Goal: Ask a question: Seek information or help from site administrators or community

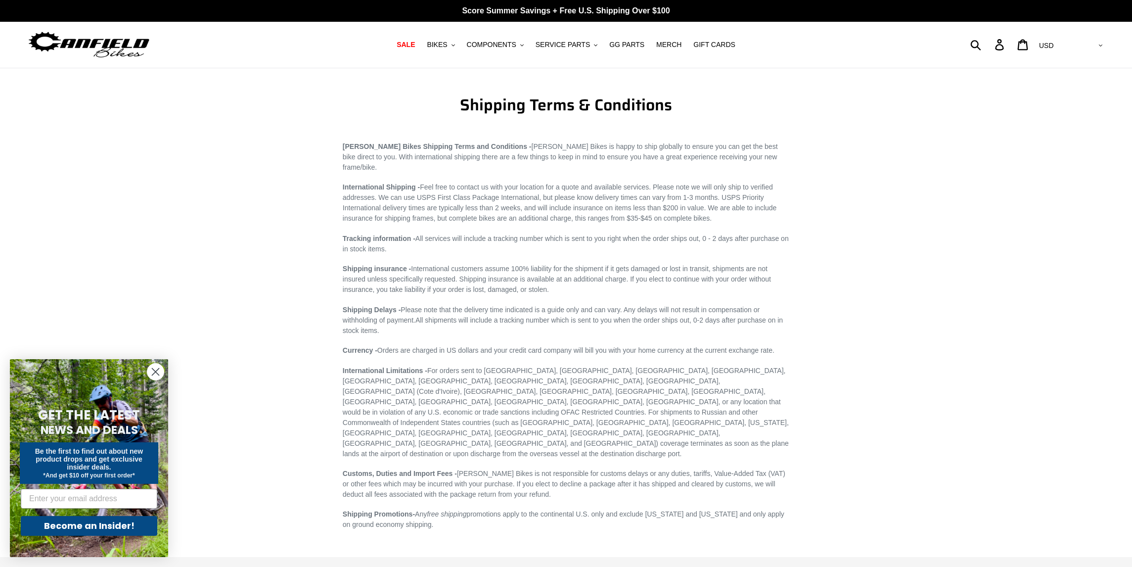
click at [885, 264] on main "Shipping Terms & Conditions Canfield Bikes Shipping Terms and Conditions - Canf…" at bounding box center [566, 299] width 1132 height 462
drag, startPoint x: 503, startPoint y: 403, endPoint x: 588, endPoint y: 404, distance: 84.6
click at [588, 404] on span "International Limitations - For orders sent to Afghanistan, Angola, Bolivia, Br…" at bounding box center [566, 412] width 446 height 91
copy span "OFAC Restricted Countries"
click at [443, 45] on span "BIKES" at bounding box center [437, 45] width 20 height 8
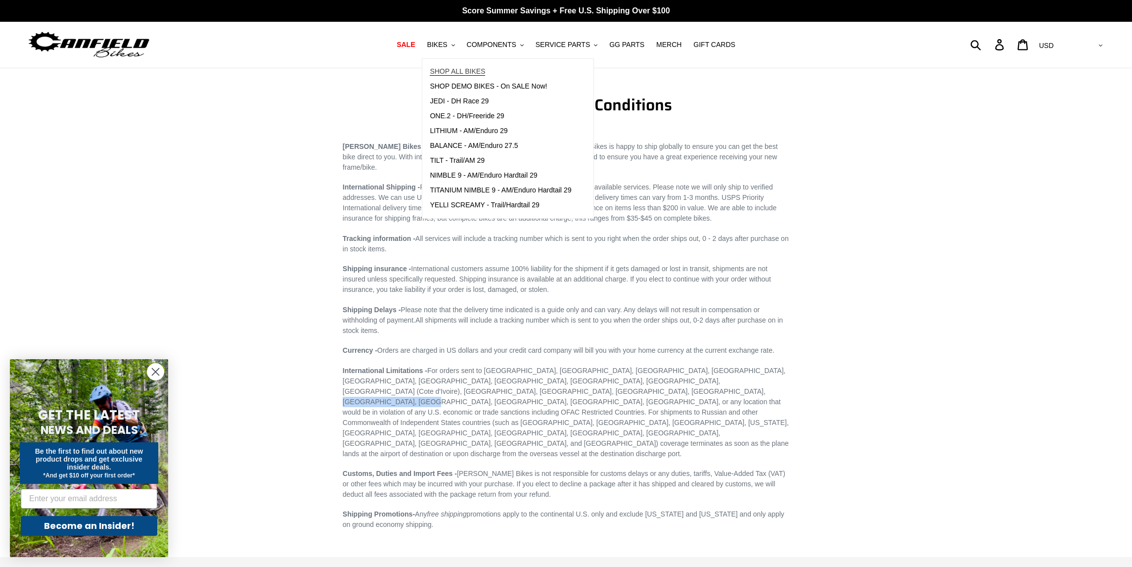
click at [447, 69] on span "SHOP ALL BIKES" at bounding box center [457, 71] width 55 height 8
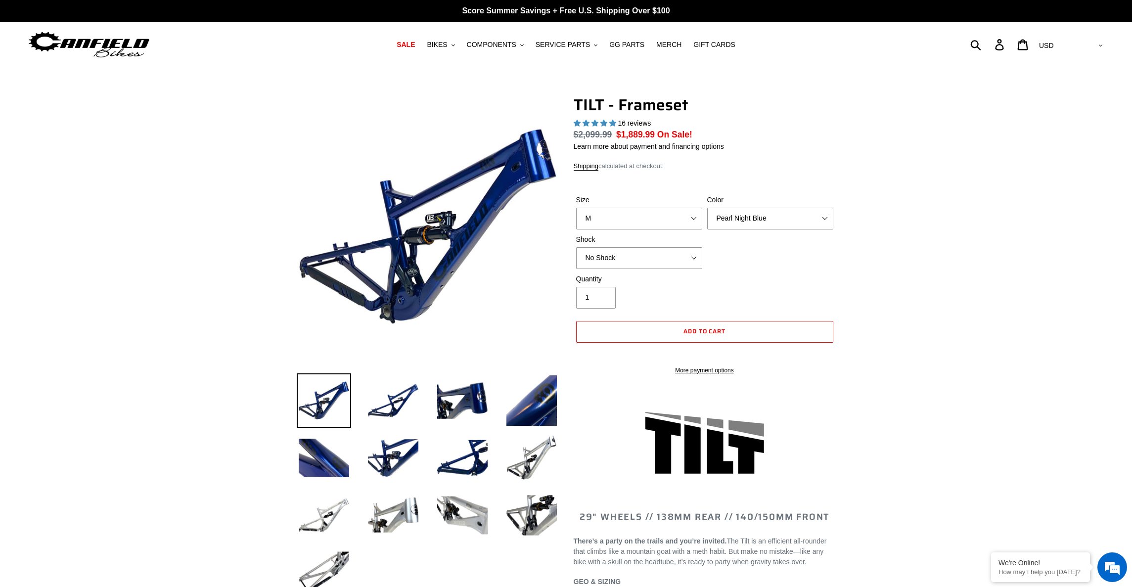
select select "highest-rating"
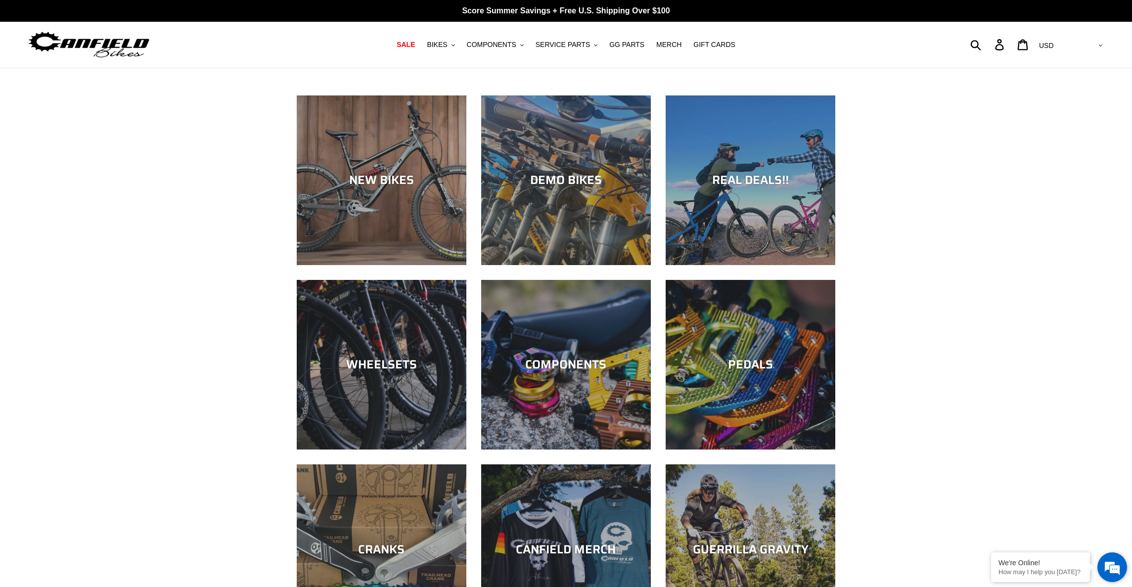
click at [1106, 569] on em at bounding box center [1112, 567] width 27 height 27
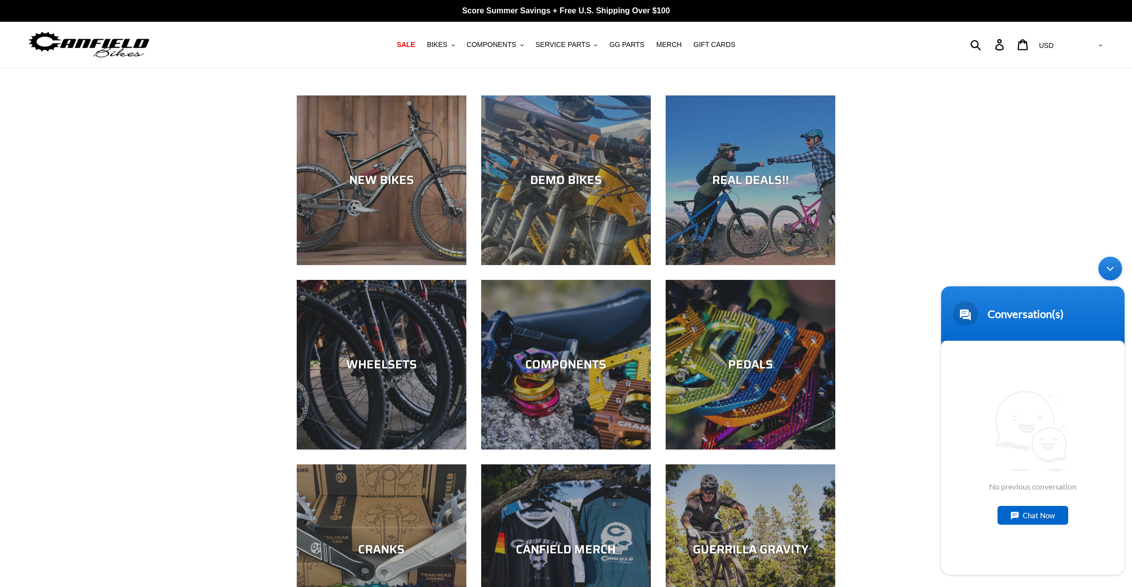
click at [1055, 518] on div "Chat Now" at bounding box center [1033, 515] width 71 height 19
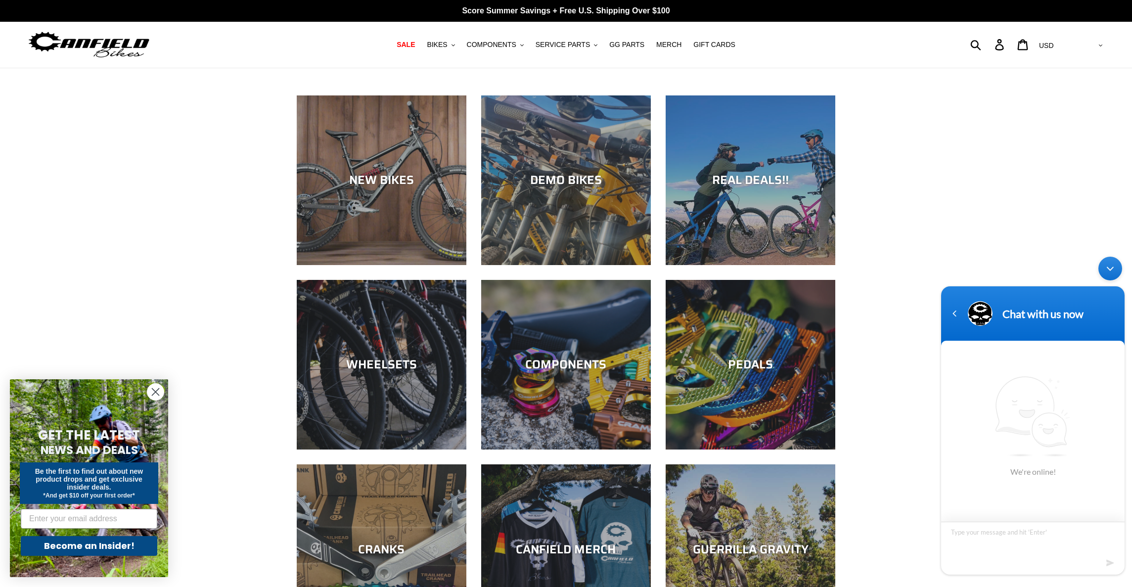
click at [1023, 544] on textarea "Type your message and hit 'Enter'" at bounding box center [1033, 539] width 184 height 35
type textarea "Hi :) Is there still a sanction to ship to Brazil? Thank you."
click at [1109, 562] on em at bounding box center [1111, 563] width 9 height 13
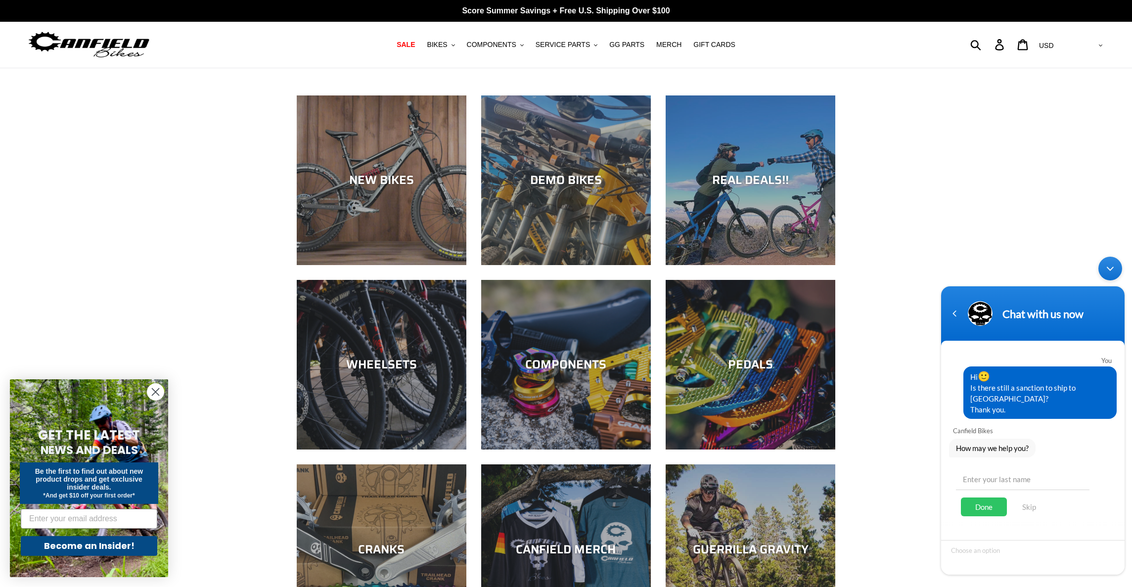
click at [104, 259] on div "NEW BIKES DEMO BIKES REAL DEALS!! WHEELSETS COMPONENTS PEDALS CRANKS" at bounding box center [566, 380] width 1132 height 570
drag, startPoint x: 981, startPoint y: 473, endPoint x: 2070, endPoint y: 731, distance: 1118.4
click at [981, 473] on input "text" at bounding box center [1023, 478] width 134 height 24
type input "Macaroun"
click at [996, 502] on div "Done" at bounding box center [984, 507] width 46 height 19
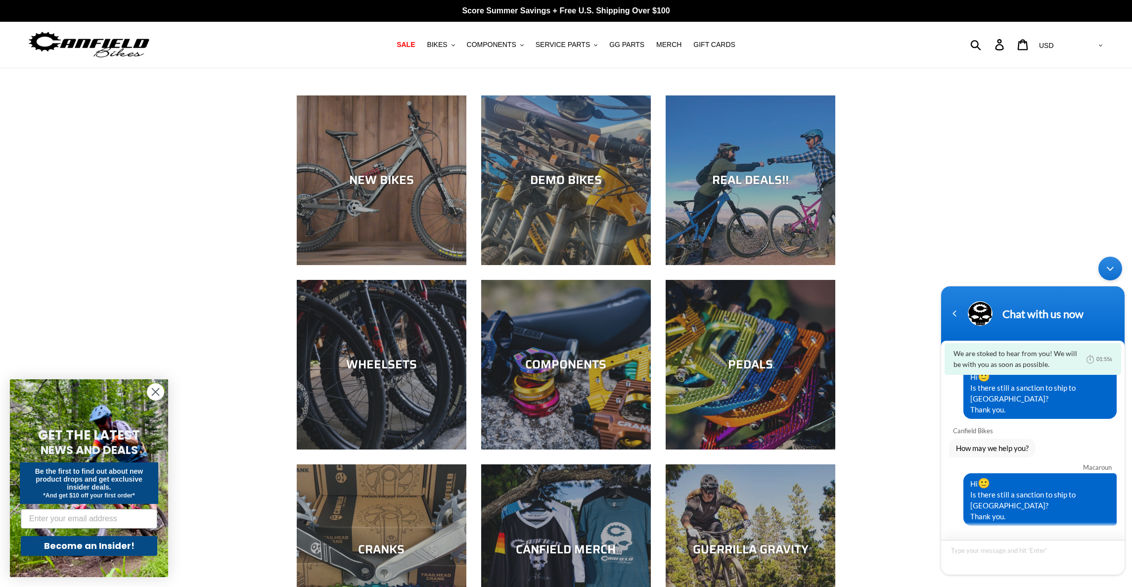
scroll to position [0, 0]
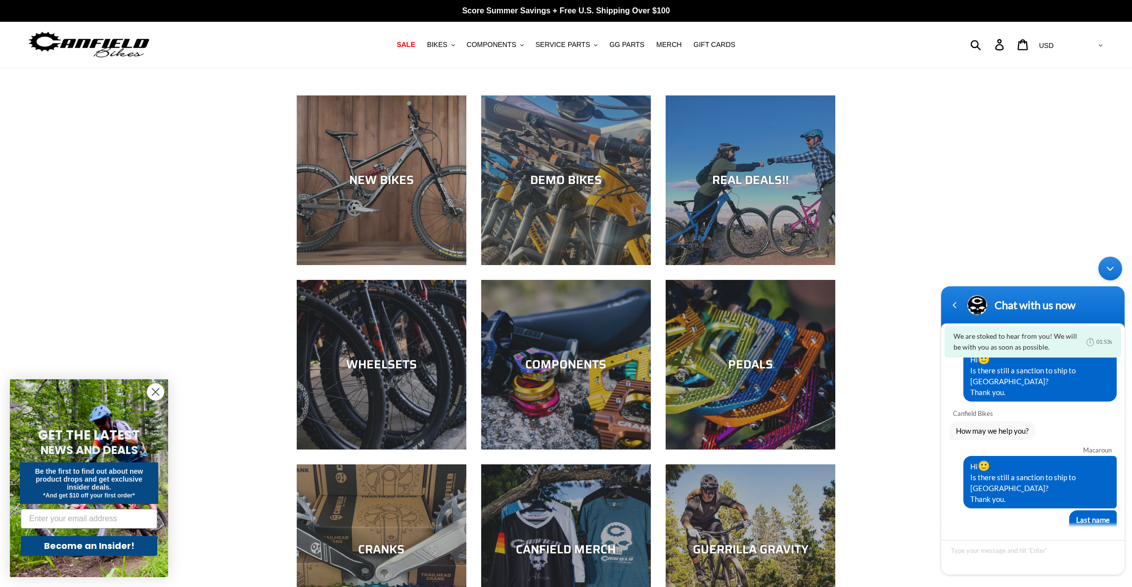
click at [244, 324] on div "NEW BIKES DEMO BIKES REAL DEALS!! WHEELSETS COMPONENTS PEDALS CRANKS" at bounding box center [566, 380] width 1132 height 570
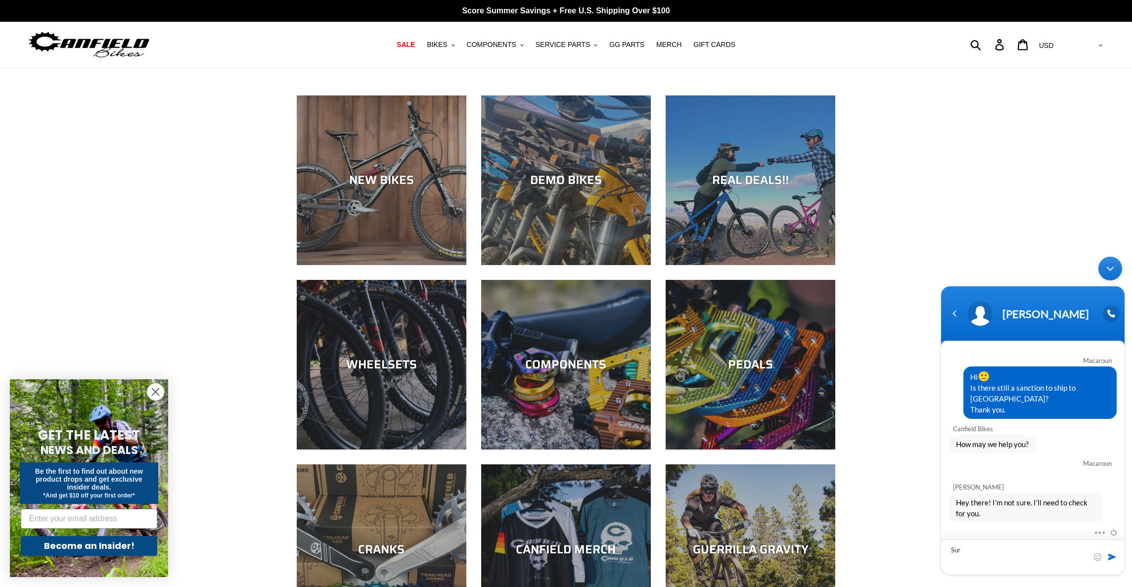
type textarea "Sure"
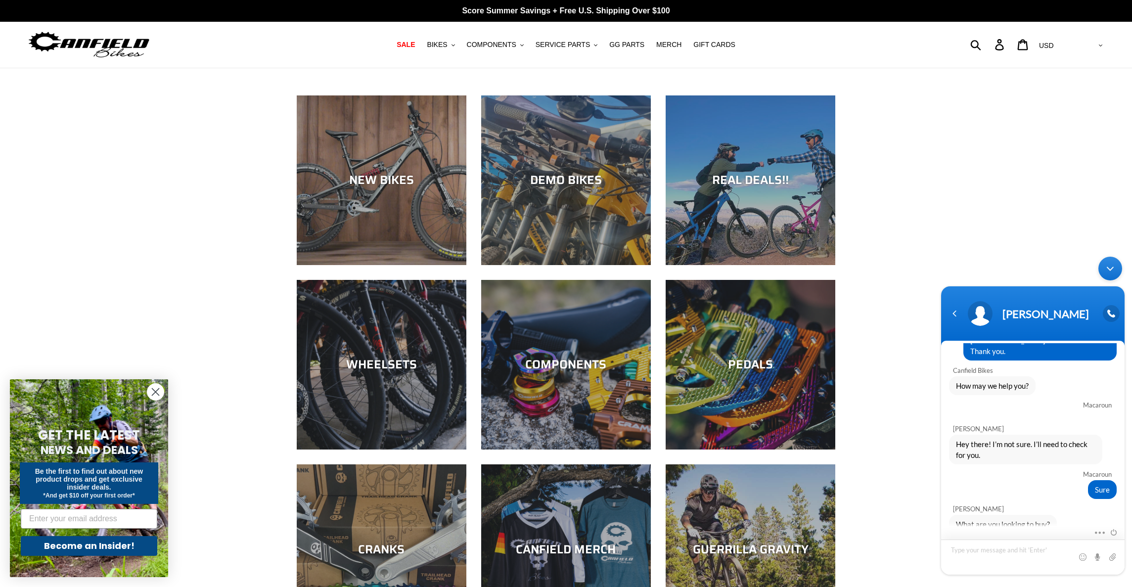
scroll to position [58, 0]
type textarea "I've been waiting for the new releases but I have my eye on a lithium."
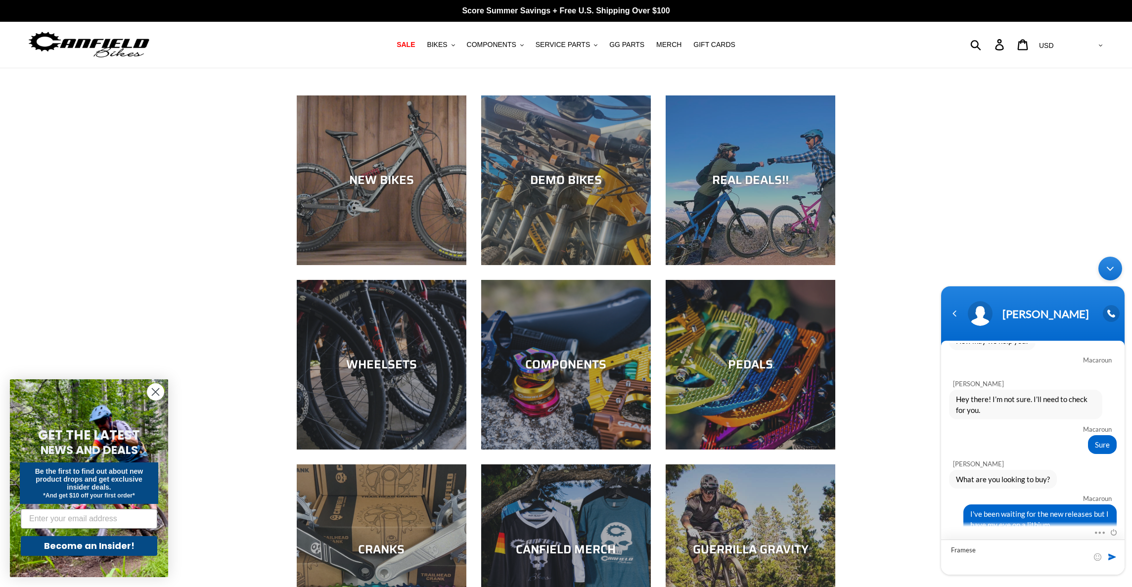
type textarea "Frameset"
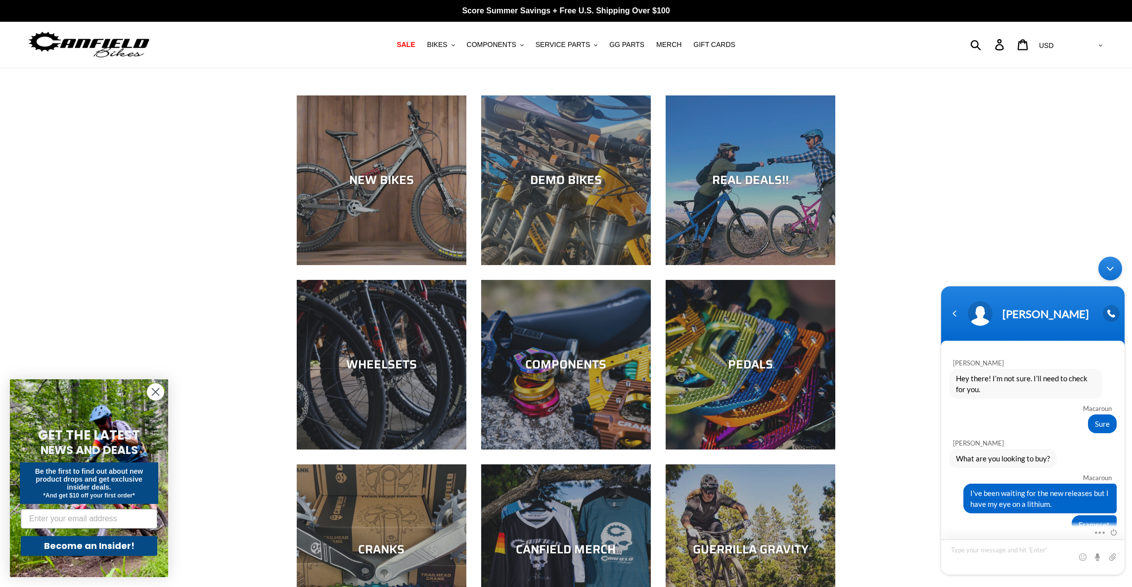
click at [1005, 552] on textarea "Type your message and hit 'Enter'" at bounding box center [1033, 557] width 184 height 35
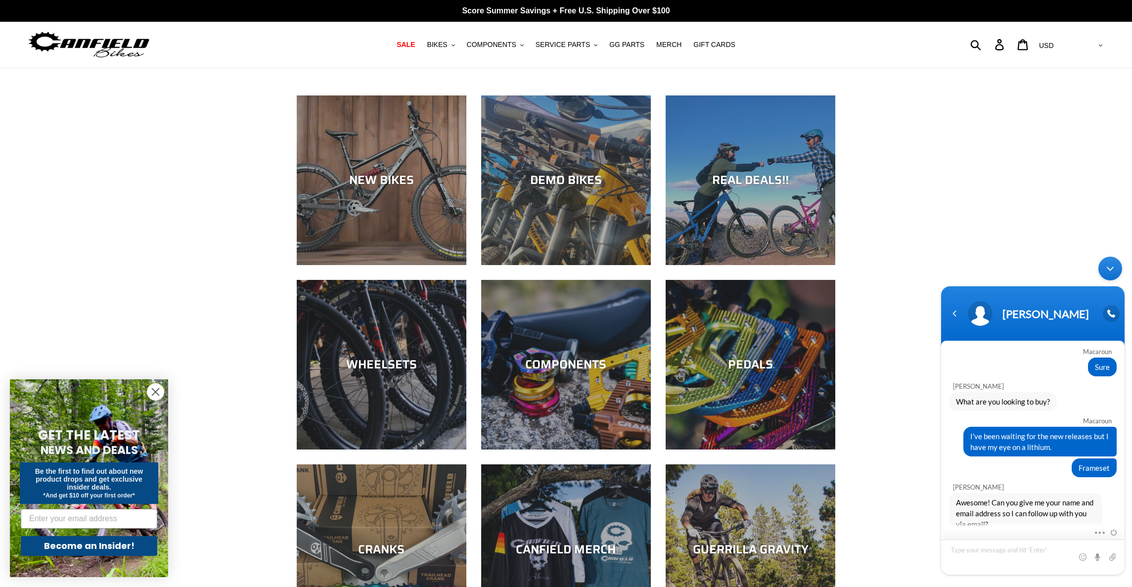
click at [1022, 551] on textarea "Type your message and hit 'Enter'" at bounding box center [1033, 557] width 184 height 35
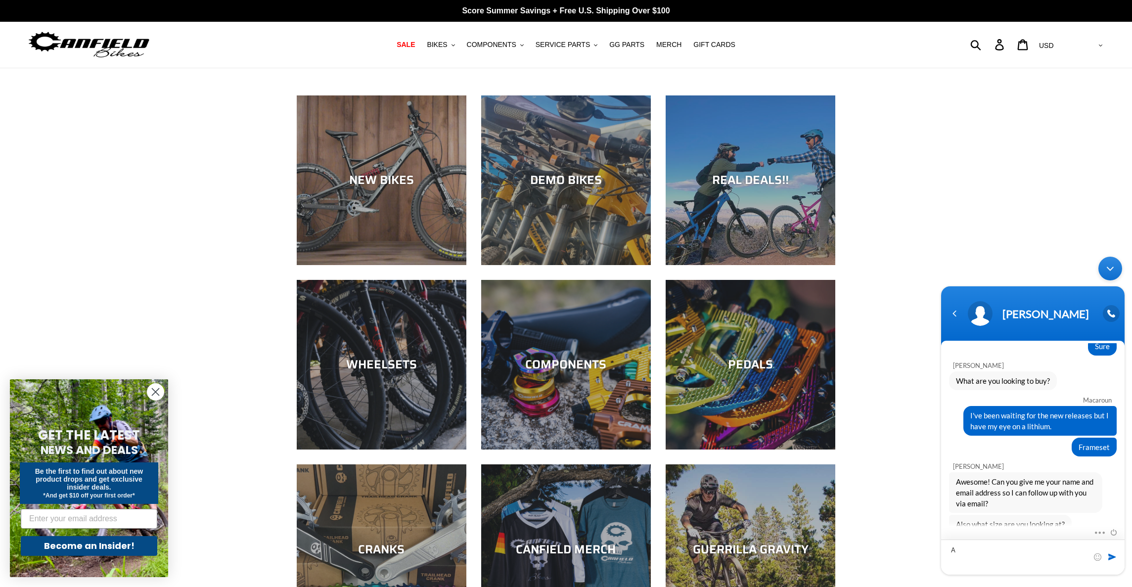
scroll to position [201, 0]
type textarea "Absolutely. Here it is: Rafael Macaroun rmacaroun@hotmail.com"
click at [1115, 555] on span at bounding box center [1113, 557] width 10 height 10
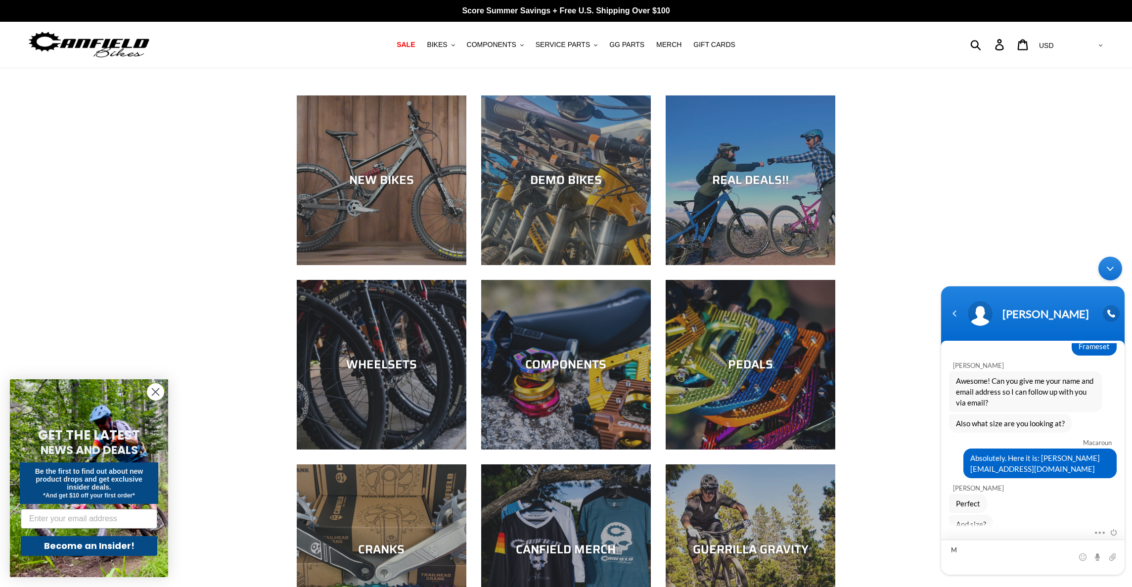
scroll to position [302, 0]
type textarea "Medium"
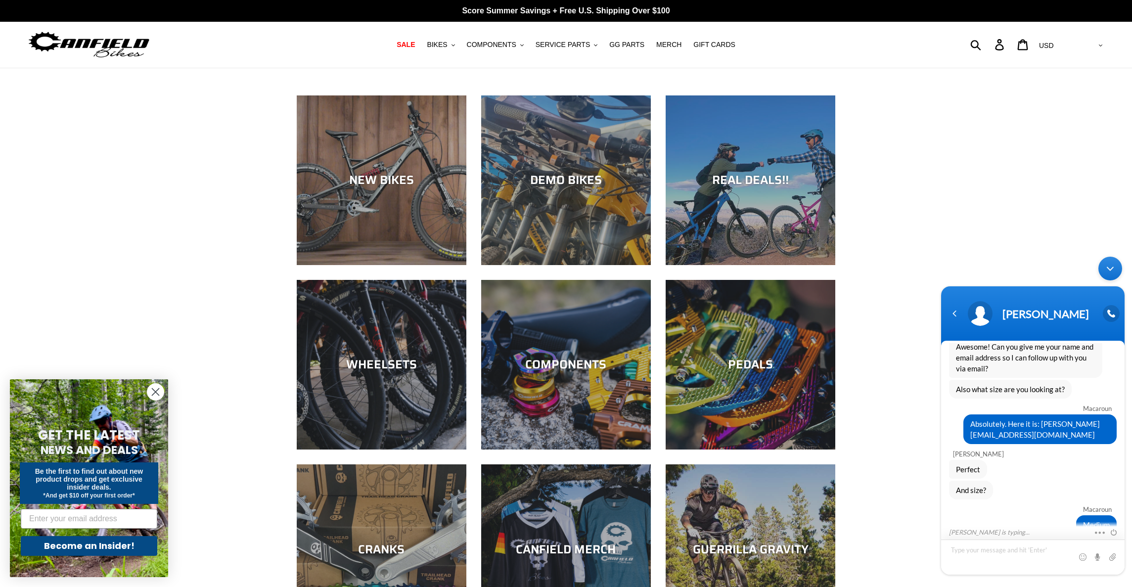
click at [988, 551] on textarea "Type your message and hit 'Enter'" at bounding box center [1033, 557] width 184 height 35
type textarea "Black"
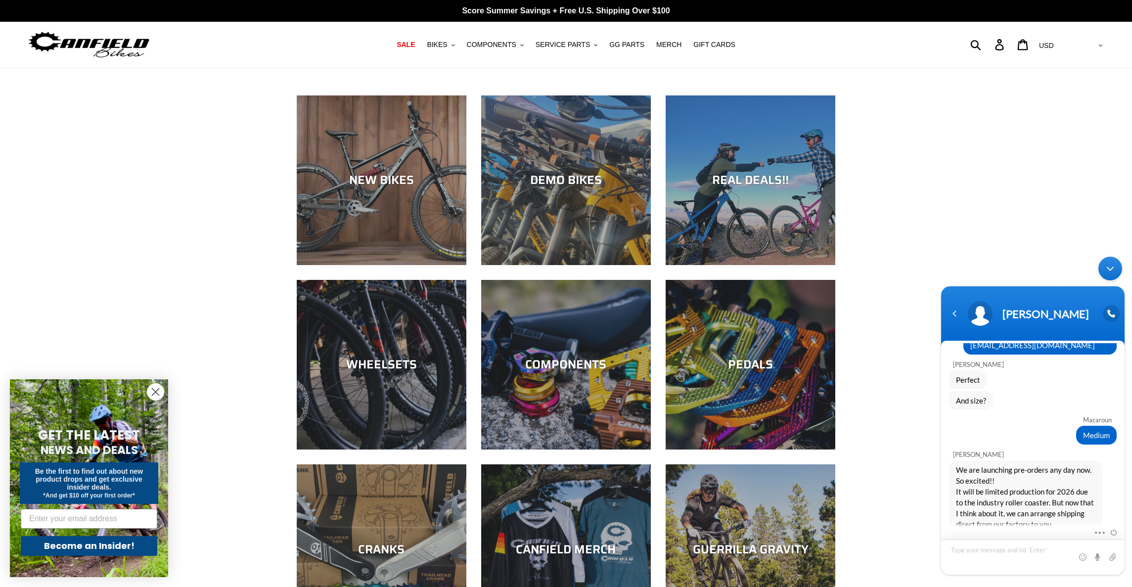
click at [970, 553] on textarea "Type your message and hit 'Enter'" at bounding box center [1033, 557] width 184 height 35
click at [971, 552] on textarea "Type your message and hit 'Enter'" at bounding box center [1033, 557] width 184 height 35
type textarea "That would be great, can you estimate the shipping cost with insurance?"
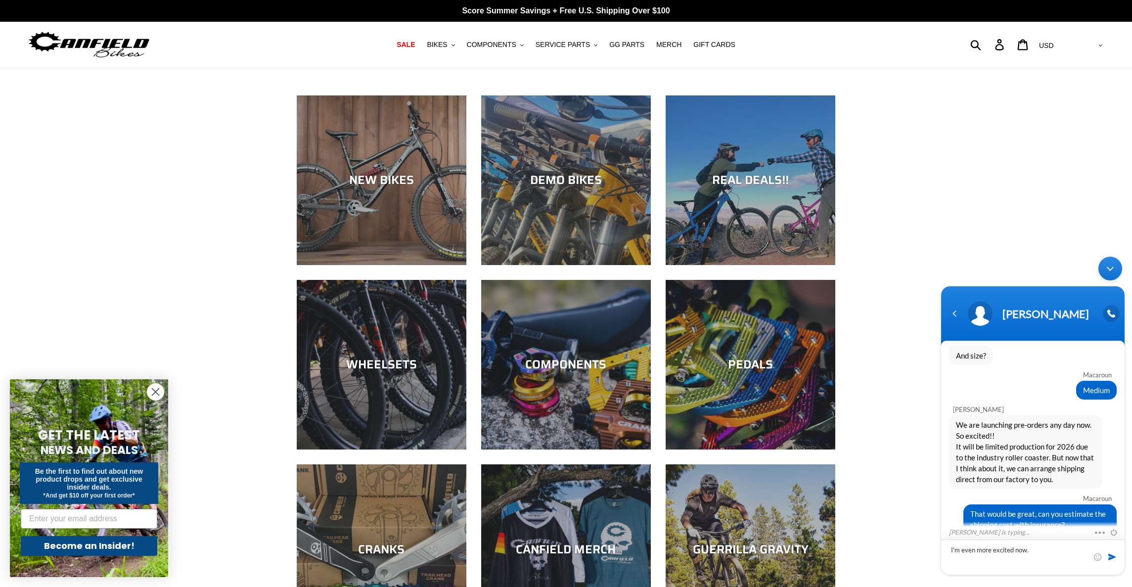
type textarea "I'm even more excited now."
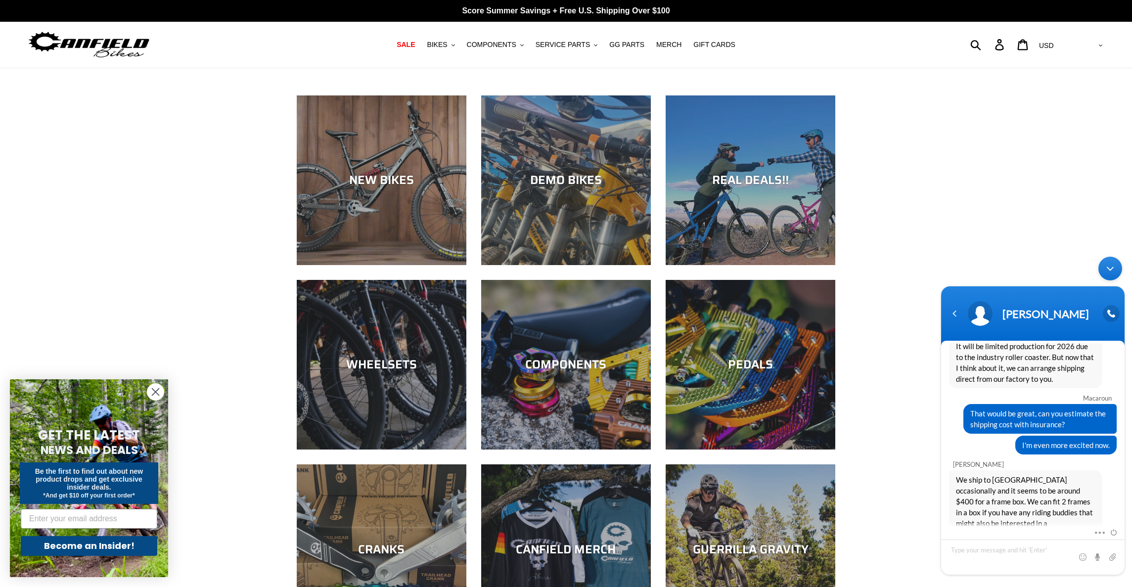
scroll to position [604, 0]
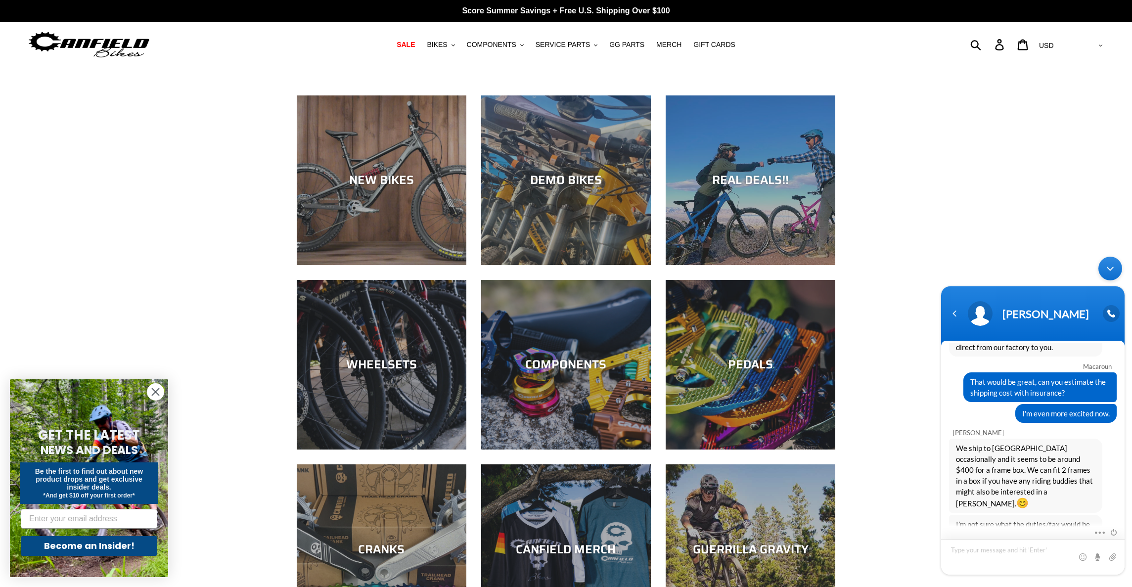
click at [980, 556] on textarea "Type your message and hit 'Enter'" at bounding box center [1033, 557] width 184 height 35
type textarea "Tax is the same regardless of the origin."
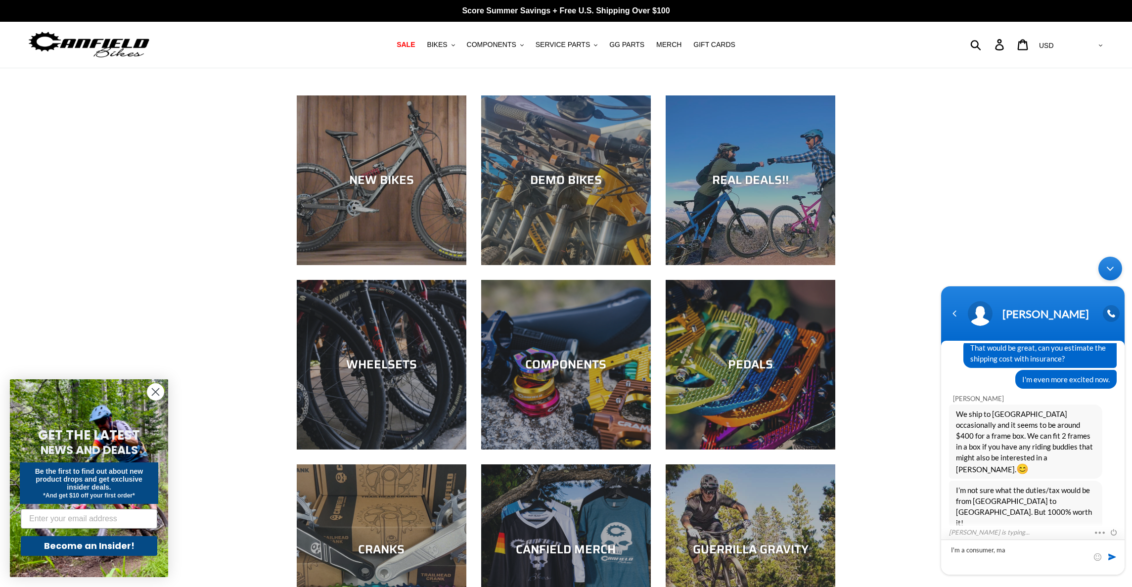
scroll to position [672, 0]
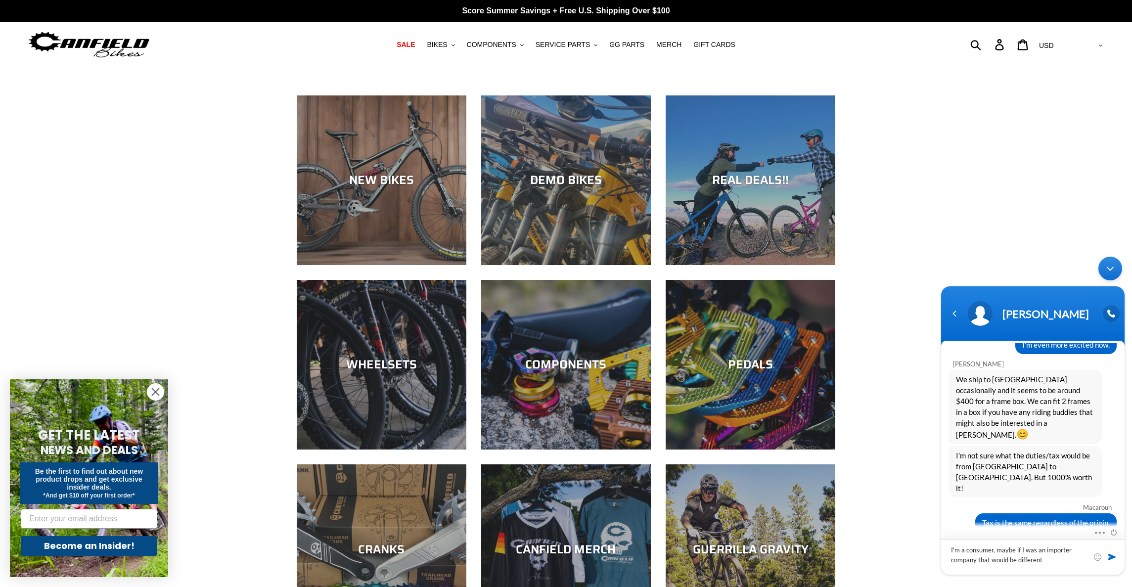
type textarea "I'm a consumer, maybe if I was an importer company that would be different."
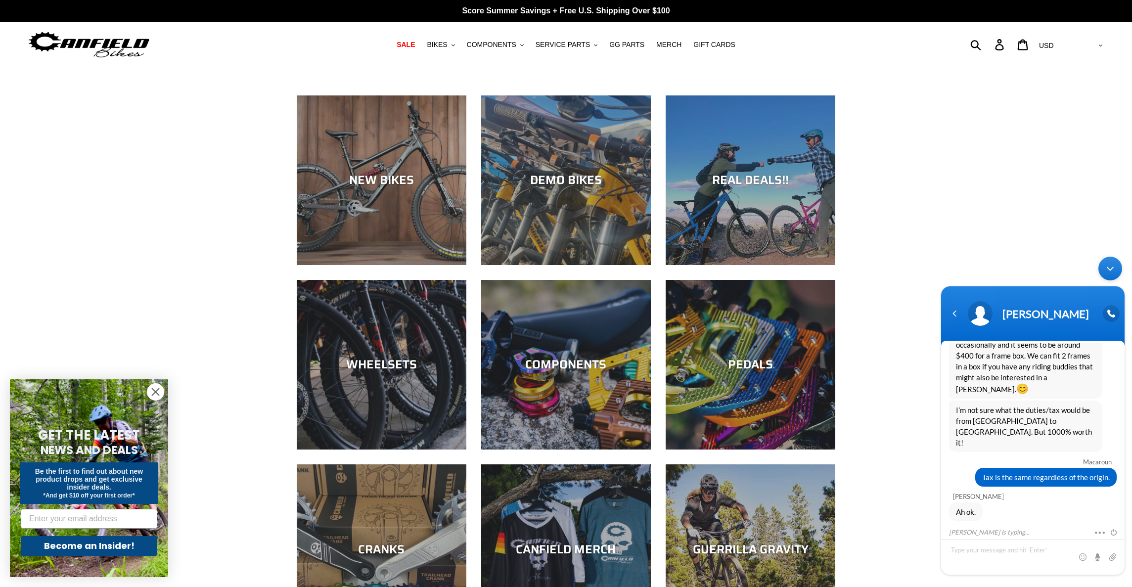
scroll to position [753, 0]
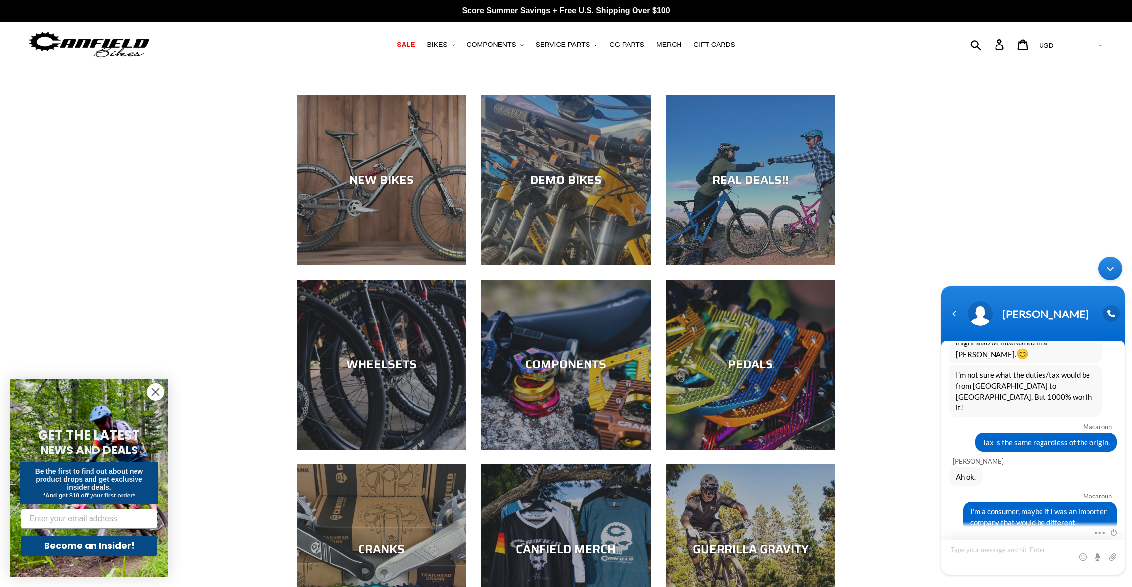
click at [982, 556] on textarea "Type your message and hit 'Enter'" at bounding box center [1033, 557] width 184 height 35
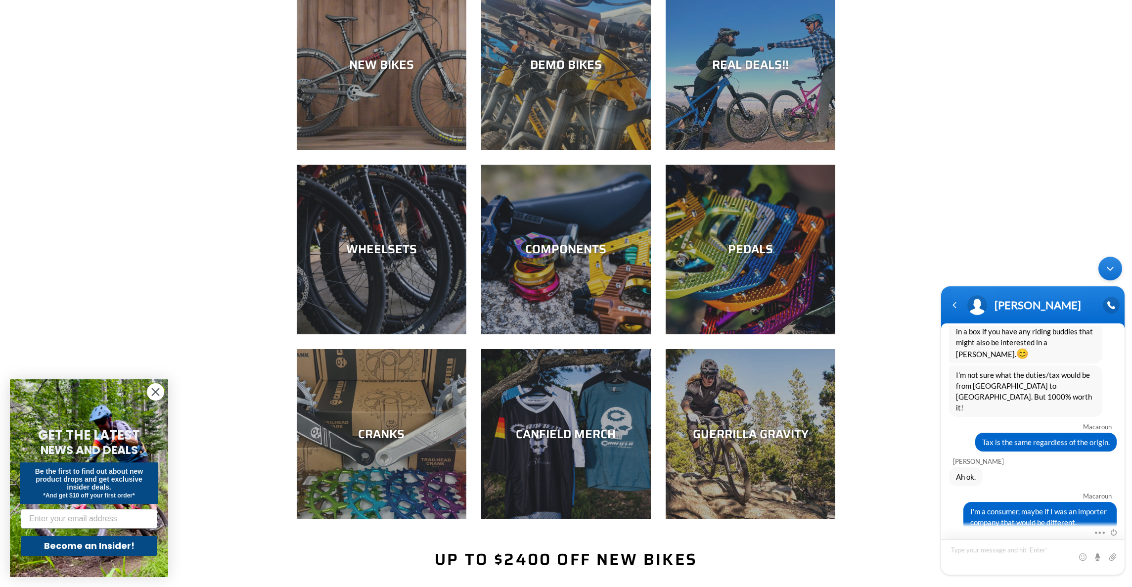
scroll to position [119, 0]
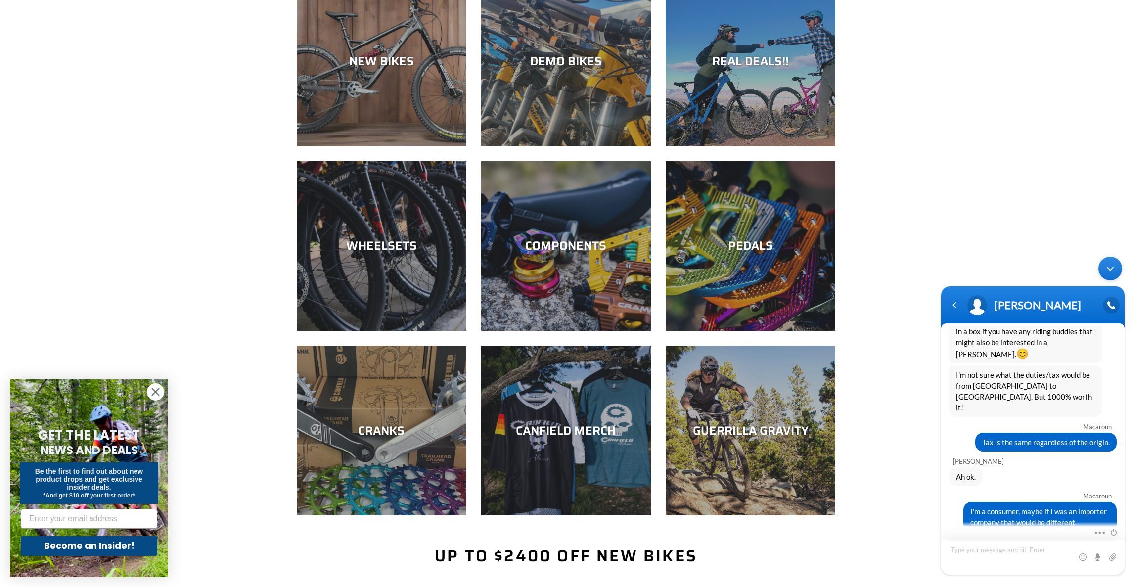
click at [990, 552] on textarea "Type your message and hit 'Enter'" at bounding box center [1033, 557] width 184 height 35
type textarea "I'll try to find someone who would like to buy too."
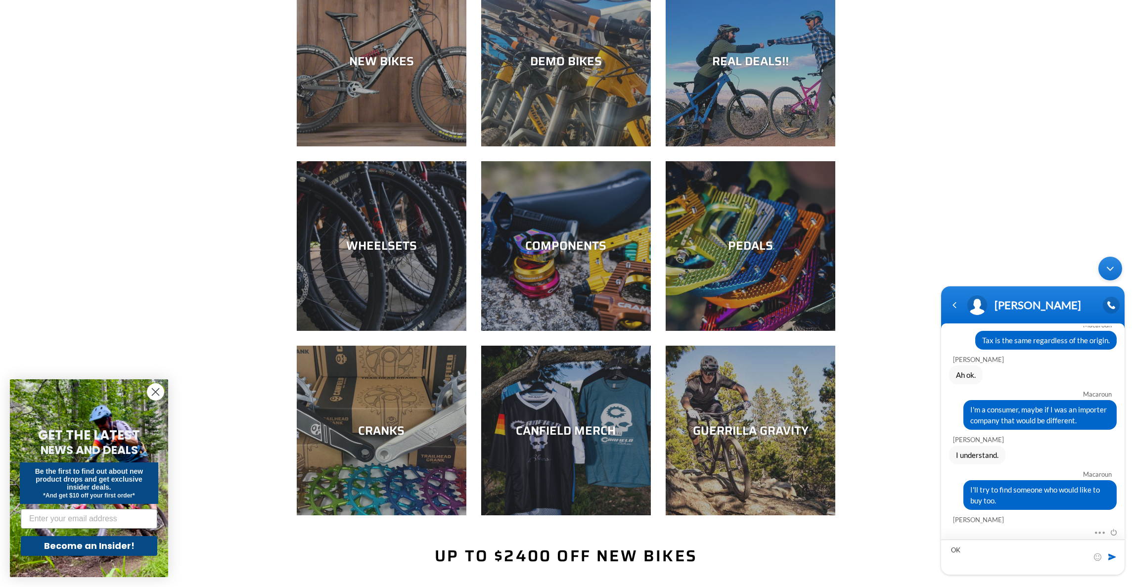
scroll to position [837, 0]
type textarea "O"
type textarea "Got it."
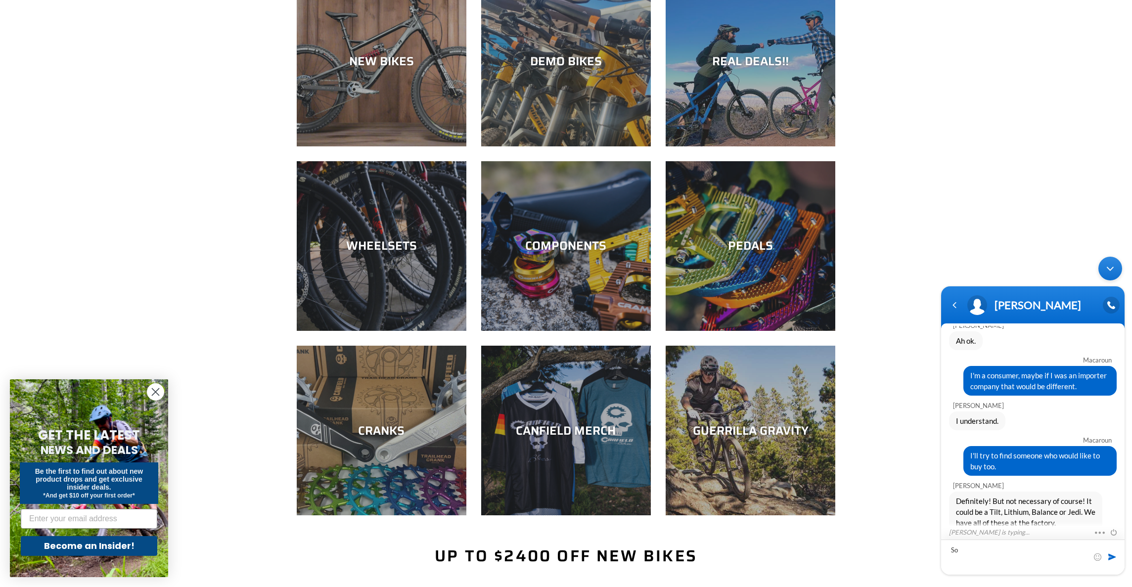
type textarea "S"
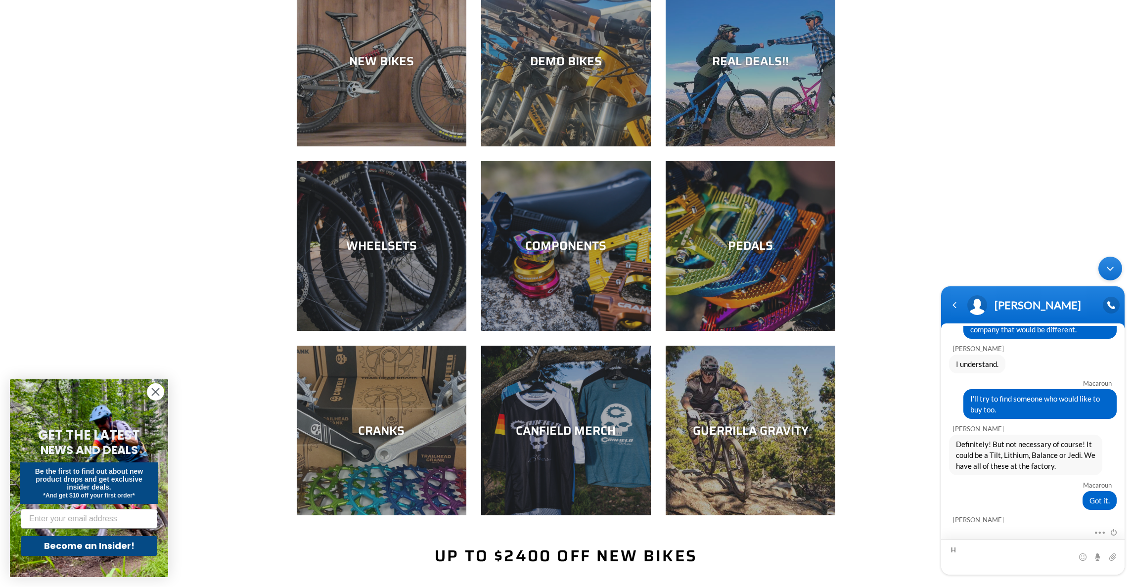
scroll to position [928, 0]
click at [972, 566] on textarea "Thank you. You should totally come, it's very nice here. And don't believe tabl…" at bounding box center [1033, 554] width 184 height 41
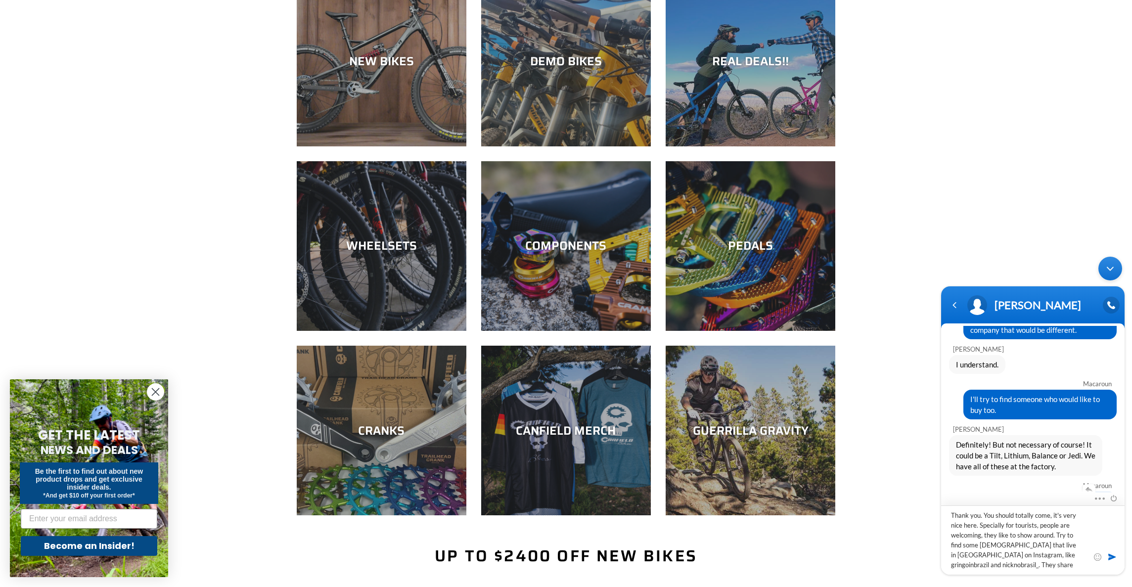
scroll to position [4, 0]
type textarea "Thank you. You should totally come, it's very nice here. Specially for tourists…"
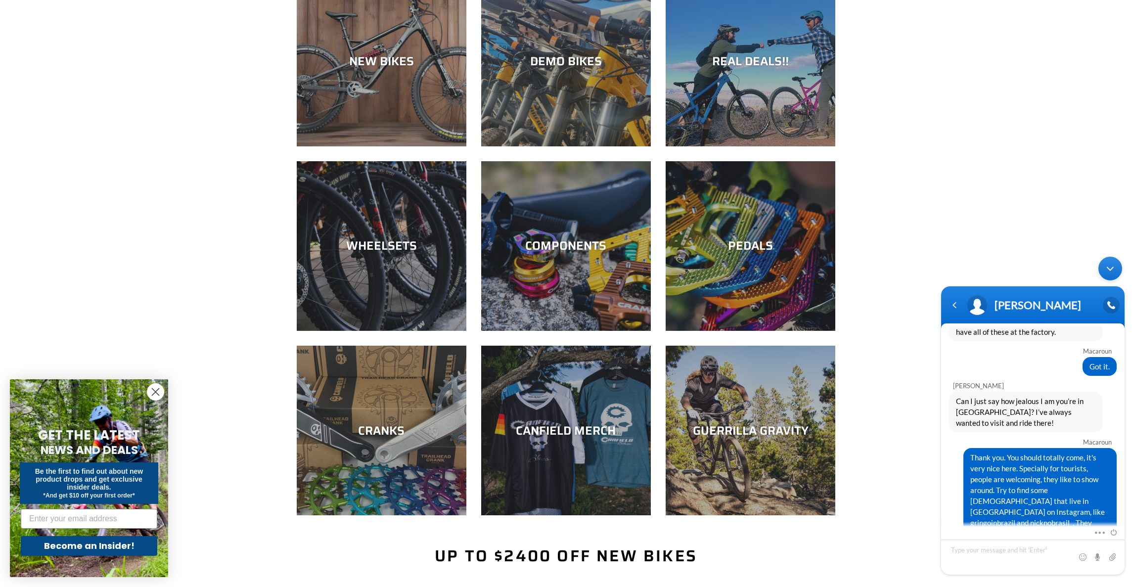
scroll to position [1127, 0]
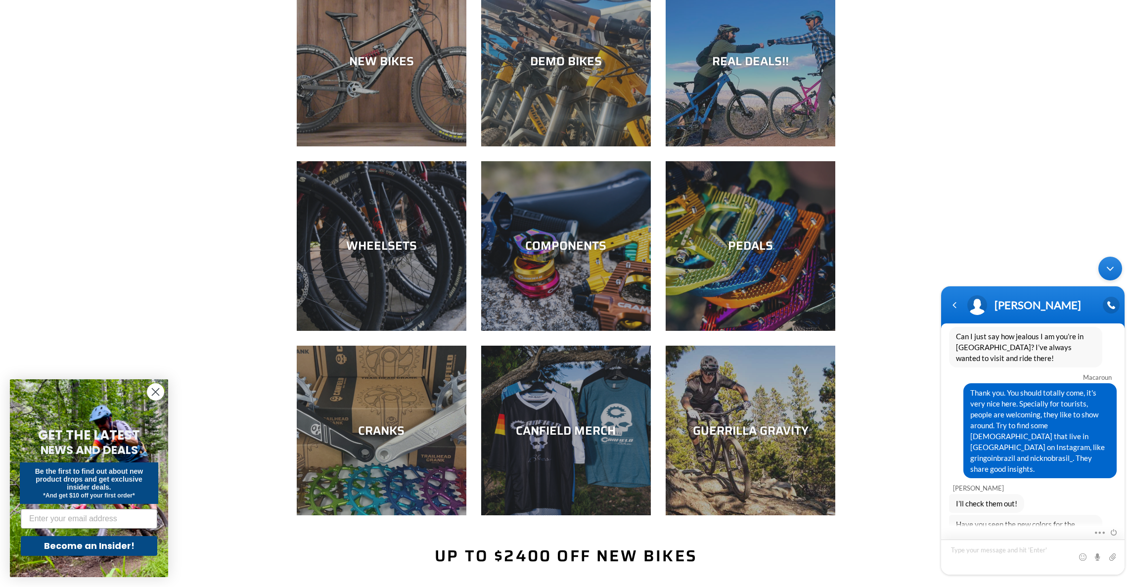
click at [990, 551] on textarea "Type your message and hit 'Enter'" at bounding box center [1033, 557] width 184 height 35
click at [989, 551] on textarea "Type your message and hit 'Enter'" at bounding box center [1033, 557] width 184 height 35
type textarea "Not yet, I saw balance colors. Lithium I only saw the previous release."
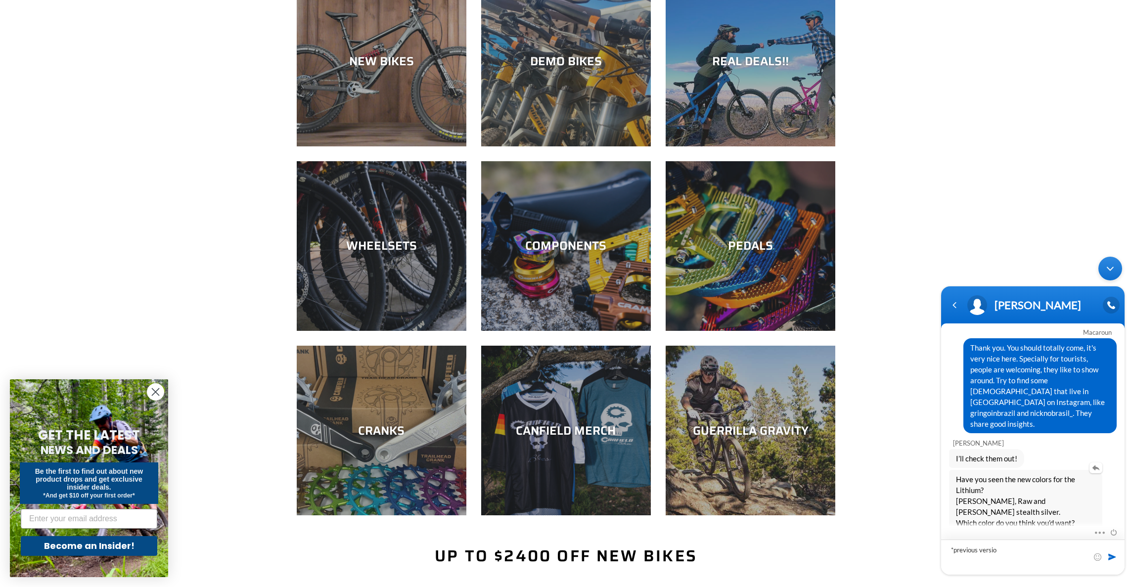
type textarea "*previous version"
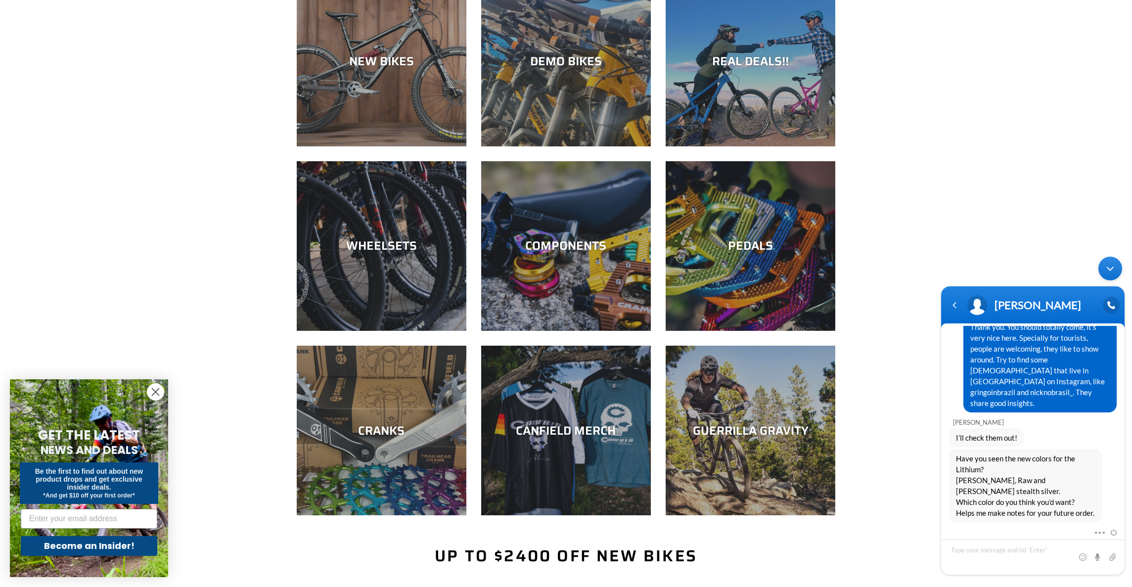
click at [197, 174] on div "NEW BIKES DEMO BIKES REAL DEALS!! WHEELSETS COMPONENTS PEDALS CRANKS" at bounding box center [566, 262] width 1132 height 570
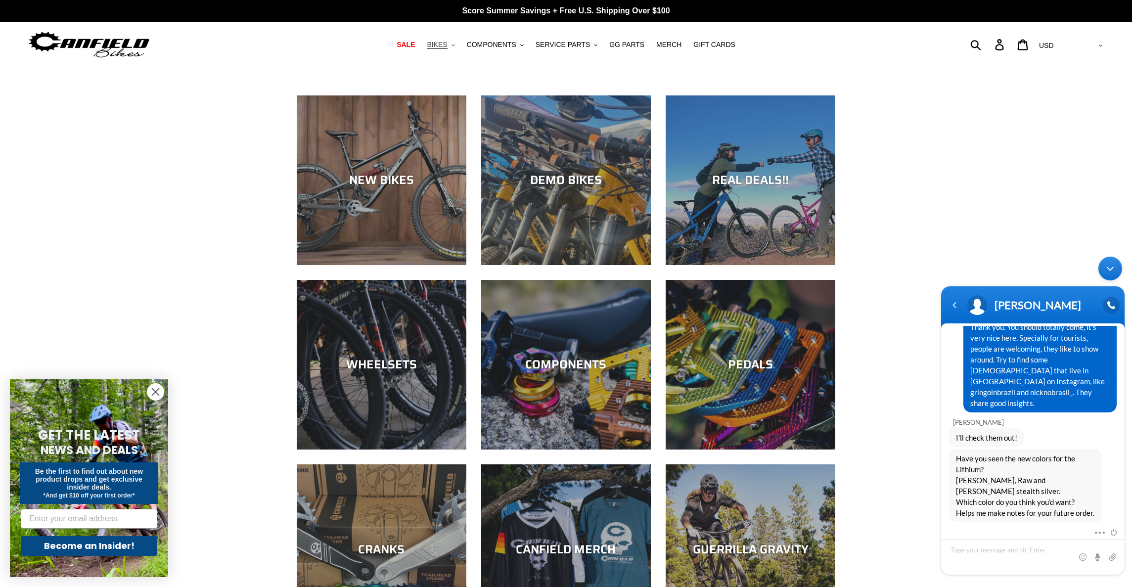
click at [437, 47] on span "BIKES" at bounding box center [437, 45] width 20 height 8
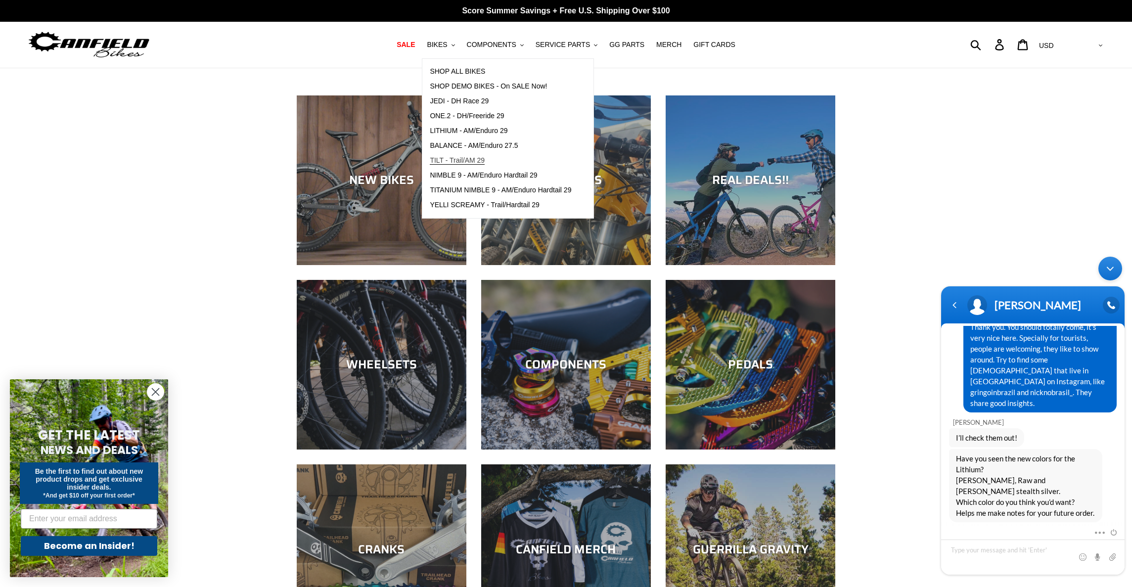
click at [458, 163] on span "TILT - Trail/AM 29" at bounding box center [457, 160] width 55 height 8
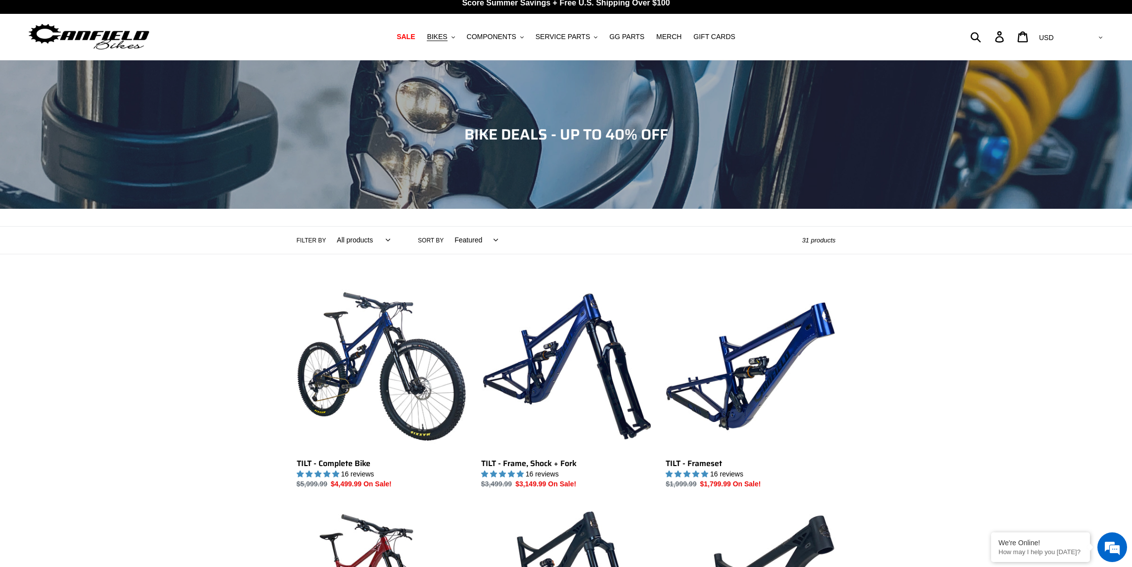
click at [135, 39] on img at bounding box center [89, 36] width 124 height 31
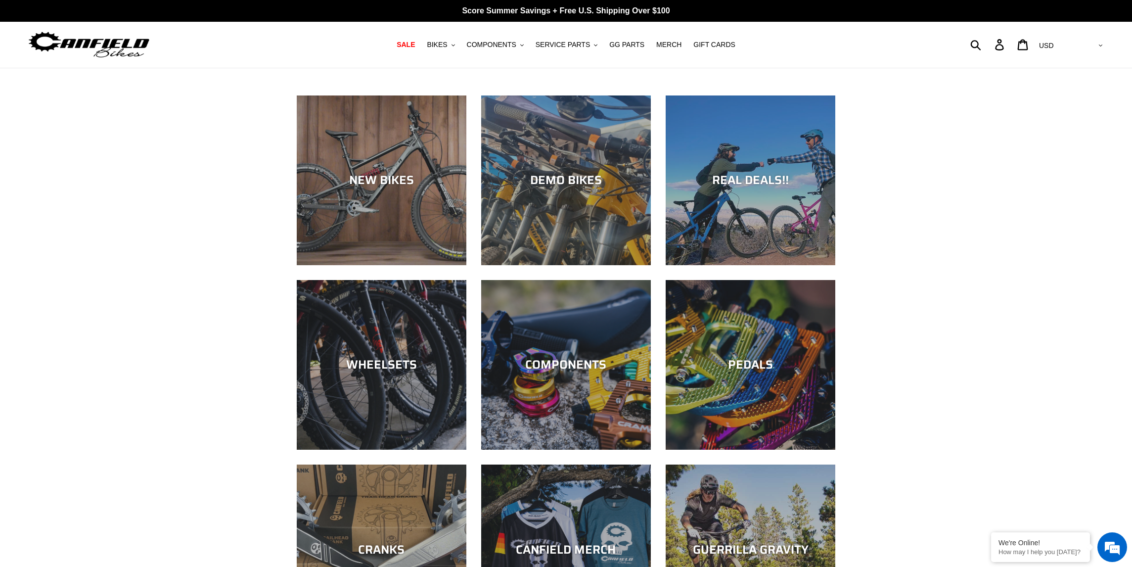
click at [356, 265] on div "NEW BIKES" at bounding box center [382, 265] width 170 height 0
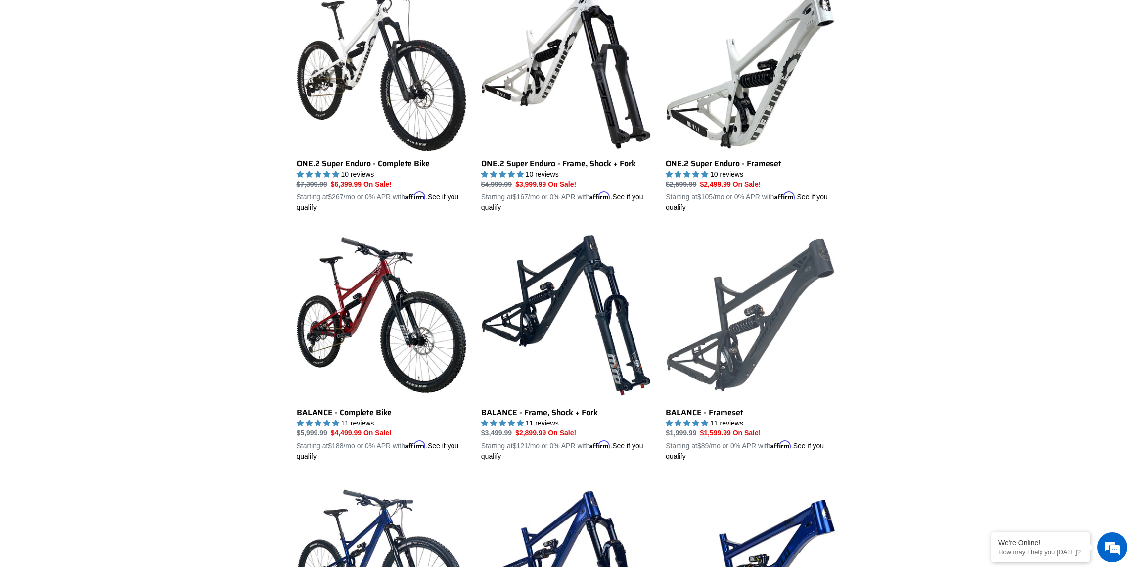
scroll to position [1135, 0]
click at [765, 335] on link "BALANCE - Frameset" at bounding box center [751, 346] width 170 height 232
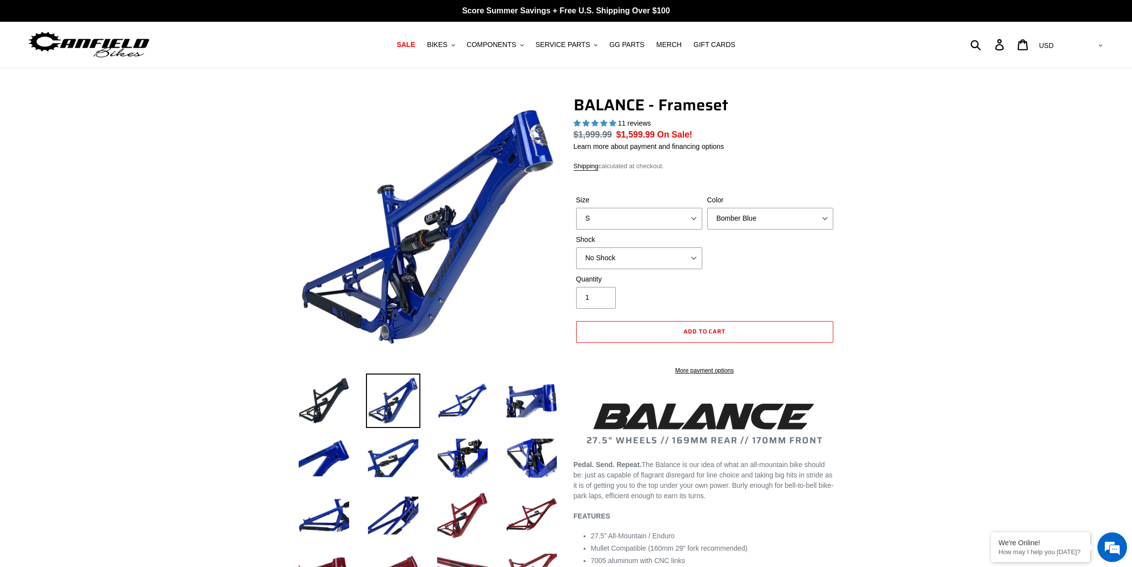
select select "highest-rating"
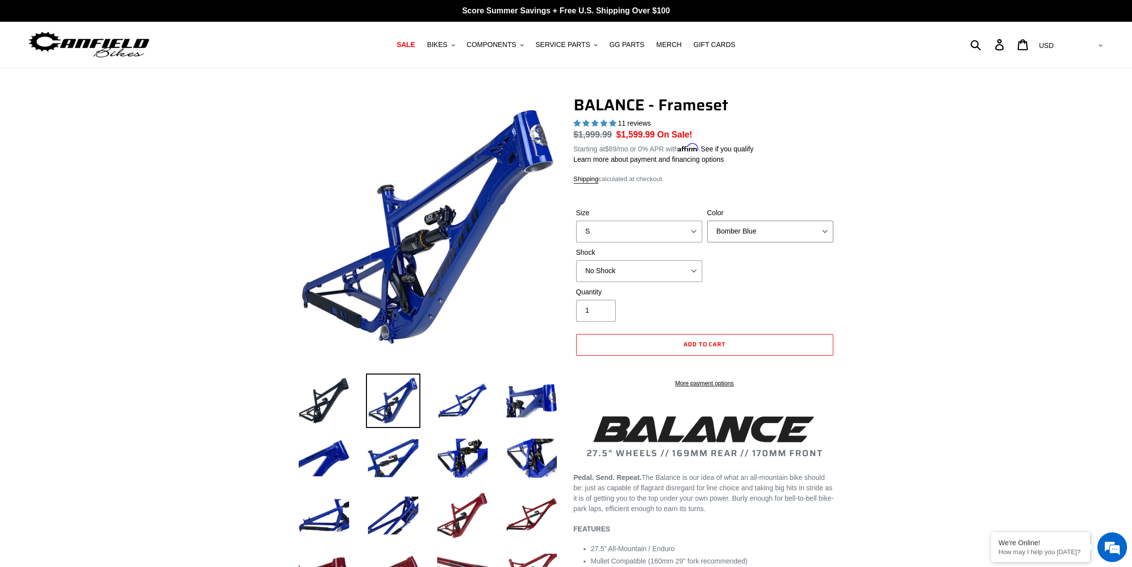
click option "Bomber Blue" at bounding box center [0, 0] width 0 height 0
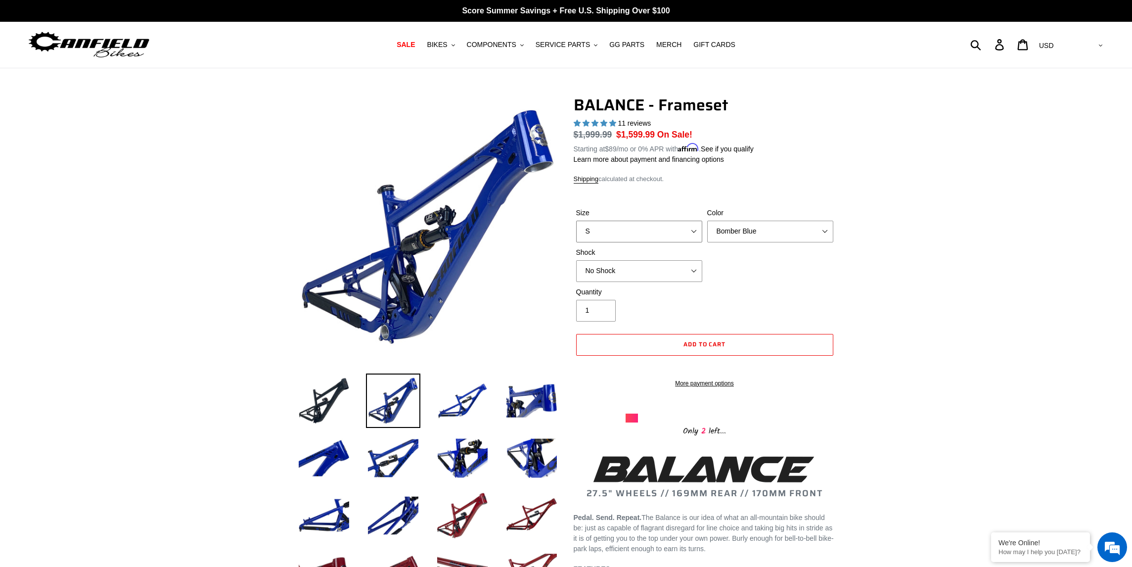
scroll to position [1135, 0]
click option "M" at bounding box center [0, 0] width 0 height 0
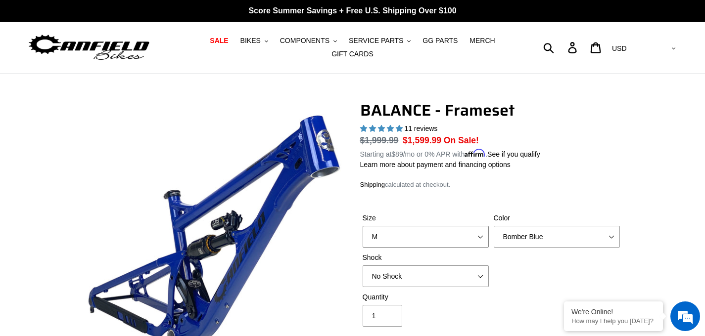
select select "S"
click at [253, 45] on span "BIKES" at bounding box center [250, 41] width 20 height 8
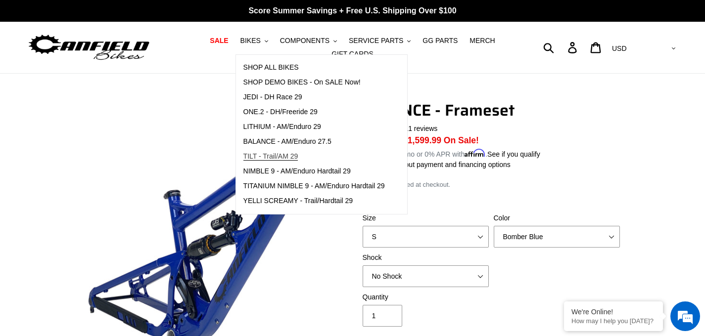
click at [271, 156] on span "TILT - Trail/AM 29" at bounding box center [270, 156] width 55 height 8
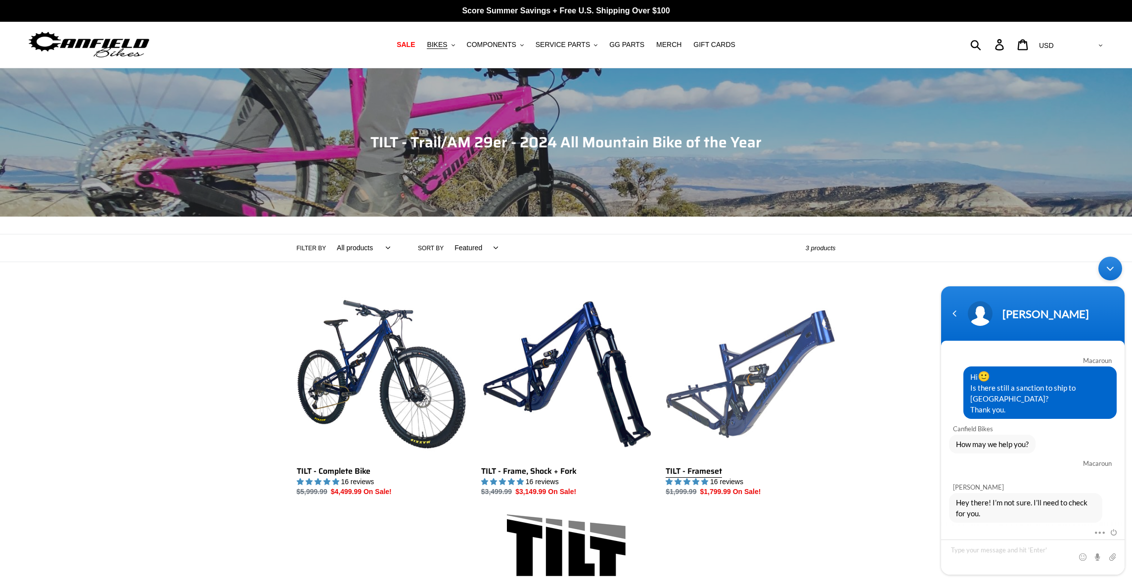
scroll to position [1221, 0]
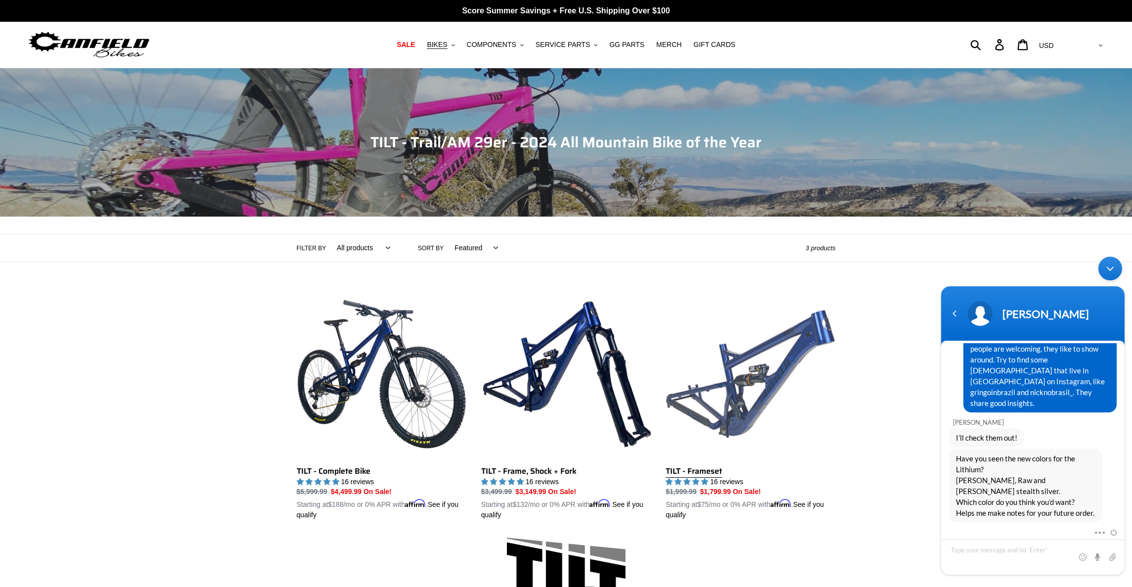
click at [744, 372] on link "TILT - Frameset" at bounding box center [751, 405] width 170 height 232
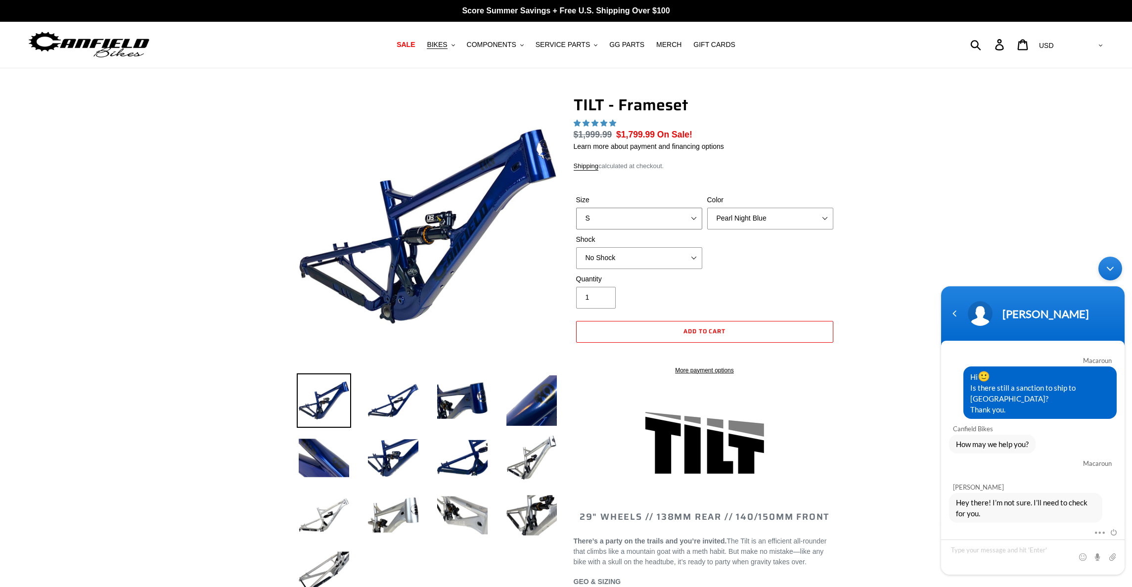
scroll to position [1221, 0]
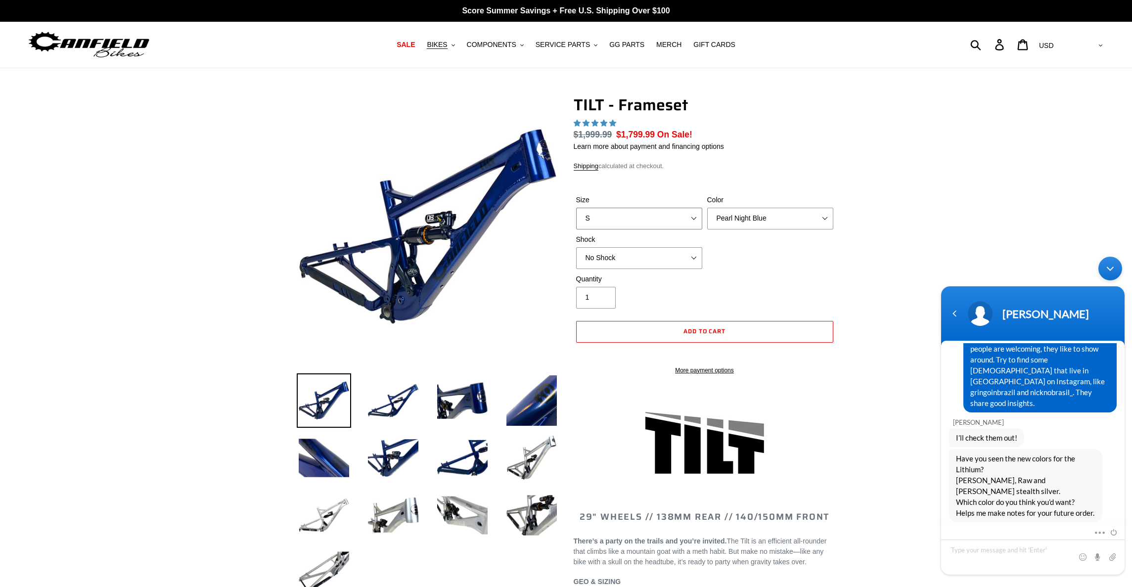
select select "M"
click option "M" at bounding box center [0, 0] width 0 height 0
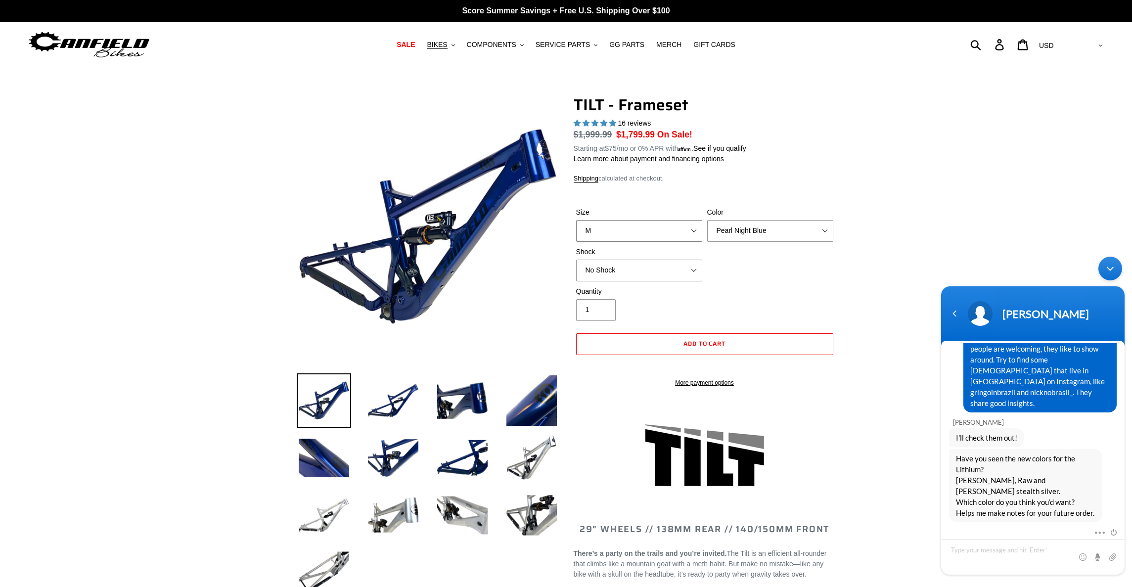
select select "highest-rating"
click at [444, 43] on span "BIKES" at bounding box center [437, 45] width 20 height 8
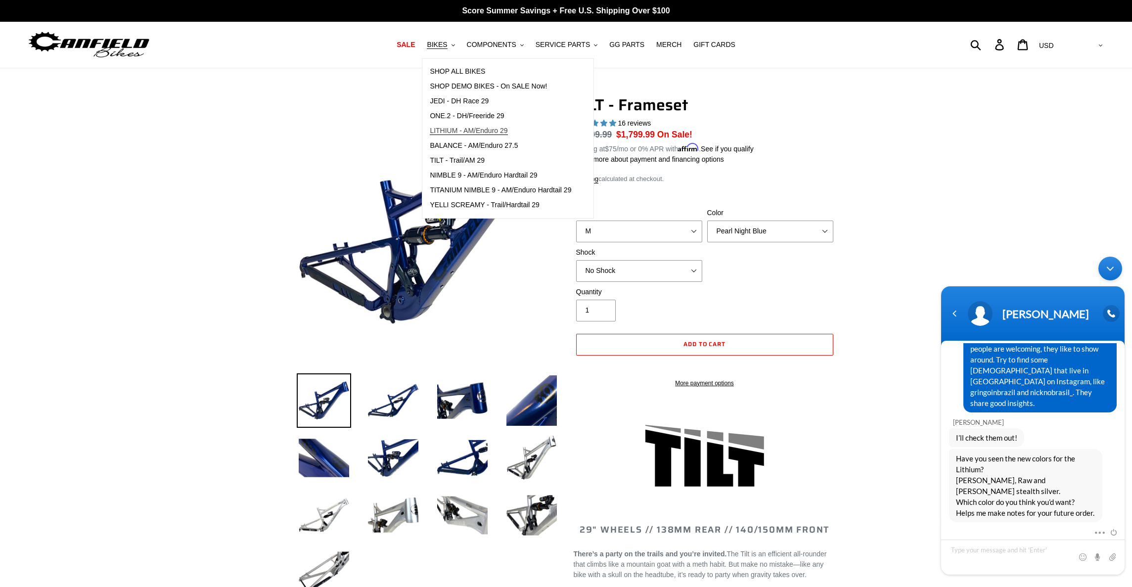
click at [460, 133] on span "LITHIUM - AM/Enduro 29" at bounding box center [469, 131] width 78 height 8
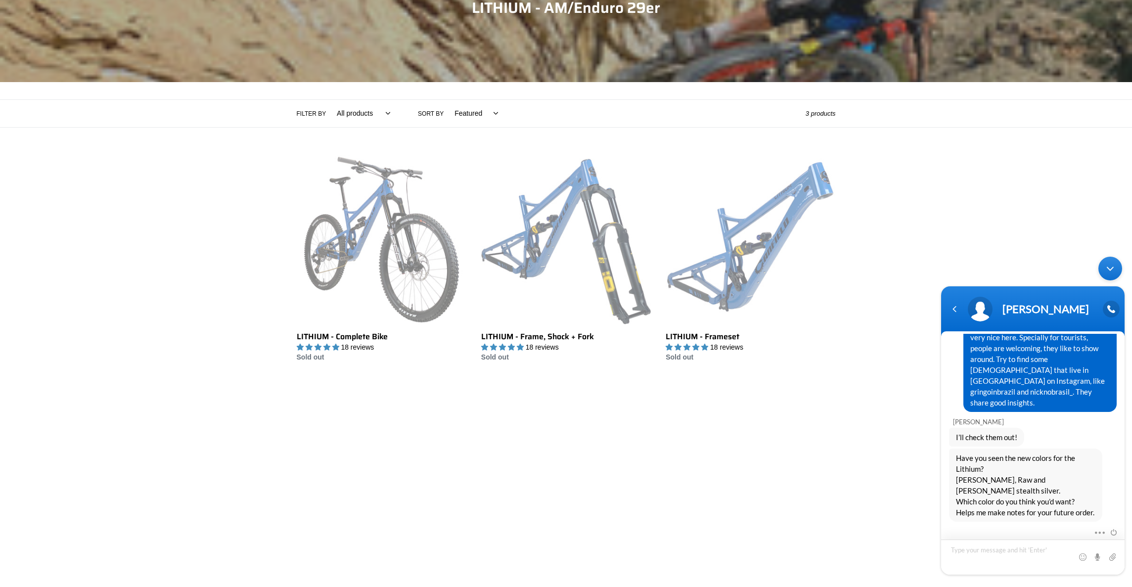
scroll to position [1205, 0]
click at [1008, 558] on textarea "Type your message and hit 'Enter'" at bounding box center [1033, 557] width 184 height 35
type textarea "O"
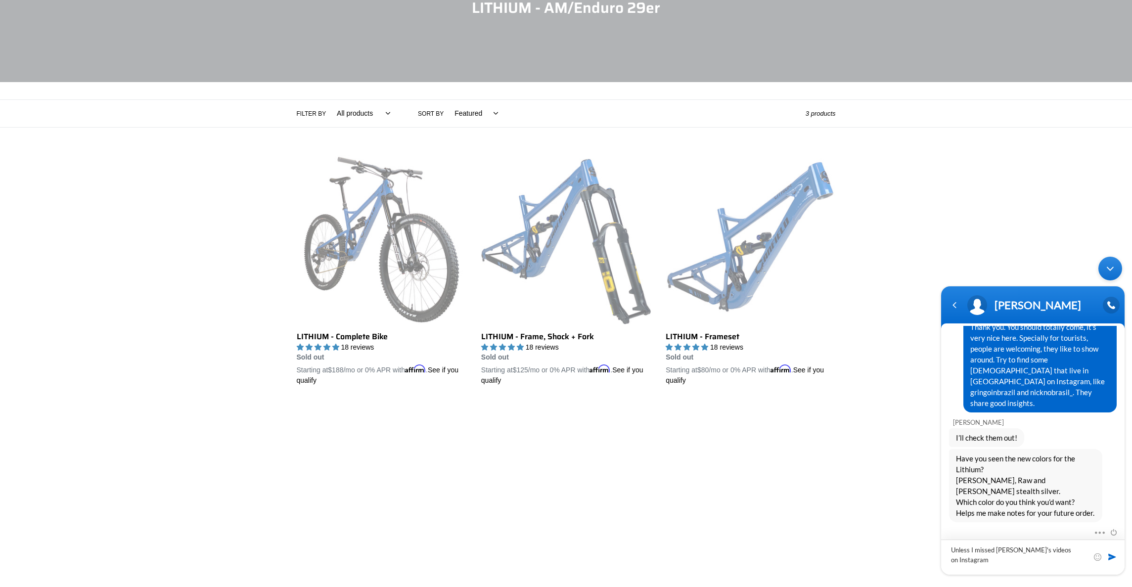
type textarea "Unless I missed [PERSON_NAME]'s videos on Instagram."
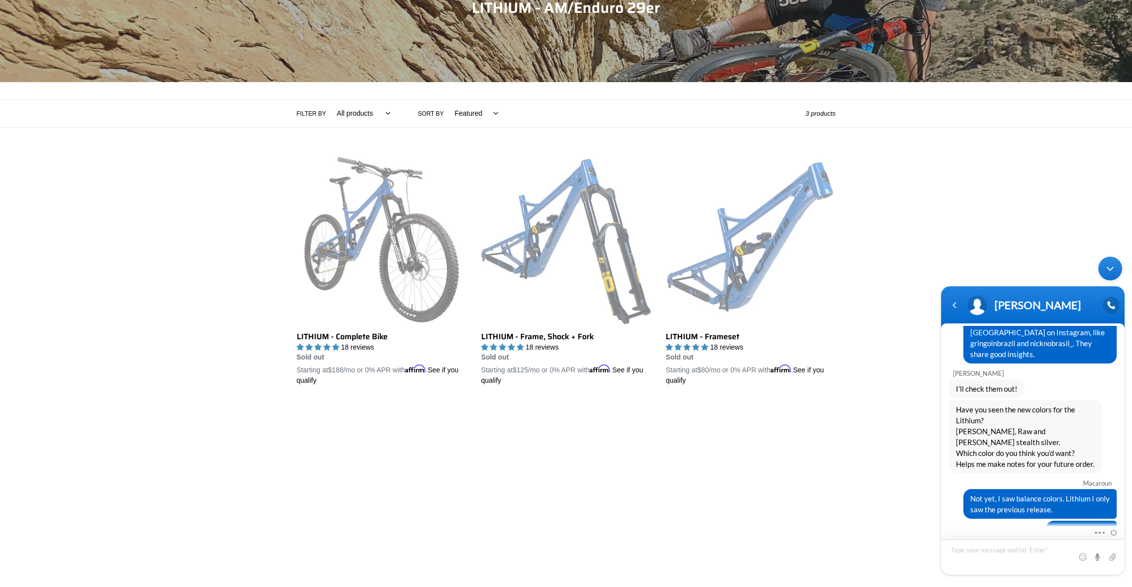
scroll to position [1370, 0]
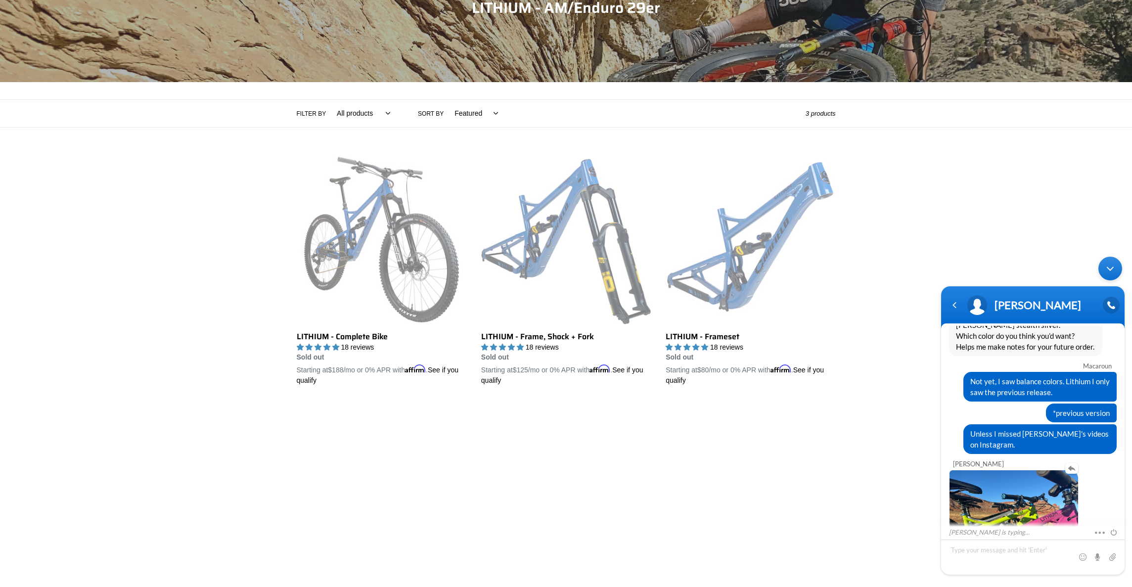
click at [998, 470] on img at bounding box center [1014, 518] width 129 height 96
drag, startPoint x: 1021, startPoint y: 461, endPoint x: 1958, endPoint y: 712, distance: 970.2
click at [1021, 470] on img at bounding box center [1014, 518] width 129 height 96
click at [1023, 558] on textarea "Type your message and hit 'Enter'" at bounding box center [1033, 557] width 184 height 35
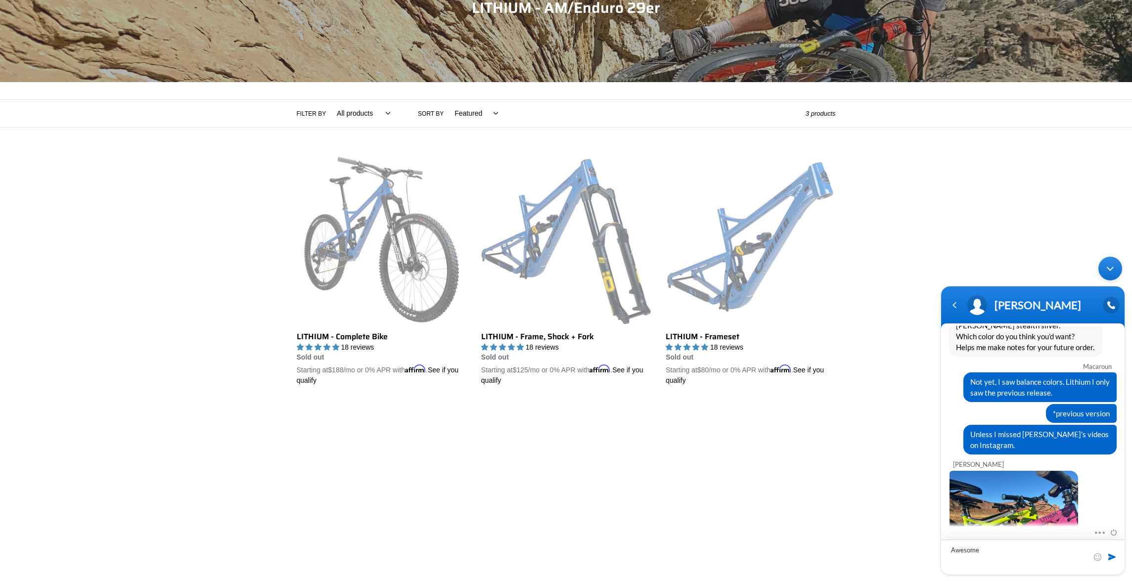
type textarea "Awesome!"
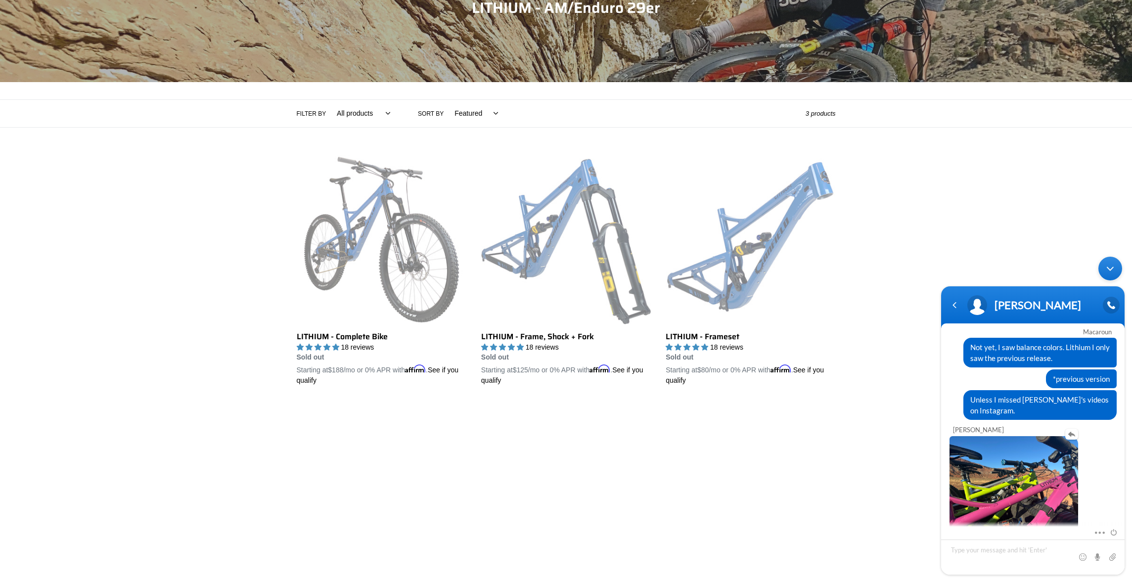
click at [1031, 436] on img at bounding box center [1014, 484] width 129 height 96
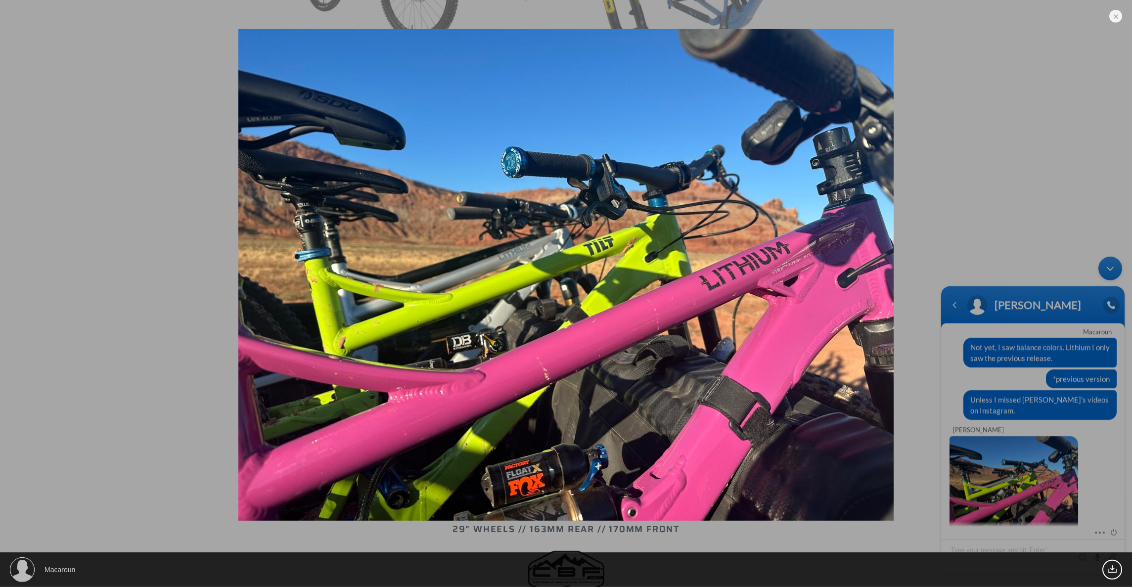
scroll to position [427, 0]
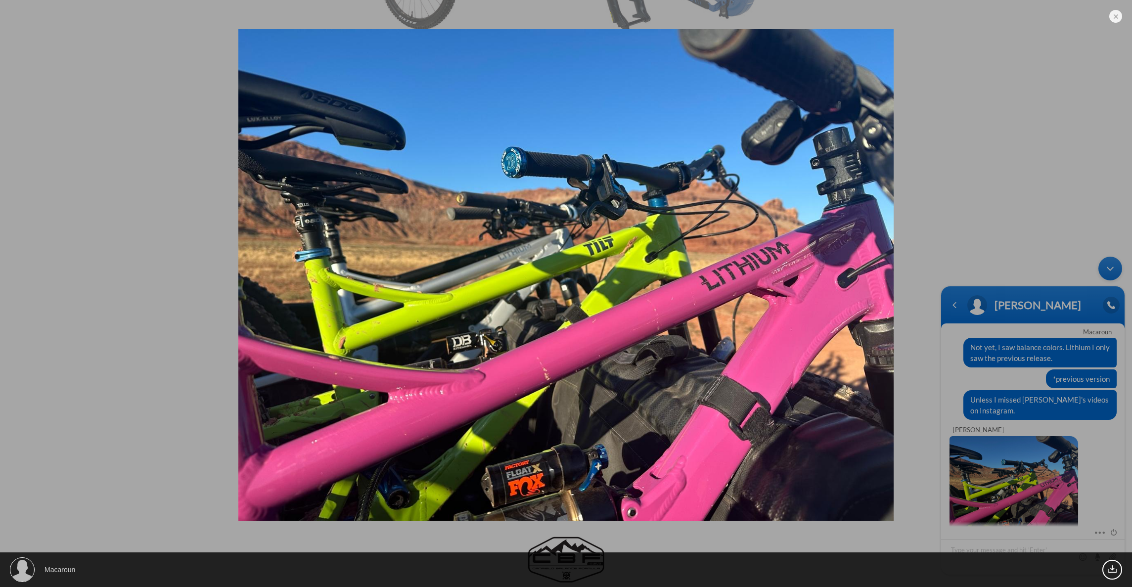
drag, startPoint x: 1020, startPoint y: 502, endPoint x: 84, endPoint y: 250, distance: 969.7
click at [1020, 502] on div "Macaroun 212.57 KB" at bounding box center [566, 293] width 1132 height 587
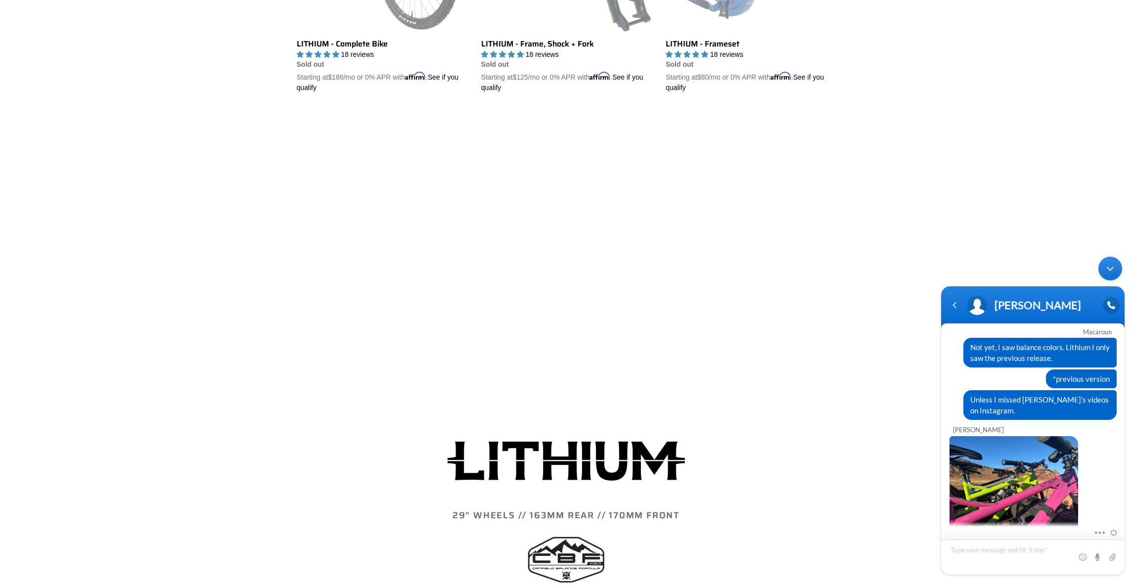
click at [1021, 549] on textarea "Type your message and hit 'Enter'" at bounding box center [1033, 557] width 184 height 35
type textarea "Stealth Silver is the 3rd one."
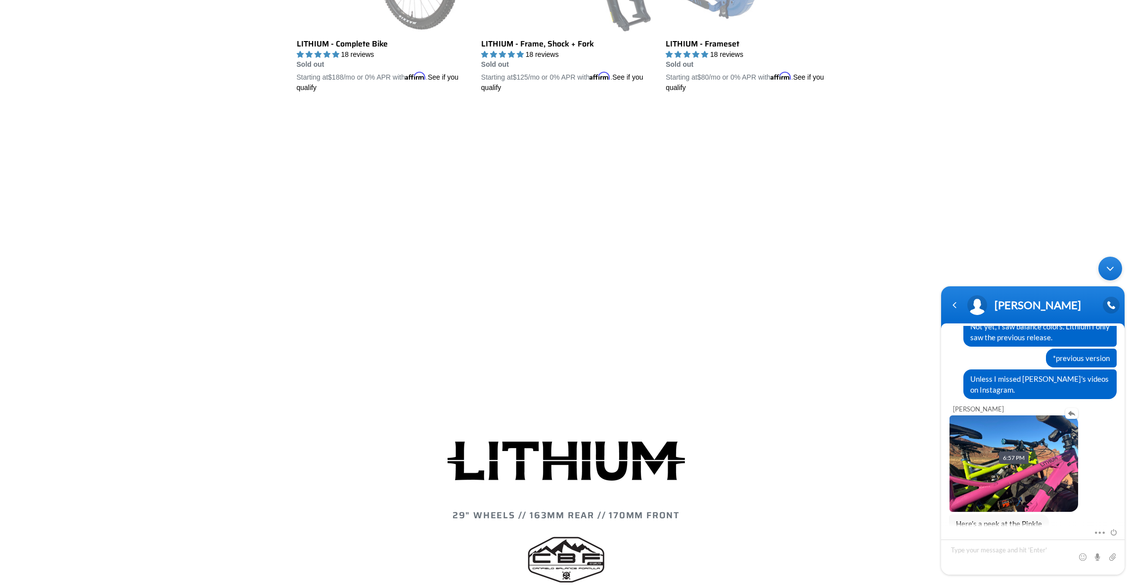
click at [1024, 441] on img at bounding box center [1014, 464] width 129 height 96
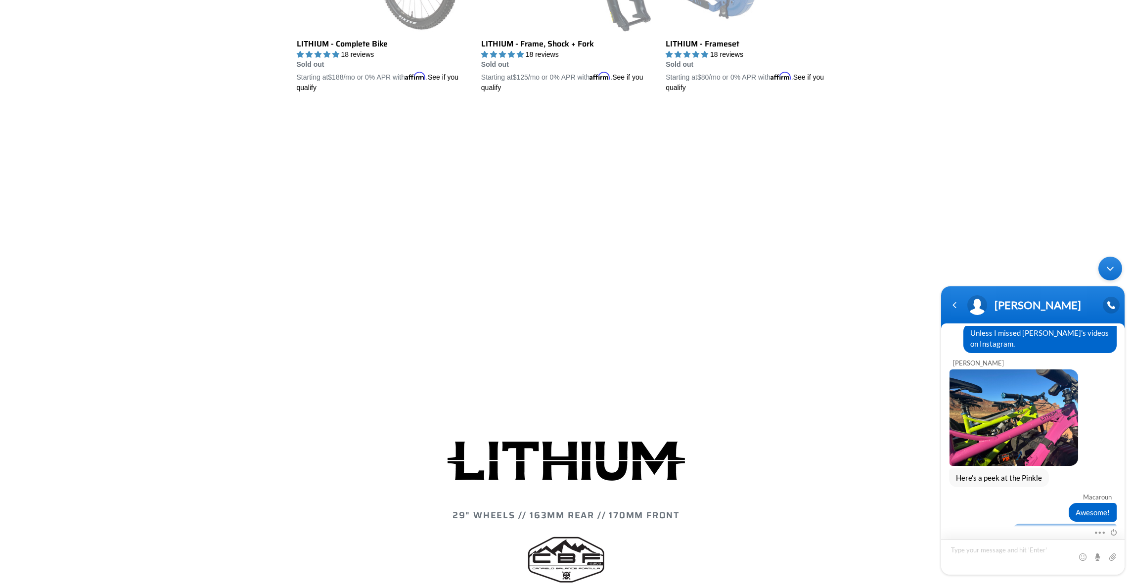
click at [967, 543] on textarea "Type your message and hit 'Enter'" at bounding box center [1033, 557] width 184 height 35
click at [968, 547] on textarea "Type your message and hit 'Enter'" at bounding box center [1033, 557] width 184 height 35
click at [968, 551] on textarea "Type your message and hit 'Enter'" at bounding box center [1033, 557] width 184 height 35
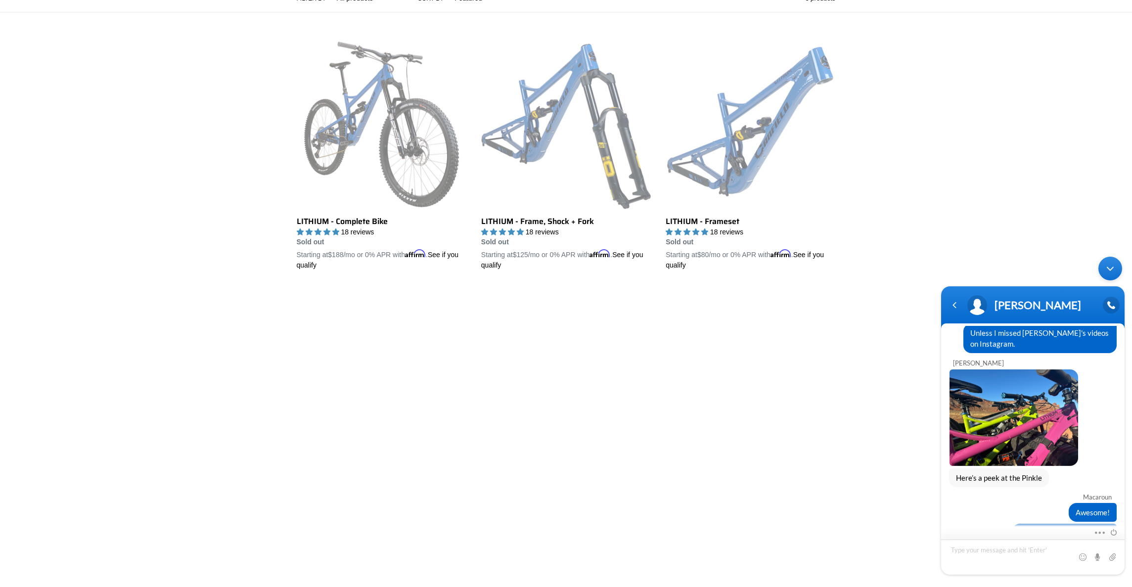
scroll to position [0, 0]
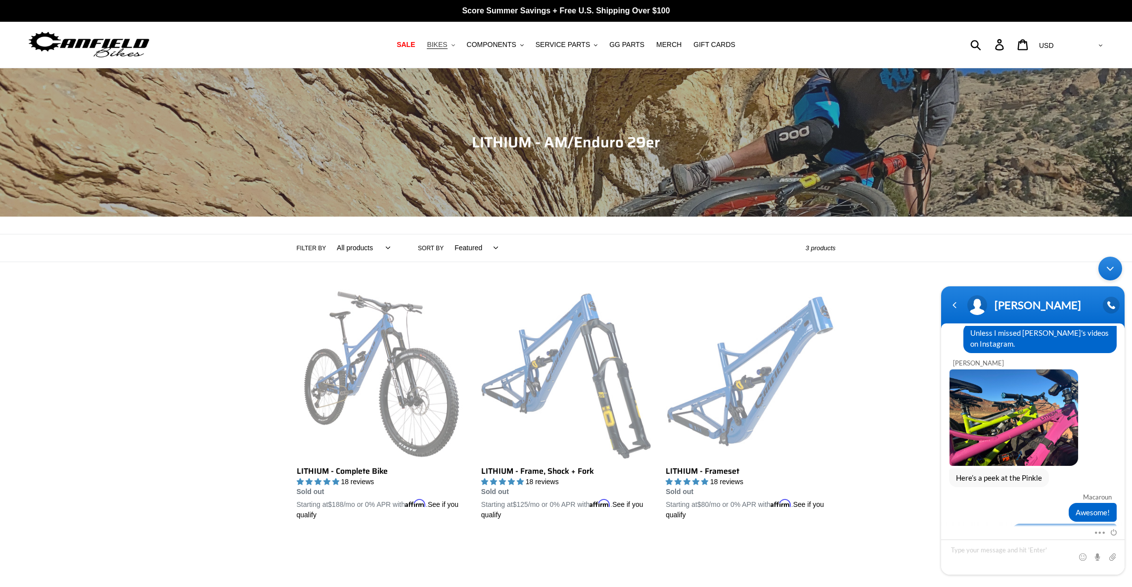
click at [443, 45] on span "BIKES" at bounding box center [437, 45] width 20 height 8
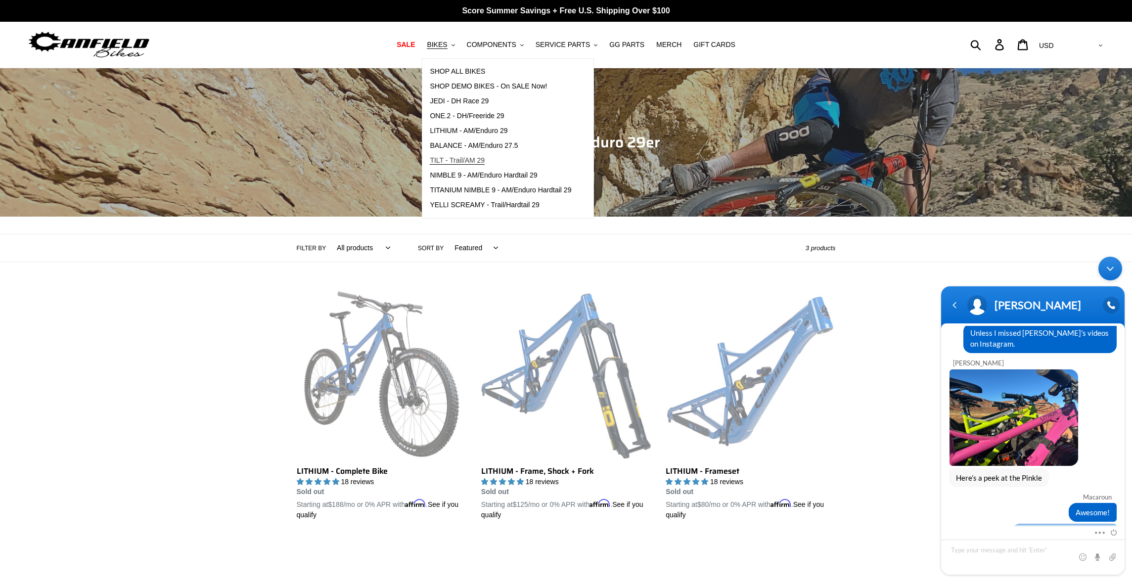
click at [459, 155] on link "TILT - Trail/AM 29" at bounding box center [500, 160] width 156 height 15
click at [1029, 548] on textarea "Type your message and hit 'Enter'" at bounding box center [1033, 557] width 184 height 35
type textarea "N"
type textarea "Good to know."
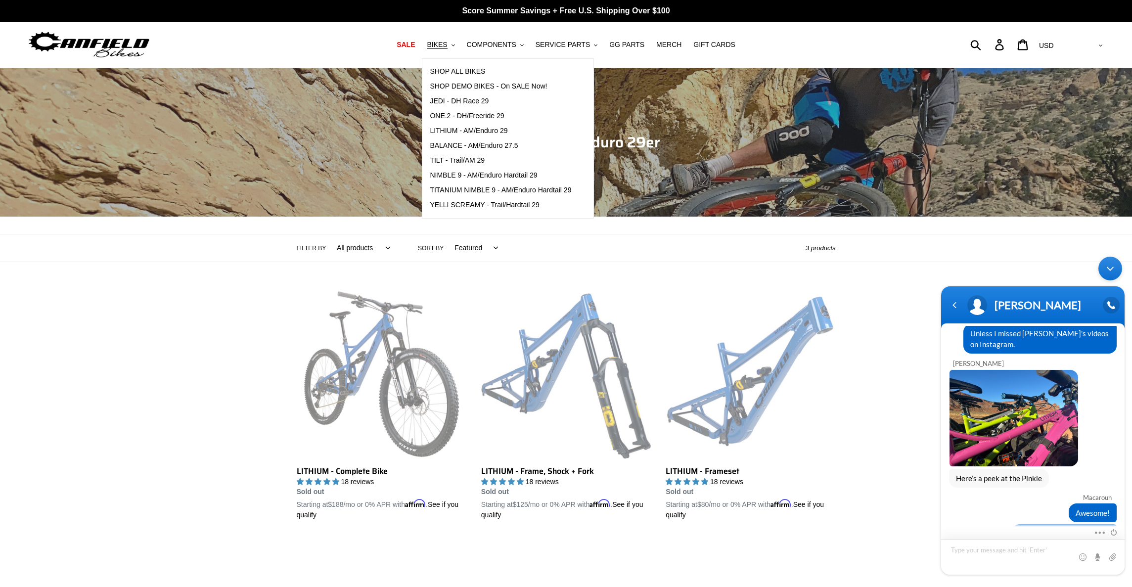
scroll to position [1505, 0]
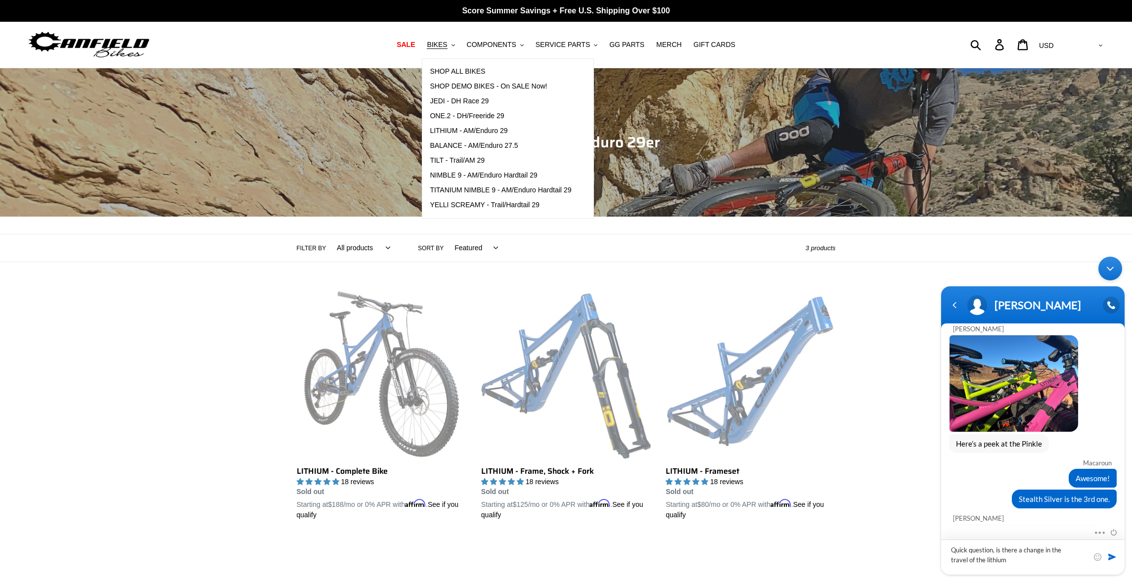
type textarea "Quick question, is there a change in the travel of the lithium?"
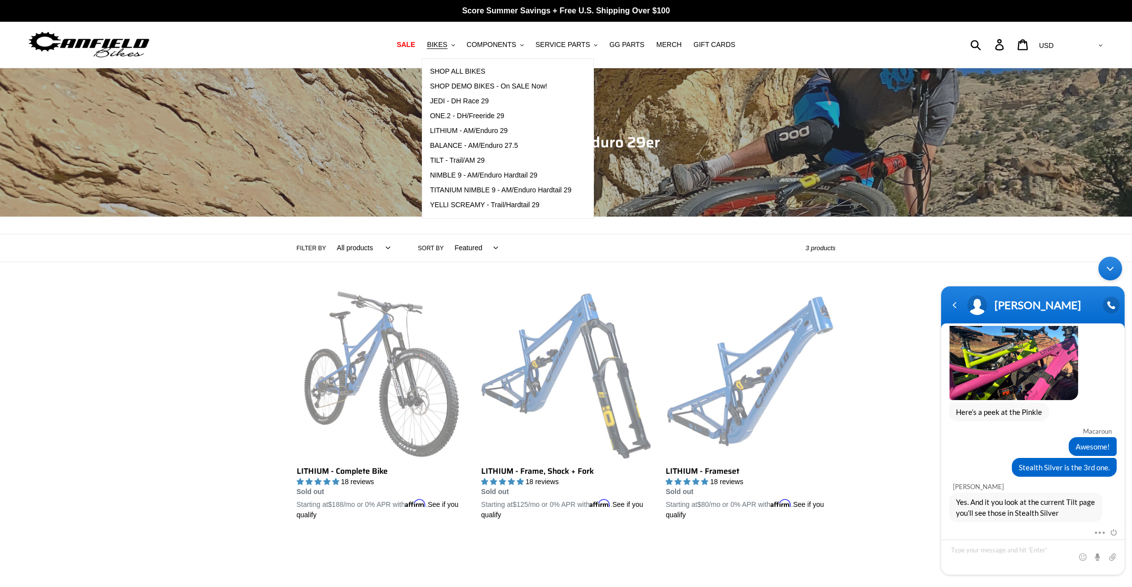
click at [188, 403] on div "Collection: LITHIUM - AM/Enduro 29er Filter by All products 29er BFCM23 BFCM24 …" at bounding box center [566, 294] width 1132 height 453
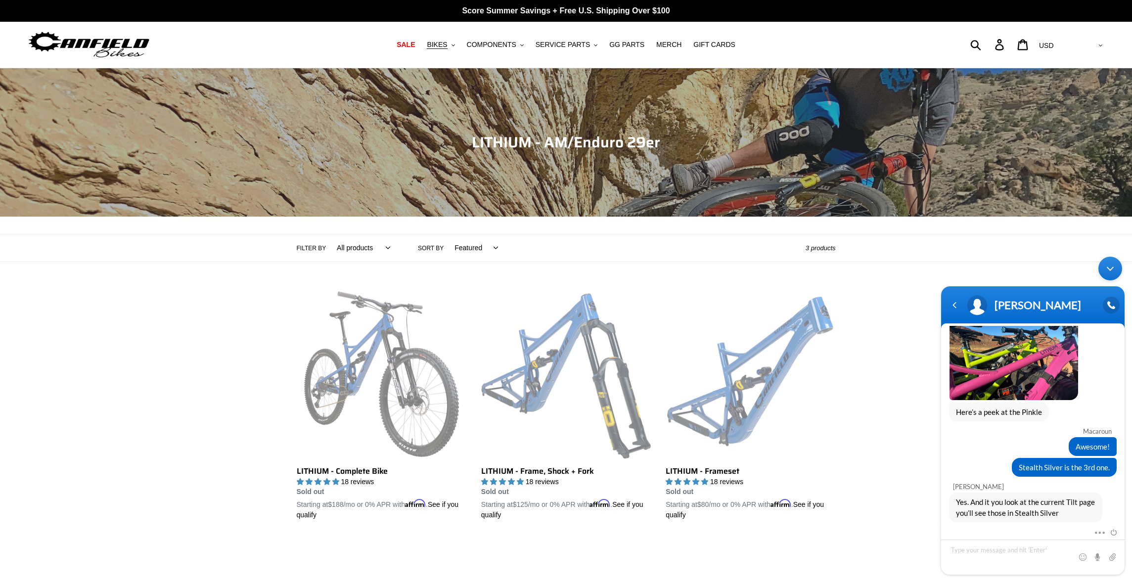
click at [31, 407] on div "Collection: LITHIUM - AM/Enduro 29er Filter by All products 29er BFCM23 BFCM24 …" at bounding box center [566, 294] width 1132 height 453
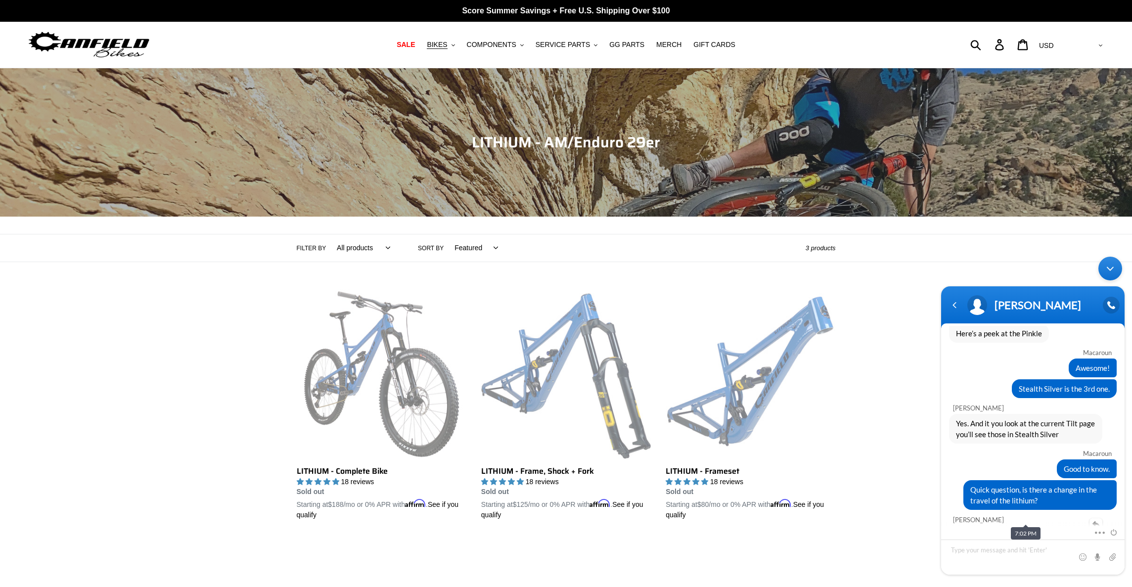
click at [1023, 530] on span "Not specifically. We did a sneak peek with a small media site that covers all t…" at bounding box center [1025, 557] width 139 height 54
click at [1001, 574] on link "https://youtu.be/k983v1WWEcY?si=wR1j2hX_enW1WelF" at bounding box center [996, 578] width 80 height 9
click at [976, 559] on textarea "Type your message and hit 'Enter'" at bounding box center [1033, 557] width 184 height 35
type textarea "Nice, let me check."
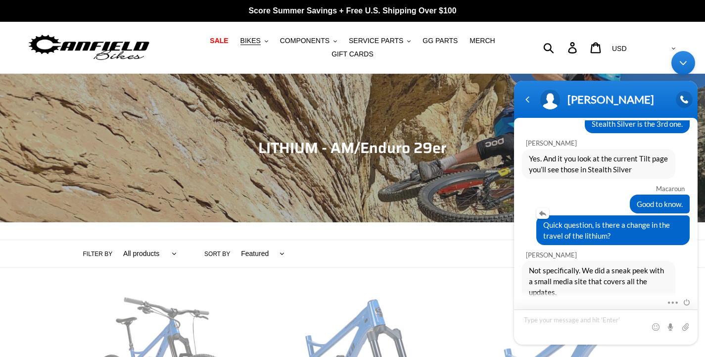
scroll to position [1674, 0]
click at [255, 41] on span "BIKES" at bounding box center [250, 41] width 20 height 8
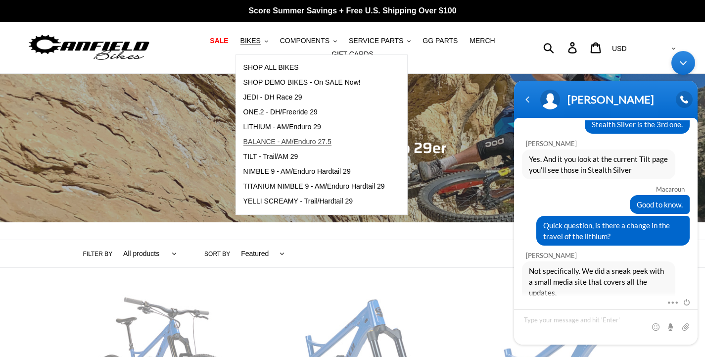
click at [266, 142] on span "BALANCE - AM/Enduro 27.5" at bounding box center [287, 142] width 88 height 8
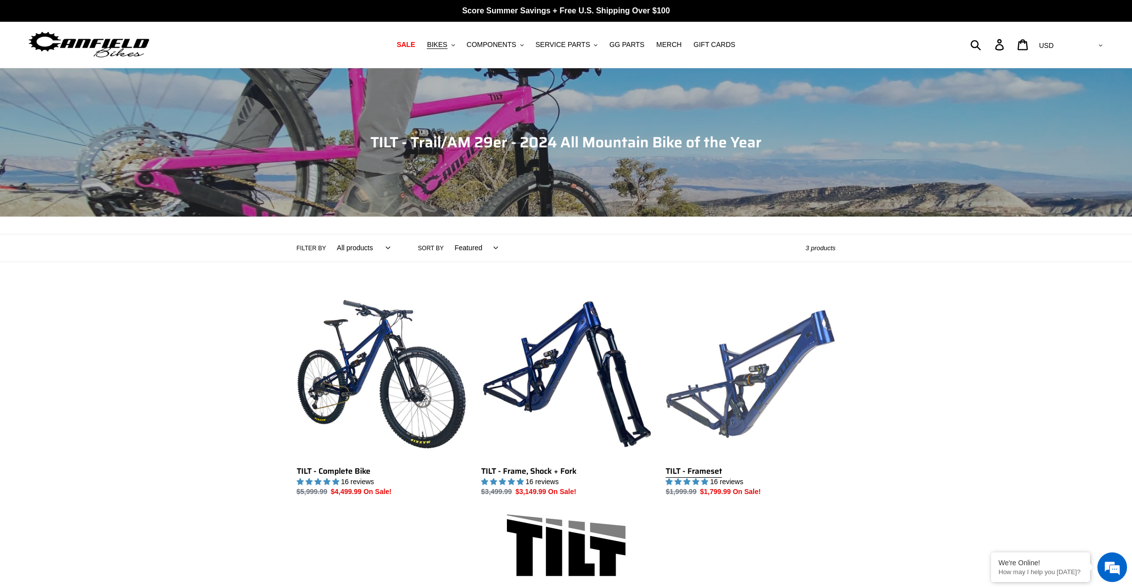
click at [742, 436] on link "TILT - Frameset" at bounding box center [751, 393] width 170 height 208
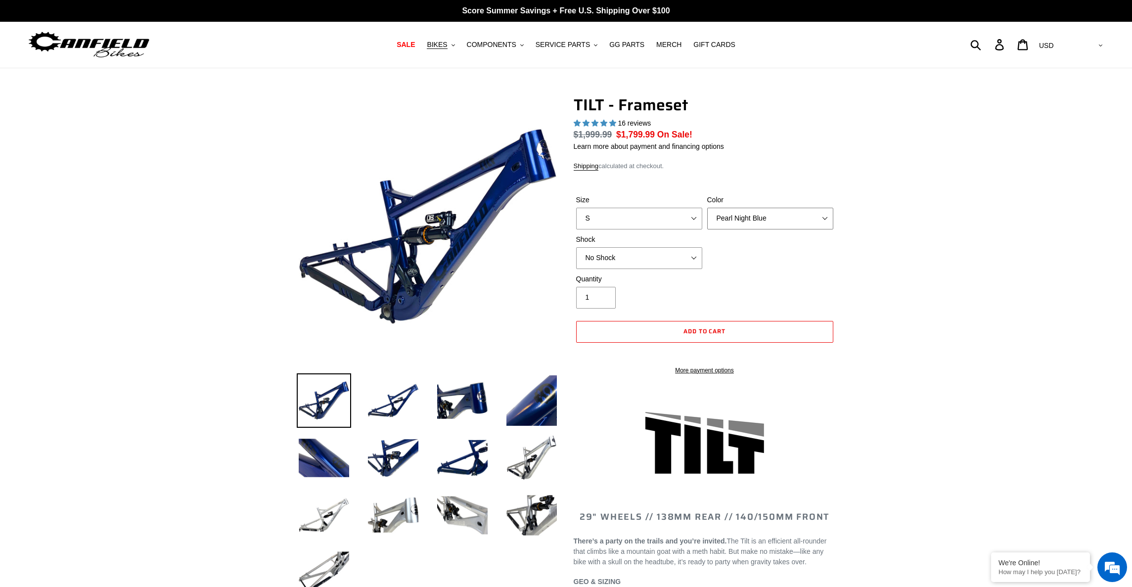
select select "highest-rating"
click option "Stealth Silver" at bounding box center [0, 0] width 0 height 0
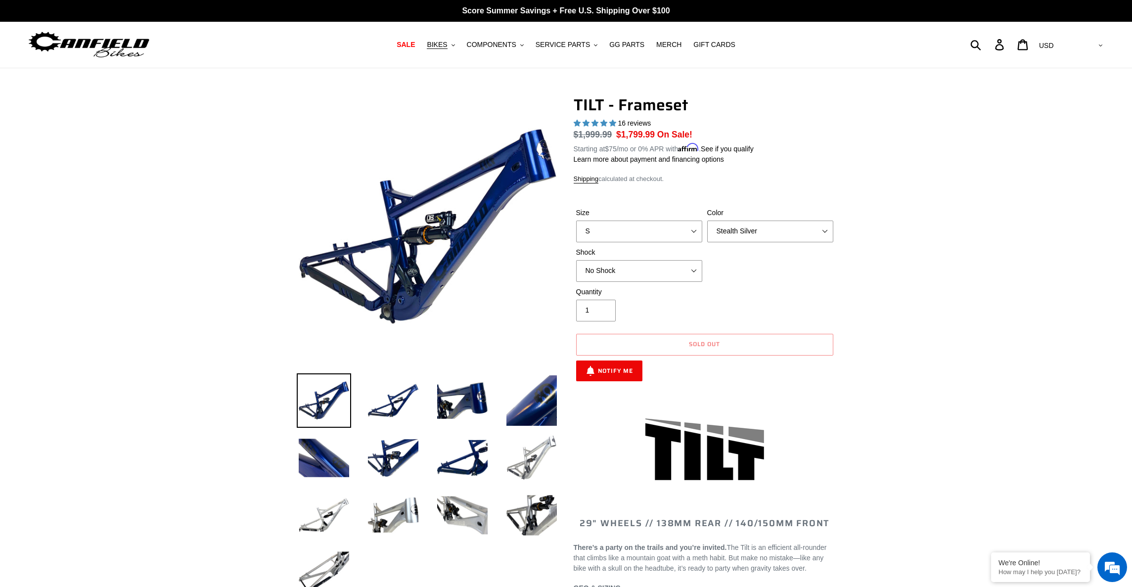
click at [530, 470] on img at bounding box center [532, 458] width 54 height 54
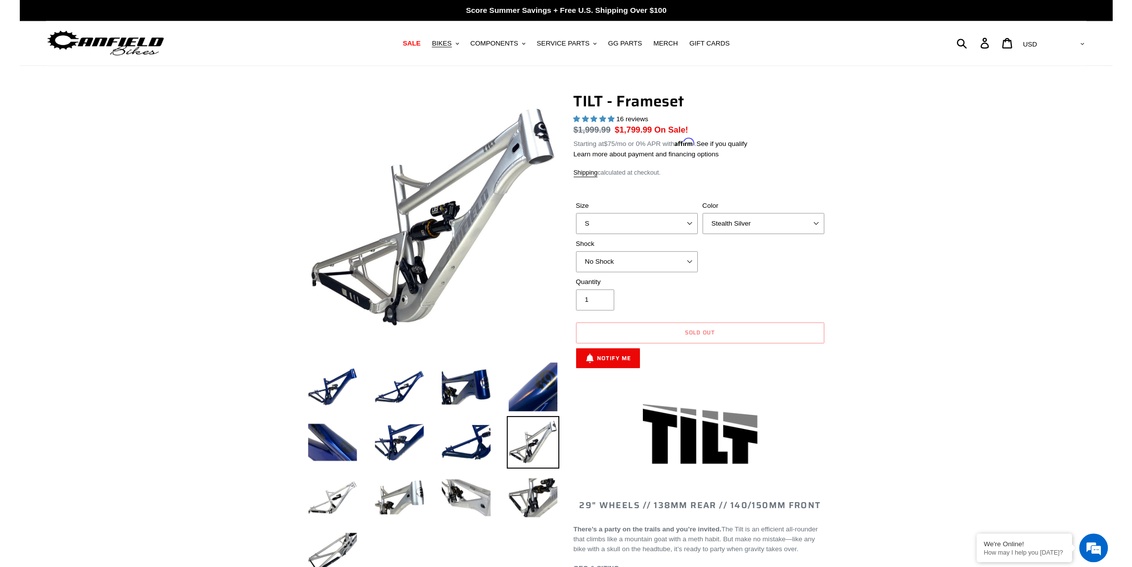
scroll to position [1367, 0]
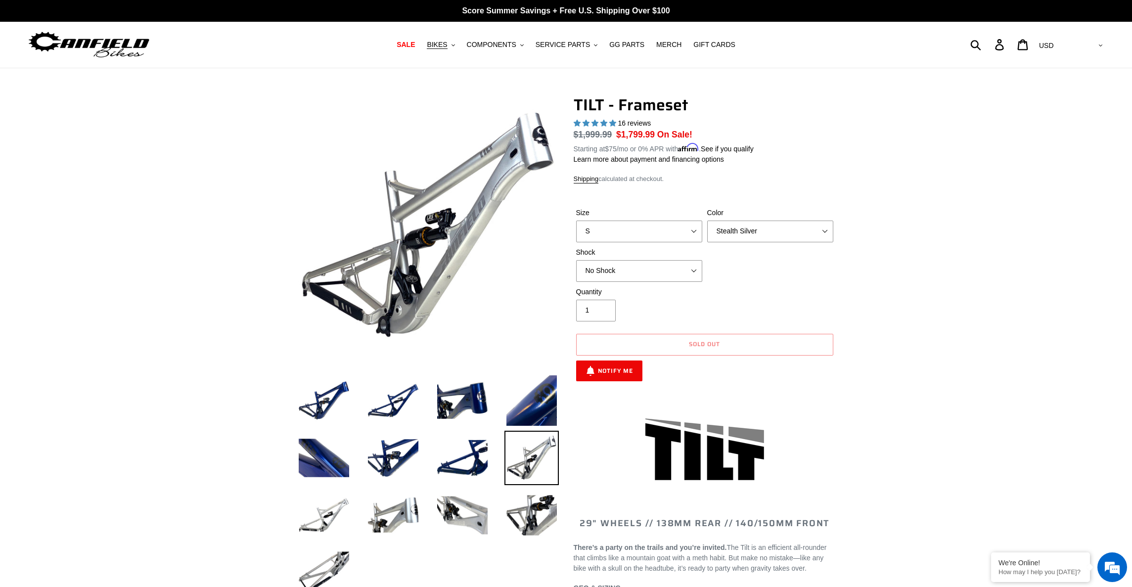
click at [528, 468] on img at bounding box center [532, 458] width 54 height 54
click at [406, 369] on div at bounding box center [420, 349] width 277 height 509
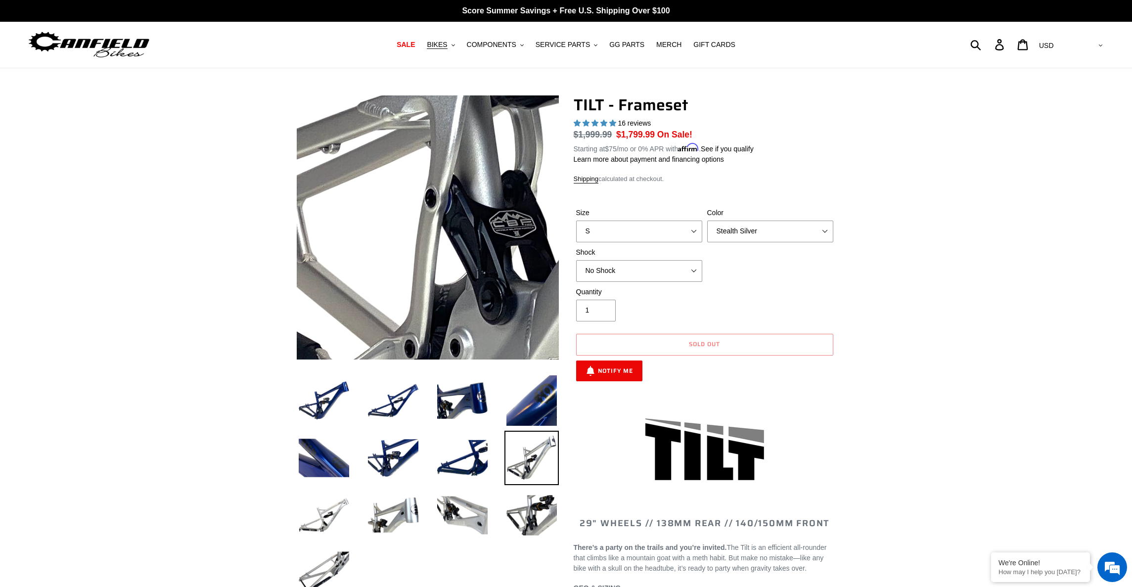
click at [376, 301] on img at bounding box center [575, 18] width 1013 height 1013
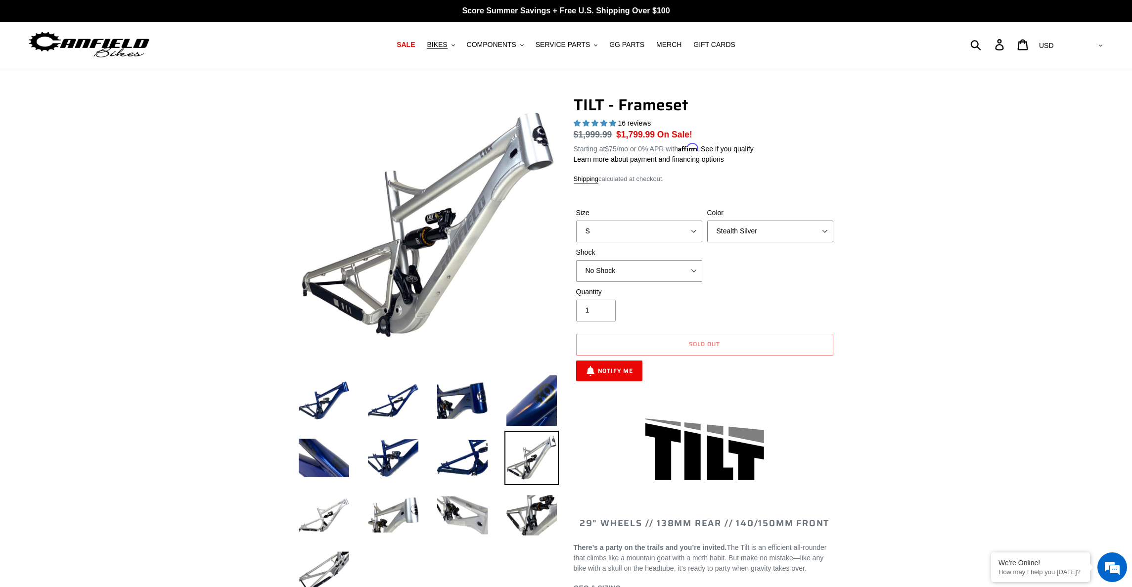
select select "Pearl Night Blue"
click option "Pearl Night Blue" at bounding box center [0, 0] width 0 height 0
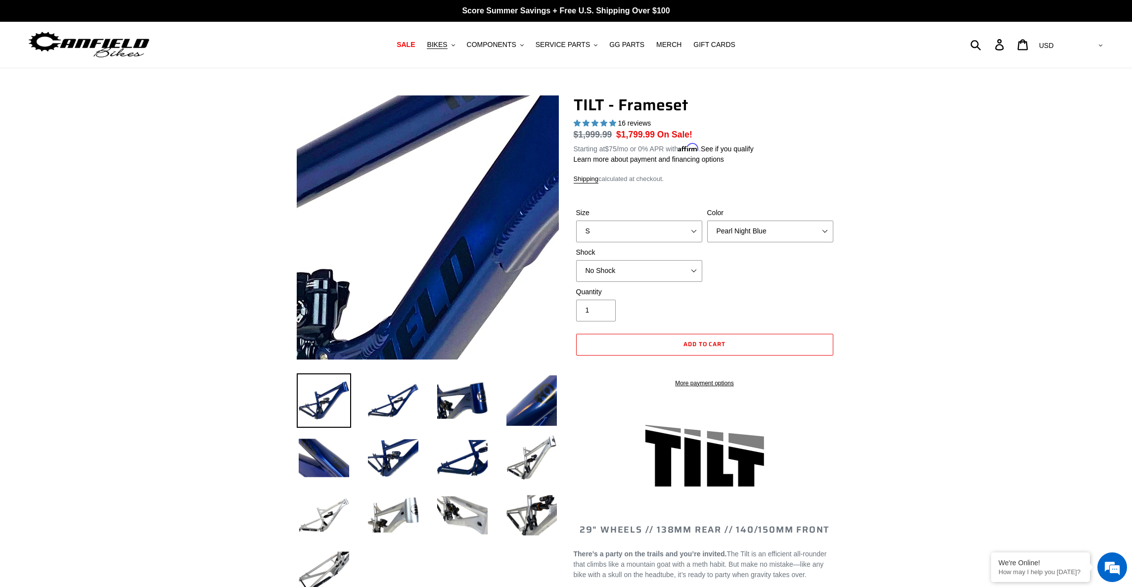
click at [492, 190] on img at bounding box center [238, 330] width 1013 height 1013
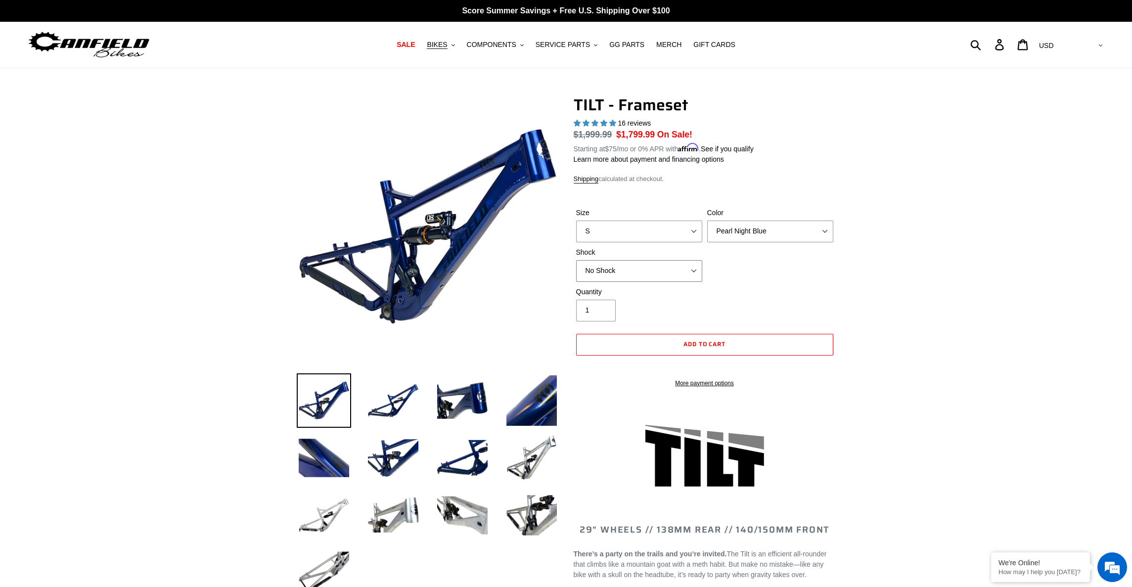
select select "Cane Creek DB Kitsuma Air"
click option "Cane Creek DB Kitsuma Air" at bounding box center [0, 0] width 0 height 0
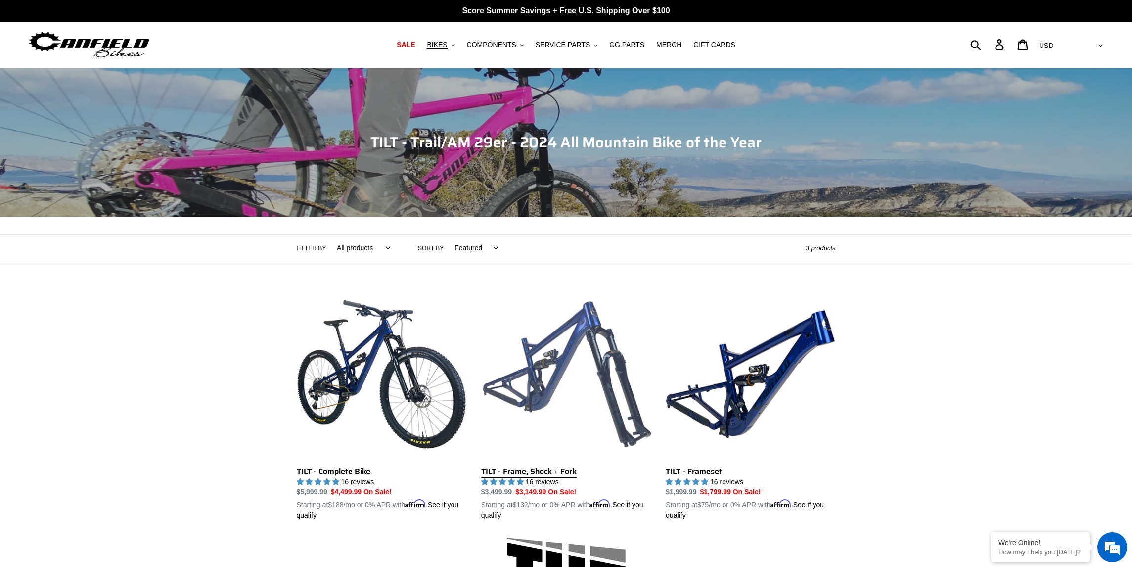
click at [534, 395] on link "TILT - Frame, Shock + Fork" at bounding box center [566, 405] width 170 height 232
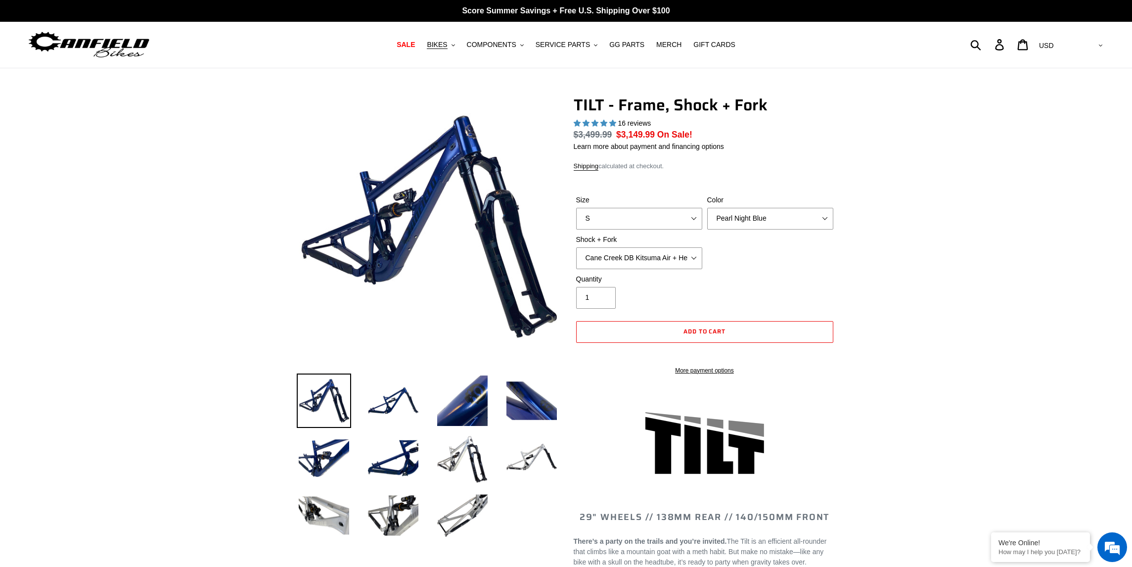
select select "highest-rating"
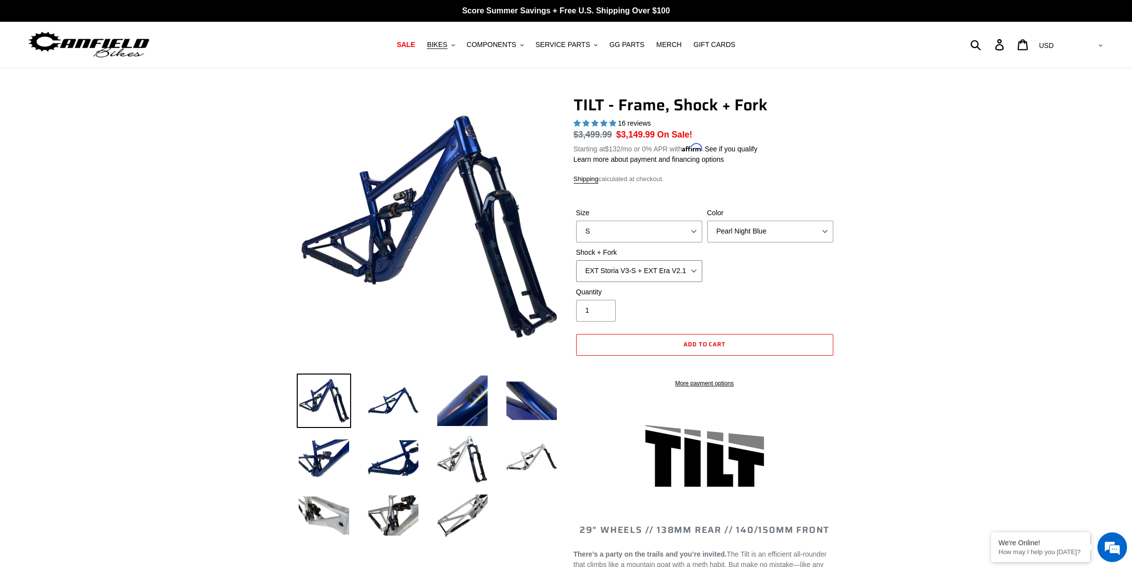
click option "EXT Storia V3-S + EXT Era V2.1" at bounding box center [0, 0] width 0 height 0
select select "Cane Creek DB Kitsuma Air + Helm MKII 140mm"
click option "Cane Creek DB Kitsuma Air + Helm MKII 140mm" at bounding box center [0, 0] width 0 height 0
click at [452, 47] on button "BIKES .cls-1{fill:#231f20}" at bounding box center [441, 44] width 38 height 13
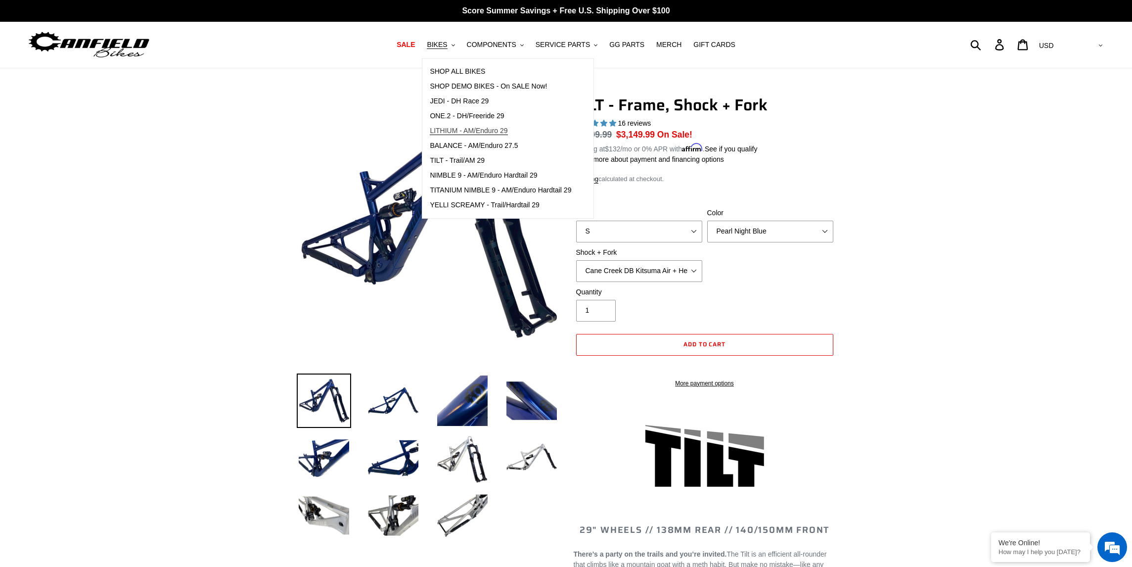
click at [461, 129] on span "LITHIUM - AM/Enduro 29" at bounding box center [469, 131] width 78 height 8
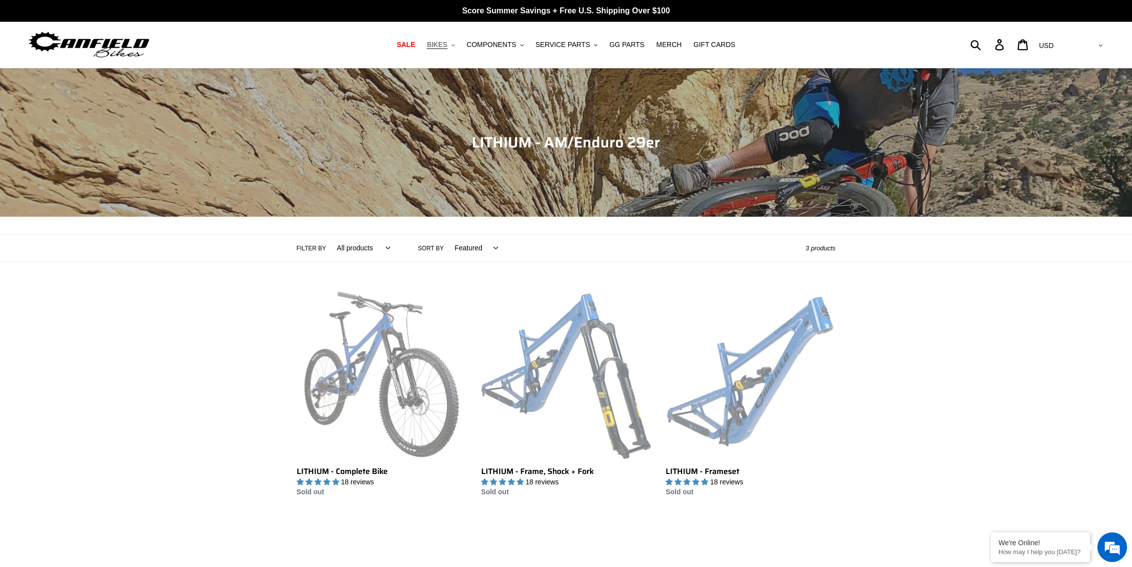
click at [444, 43] on span "BIKES" at bounding box center [437, 45] width 20 height 8
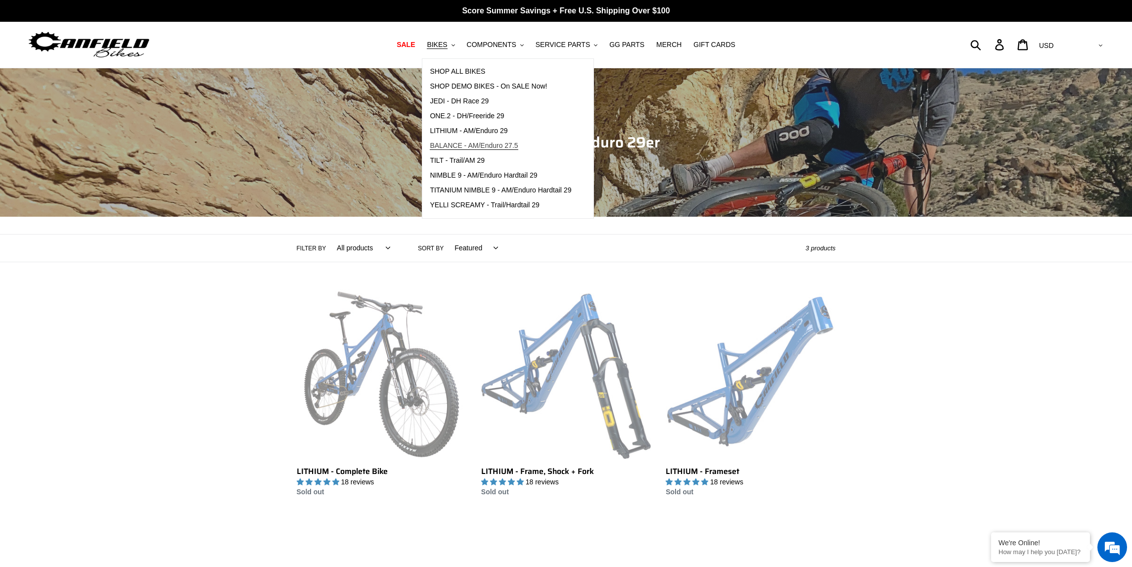
scroll to position [1528, 0]
click at [455, 162] on span "TILT - Trail/AM 29" at bounding box center [457, 160] width 55 height 8
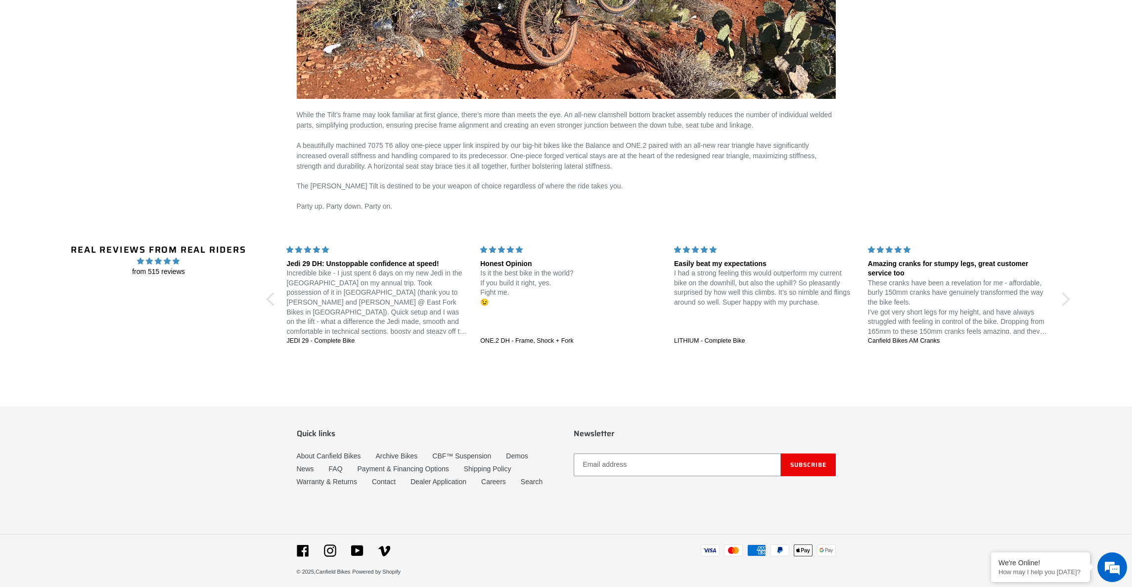
scroll to position [1531, 0]
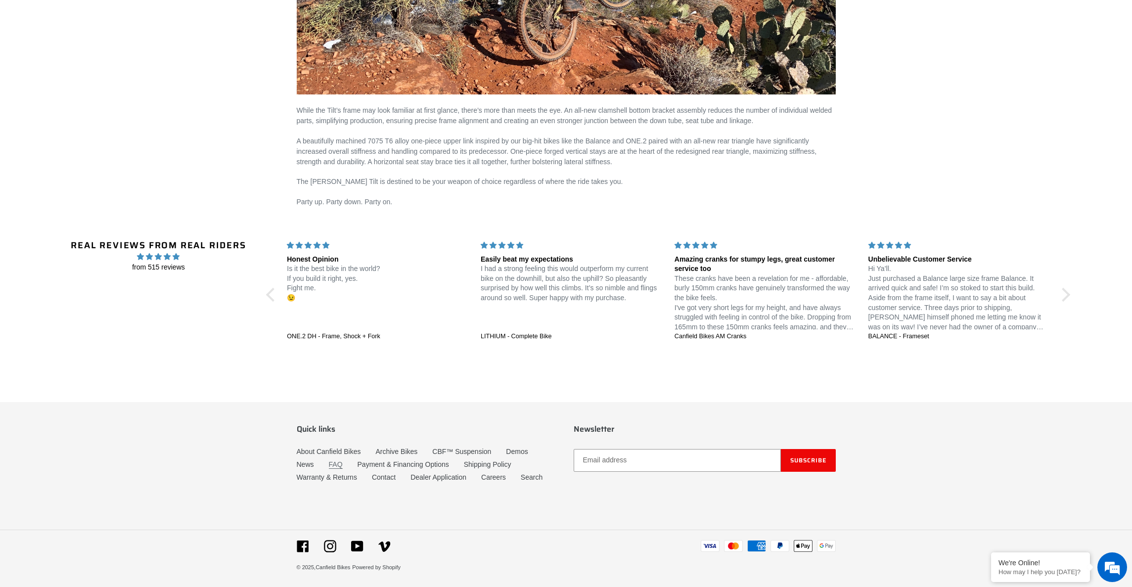
click at [339, 463] on link "FAQ" at bounding box center [336, 465] width 14 height 8
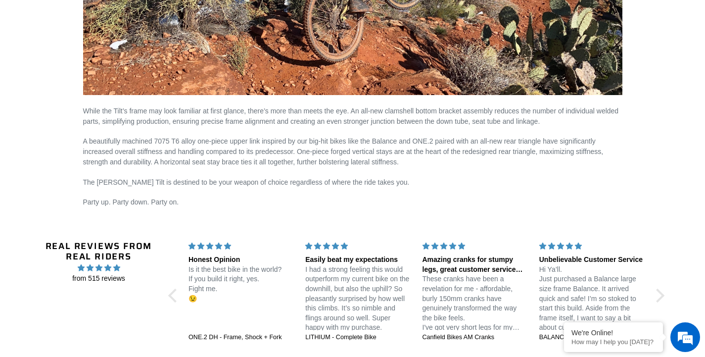
scroll to position [2375, 0]
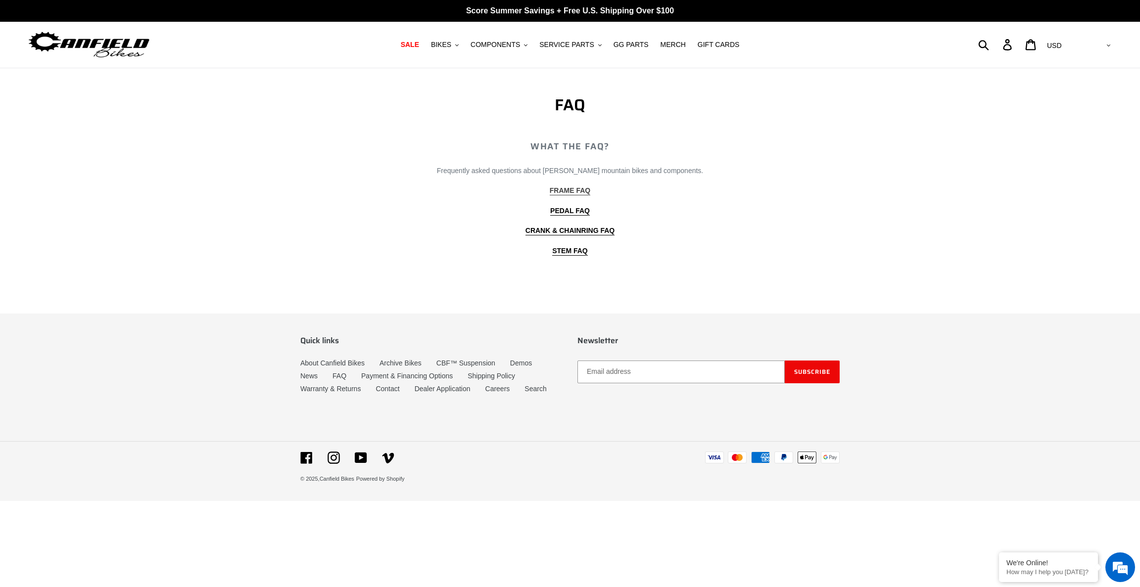
click at [574, 189] on b "FRAME FAQ" at bounding box center [570, 190] width 41 height 8
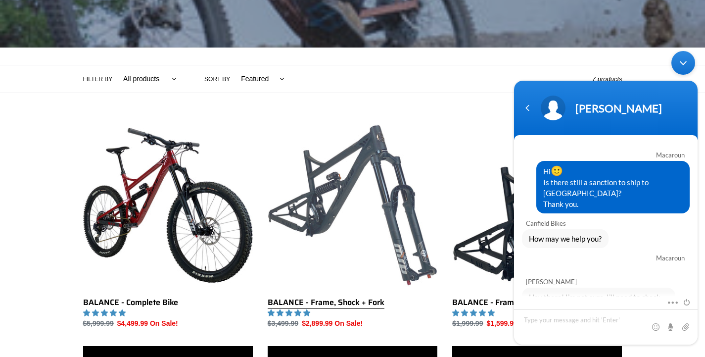
scroll to position [1692, 0]
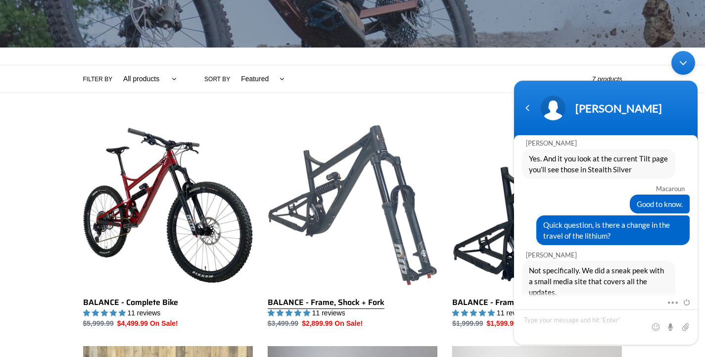
click at [357, 168] on link "BALANCE - Frame, Shock + Fork" at bounding box center [353, 224] width 170 height 208
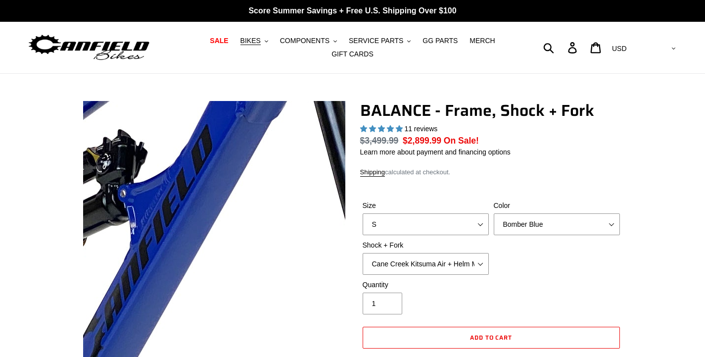
select select "highest-rating"
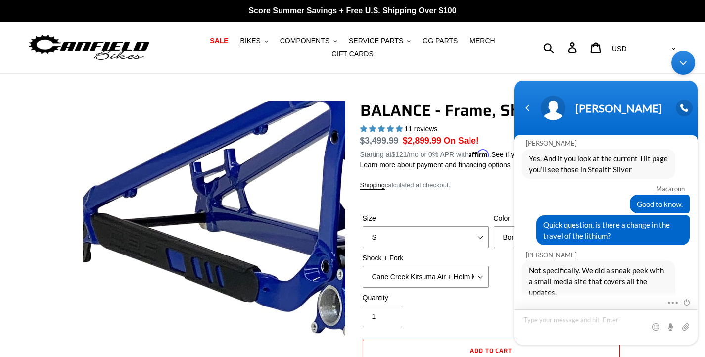
scroll to position [1692, 0]
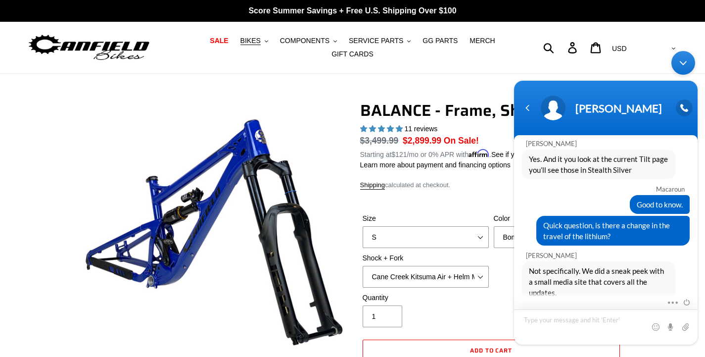
click at [596, 325] on textarea "Type your message and hit 'Enter'" at bounding box center [606, 326] width 184 height 35
type textarea "G"
type textarea "Looks great, thank you for sharing that."
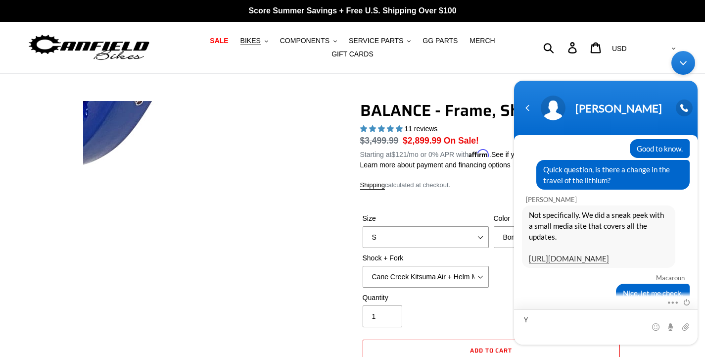
scroll to position [1747, 0]
type textarea "Yep"
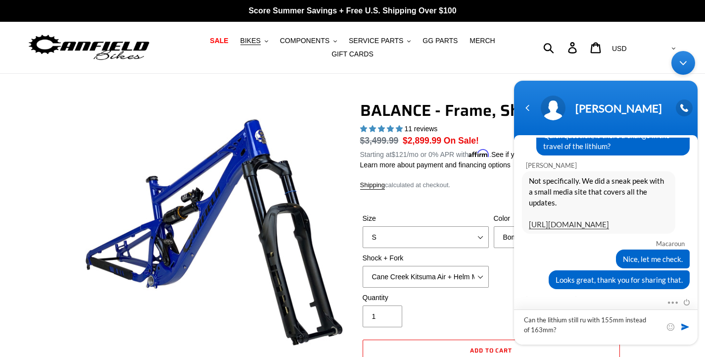
type textarea "Can the lithium still run with 155mm instead of 163mm?"
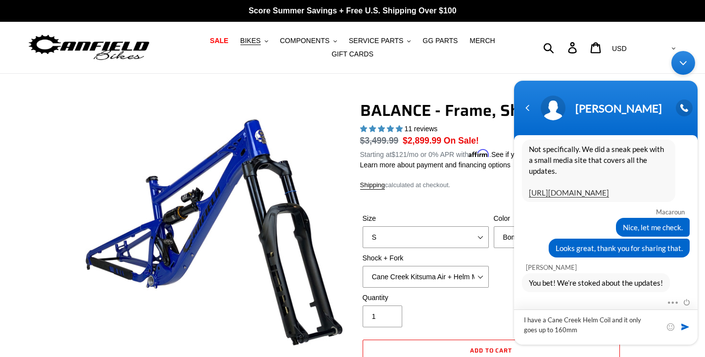
type textarea "I have a Cane Creek Helm Coil and it only goes up to 160mm."
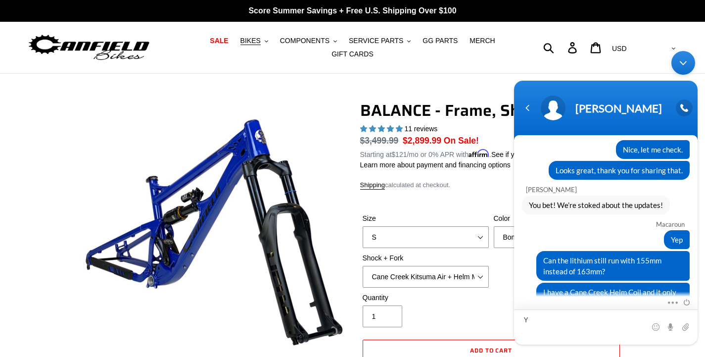
scroll to position [1891, 0]
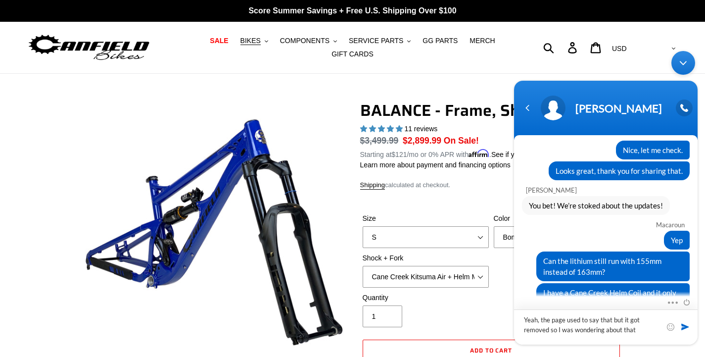
type textarea "Yeah, the page used to say that but it got removed so I was wondering about tha…"
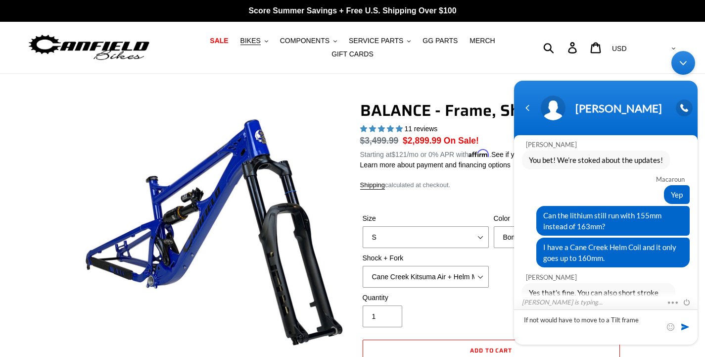
type textarea "If not would have to move to a Tilt frame."
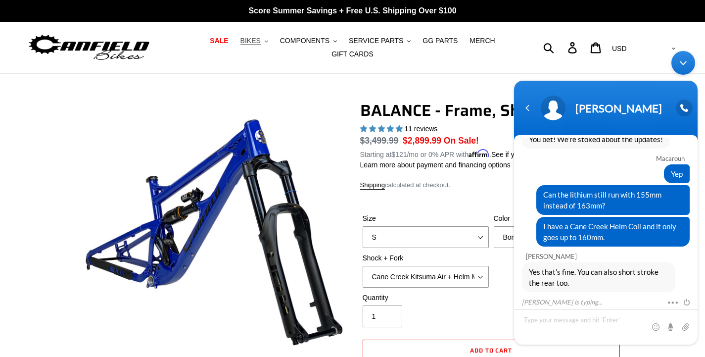
click at [260, 43] on span "BIKES" at bounding box center [250, 41] width 20 height 8
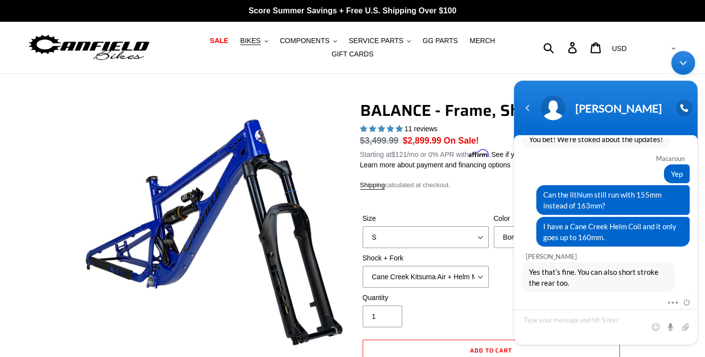
scroll to position [2014, 0]
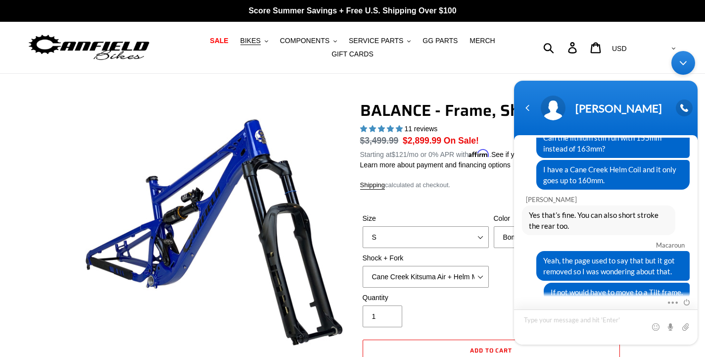
click at [577, 314] on textarea "Type your message and hit 'Enter'" at bounding box center [606, 326] width 184 height 35
type textarea "Great"
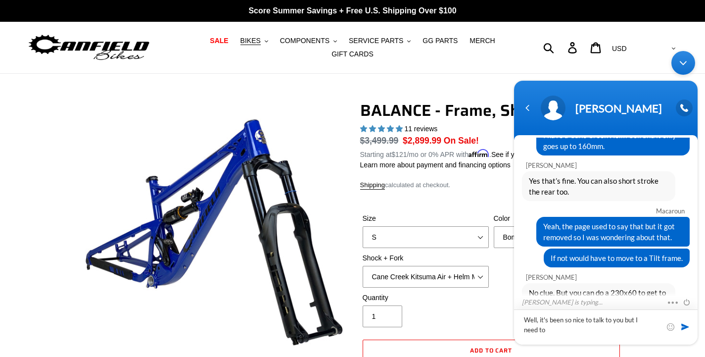
type textarea "Well, it's been so nice to talk to you but I need to g"
paste textarea "Well, it's been so nice to talk to you but I need to g"
type textarea "Well, it's been so nice to talk to you but I need to go. Thank you for all the …"
click at [669, 298] on span at bounding box center [669, 300] width 7 height 9
click at [555, 339] on div "Great" at bounding box center [606, 348] width 168 height 19
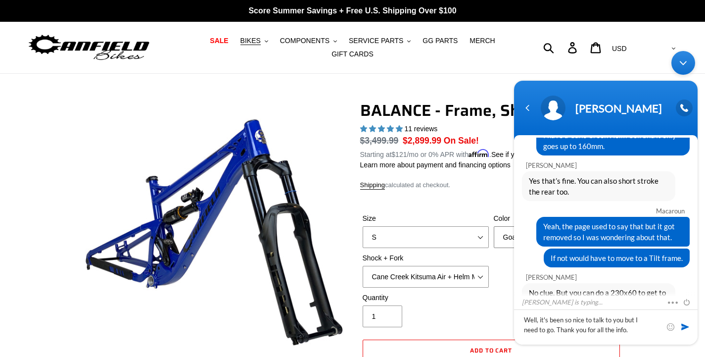
click option "Goat's Blood" at bounding box center [0, 0] width 0 height 0
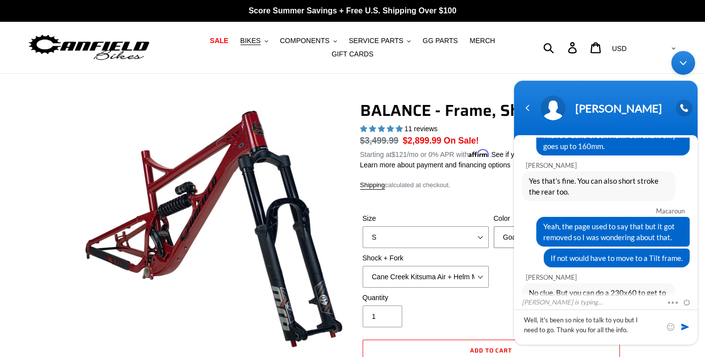
select select "Stealth Black"
click option "Stealth Black" at bounding box center [0, 0] width 0 height 0
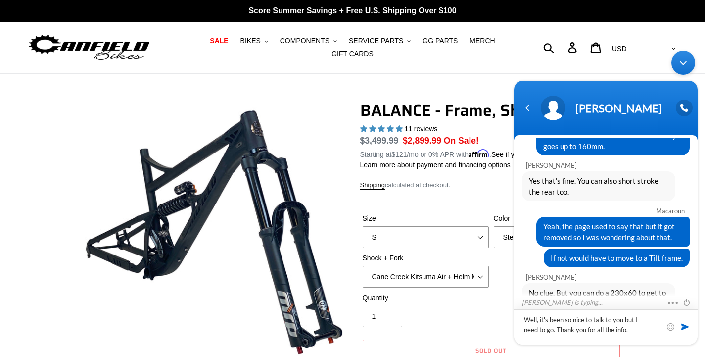
click at [580, 323] on textarea "Well, it's been so nice to talk to you but I need to go. Thank you for all the …" at bounding box center [606, 326] width 184 height 35
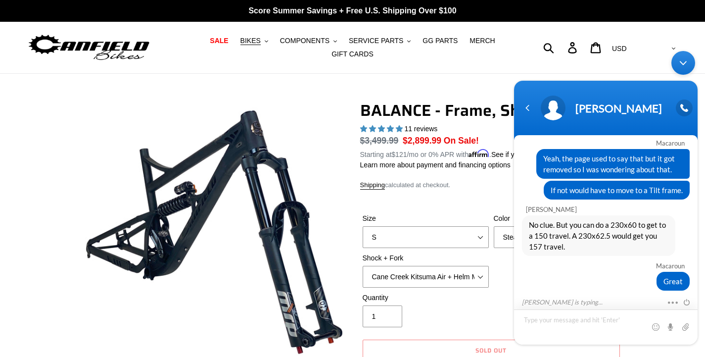
scroll to position [2115, 0]
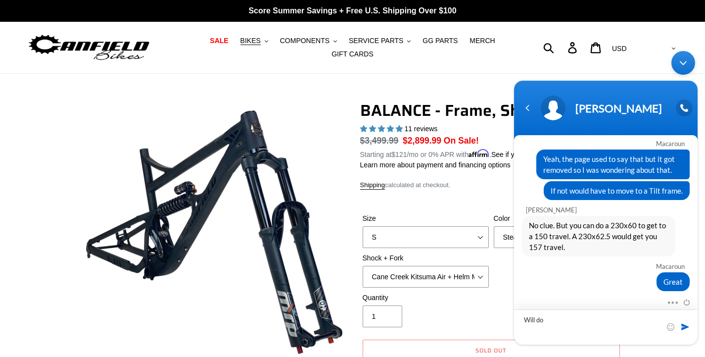
type textarea "Will do."
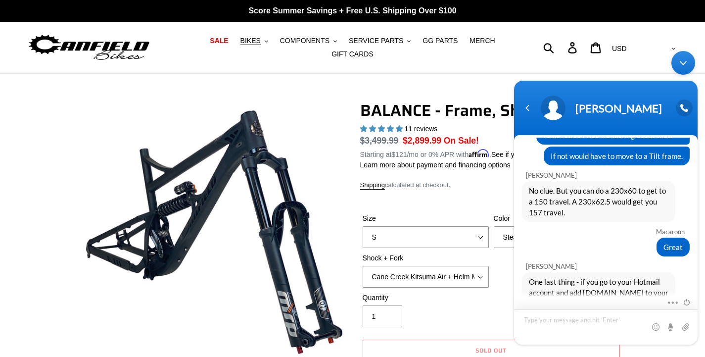
click at [578, 322] on textarea "Type your message and hit 'Enter'" at bounding box center [606, 326] width 184 height 35
paste textarea "Well, it's been so nice to talk to you but I need to go. Thank you for all the …"
type textarea "Well, it's been so nice to talk to you but I need to go. Thank you for all the …"
paste textarea "Well, it's been so nice to talk to you but I need to go. Thank you for all the …"
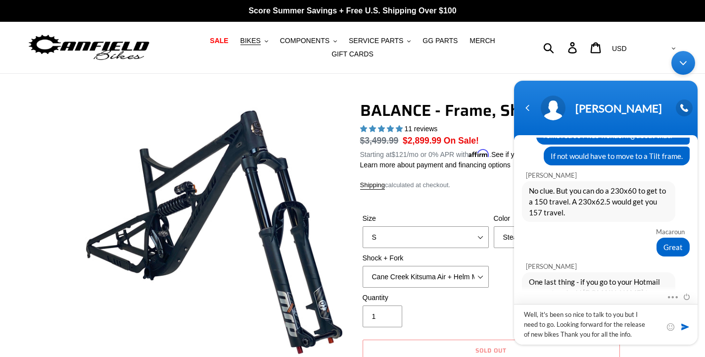
type textarea "Well, it's been so nice to talk to you but I need to go. Looking forward for th…"
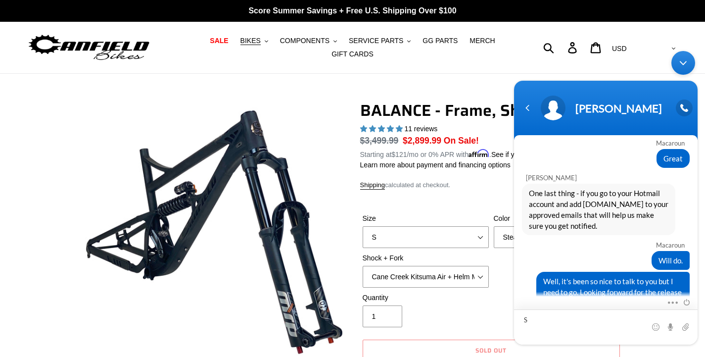
scroll to position [2238, 0]
type textarea "Sure, have a great one. Cheers!"
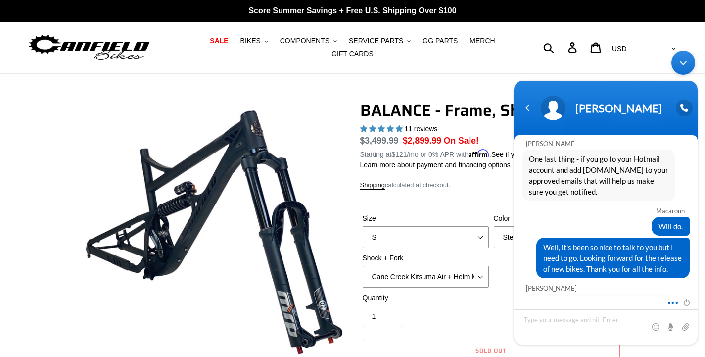
click at [669, 298] on span at bounding box center [669, 300] width 7 height 9
click at [540, 339] on div "Sure, have a great one. Cheers!" at bounding box center [606, 348] width 168 height 19
click at [678, 306] on div at bounding box center [677, 301] width 23 height 11
click at [674, 302] on span at bounding box center [669, 300] width 7 height 9
click at [605, 328] on textarea "Type your message and hit 'Enter'" at bounding box center [606, 326] width 184 height 35
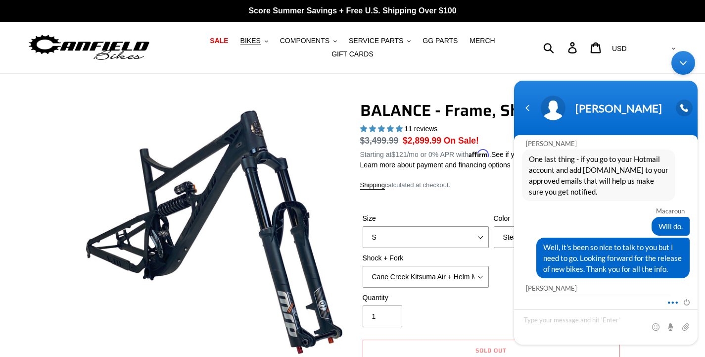
click at [671, 301] on span at bounding box center [669, 300] width 7 height 9
click at [625, 316] on textarea "Type your message and hit 'Enter'" at bounding box center [606, 326] width 184 height 35
click at [685, 302] on span at bounding box center [684, 300] width 11 height 9
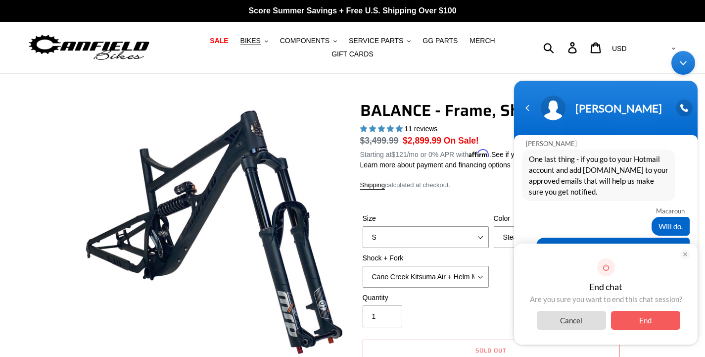
click at [640, 314] on span "End" at bounding box center [645, 320] width 69 height 19
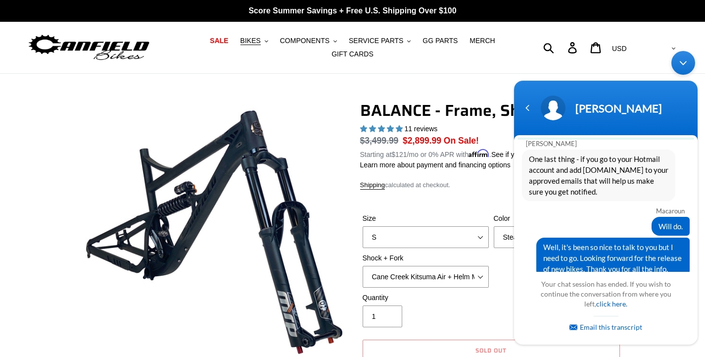
scroll to position [2396, 0]
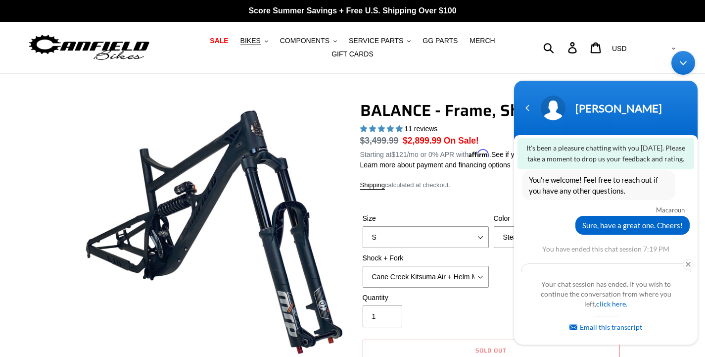
click at [628, 281] on span "😄" at bounding box center [633, 290] width 19 height 19
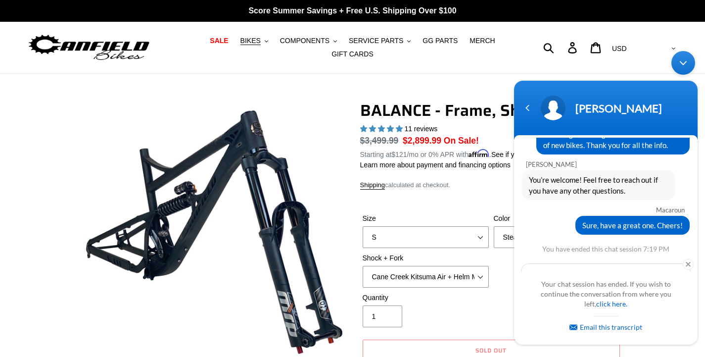
scroll to position [2475, 0]
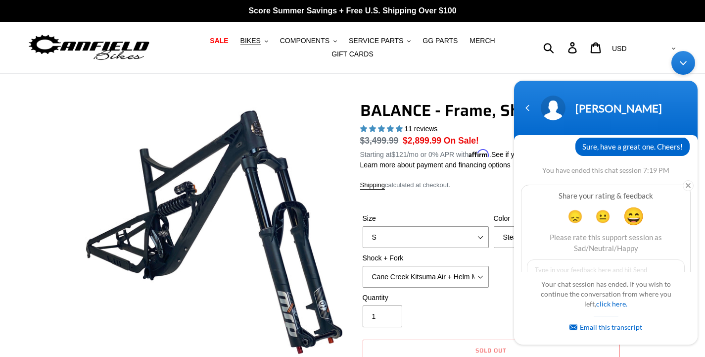
click at [612, 259] on textarea at bounding box center [606, 292] width 158 height 66
type textarea "Very friendly service, it's like talking to family."
click at [668, 305] on span at bounding box center [672, 312] width 15 height 15
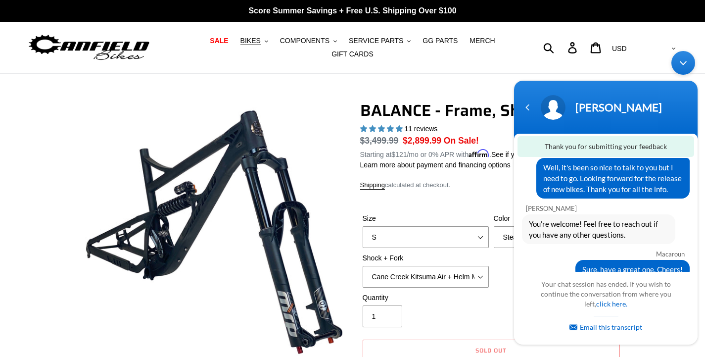
scroll to position [2392, 0]
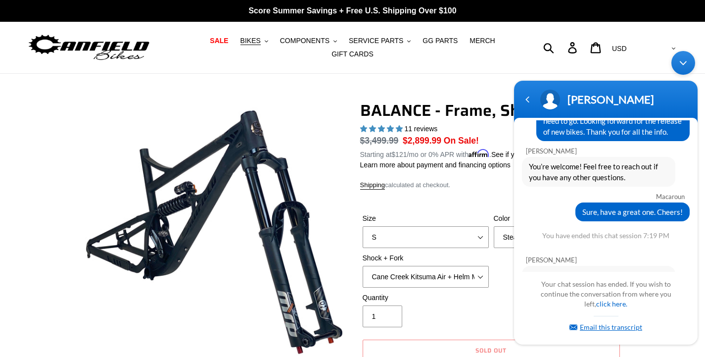
click at [610, 325] on link "Email this transcript" at bounding box center [605, 327] width 73 height 8
click at [614, 309] on input "text" at bounding box center [607, 309] width 99 height 12
type input "[EMAIL_ADDRESS][DOMAIN_NAME]"
click at [668, 307] on em at bounding box center [667, 308] width 7 height 7
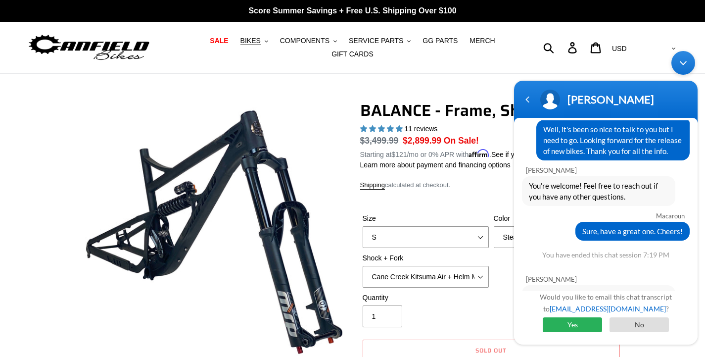
click at [564, 327] on span "Yes" at bounding box center [572, 324] width 59 height 15
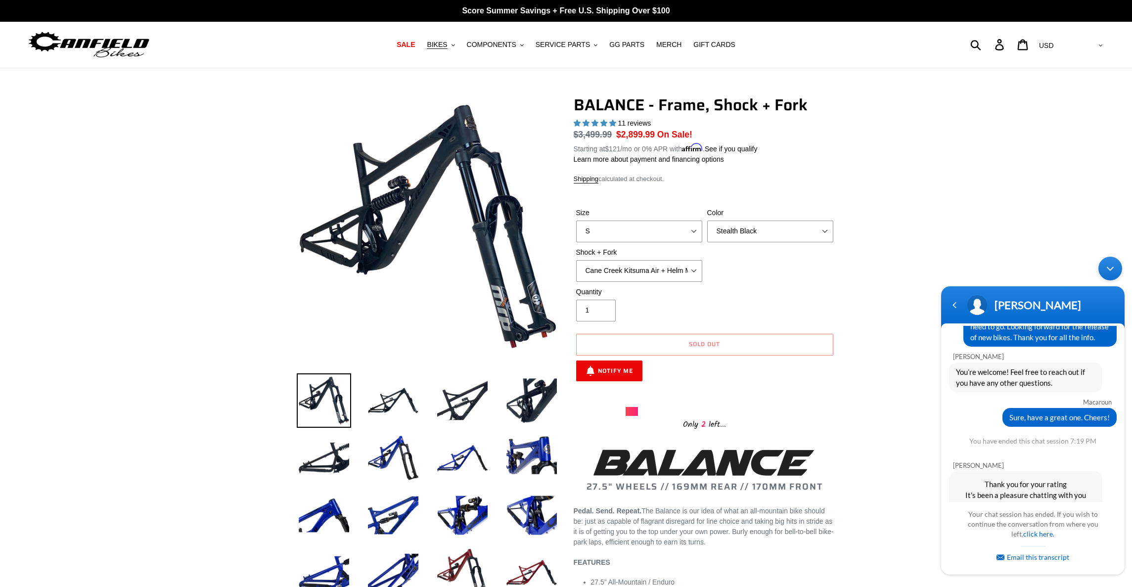
scroll to position [2368, 0]
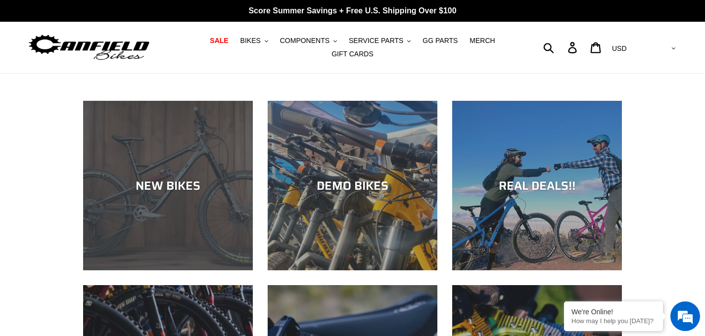
click at [142, 271] on div "NEW BIKES" at bounding box center [168, 271] width 170 height 0
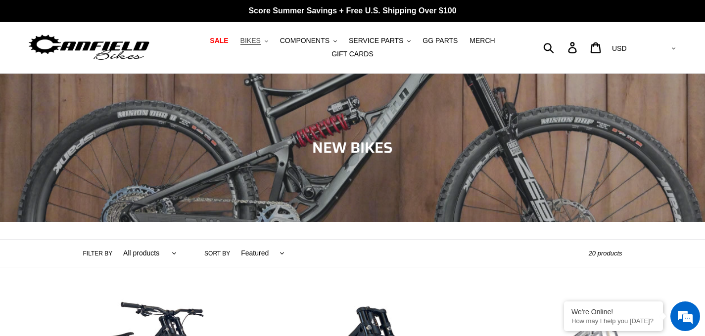
click at [260, 45] on span "BIKES" at bounding box center [250, 41] width 20 height 8
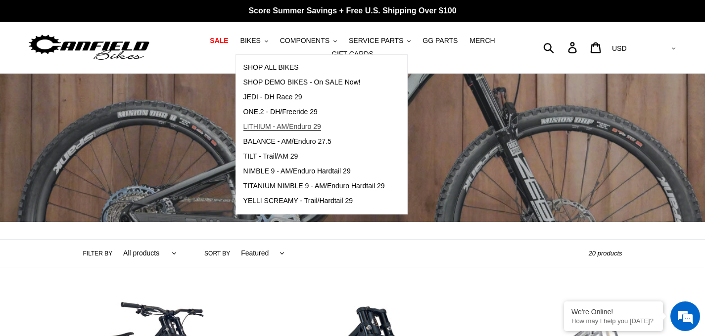
click at [263, 124] on span "LITHIUM - AM/Enduro 29" at bounding box center [282, 127] width 78 height 8
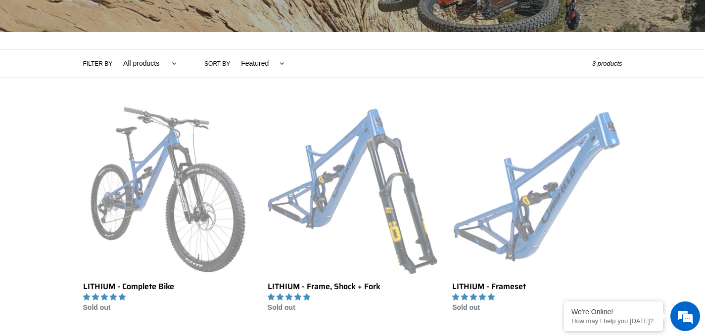
scroll to position [273, 0]
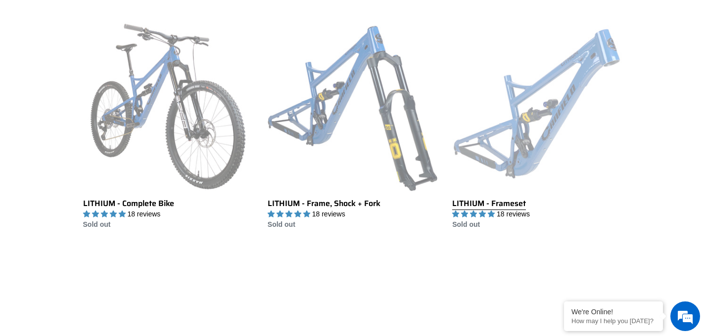
click at [497, 147] on link "LITHIUM - Frameset" at bounding box center [537, 126] width 170 height 208
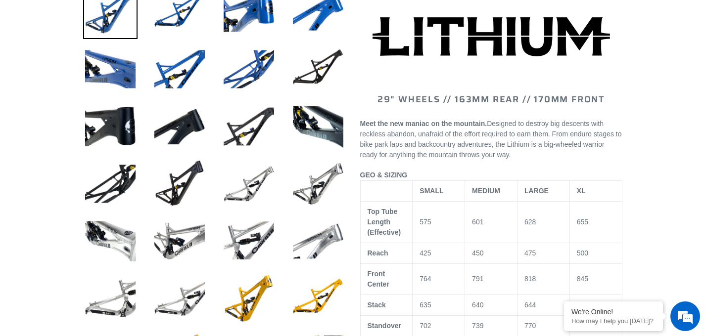
select select "highest-rating"
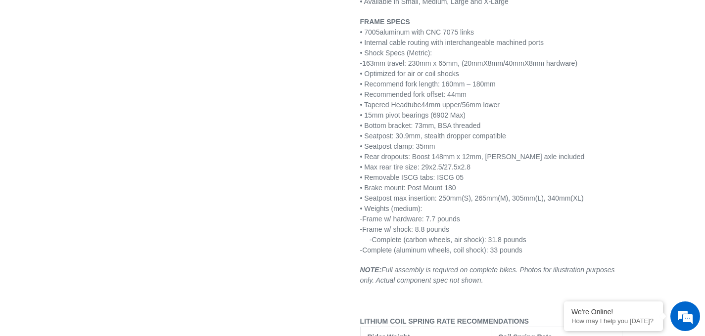
scroll to position [2393, 0]
